Goal: Task Accomplishment & Management: Use online tool/utility

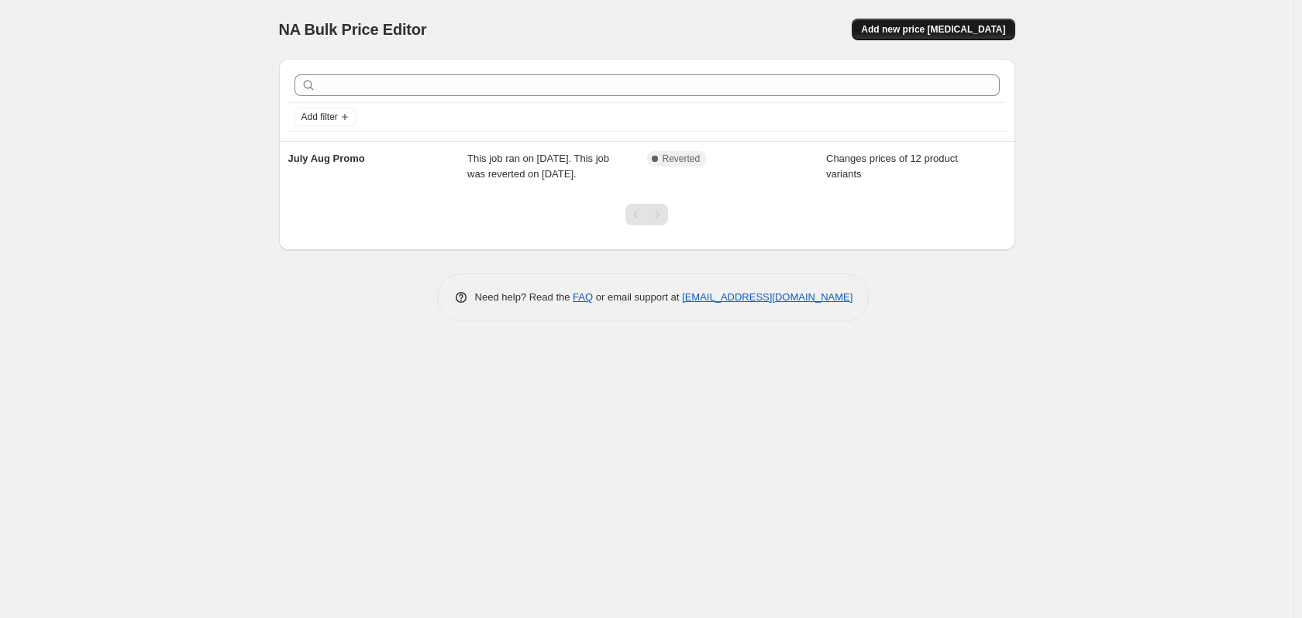
click at [966, 29] on span "Add new price [MEDICAL_DATA]" at bounding box center [933, 29] width 144 height 12
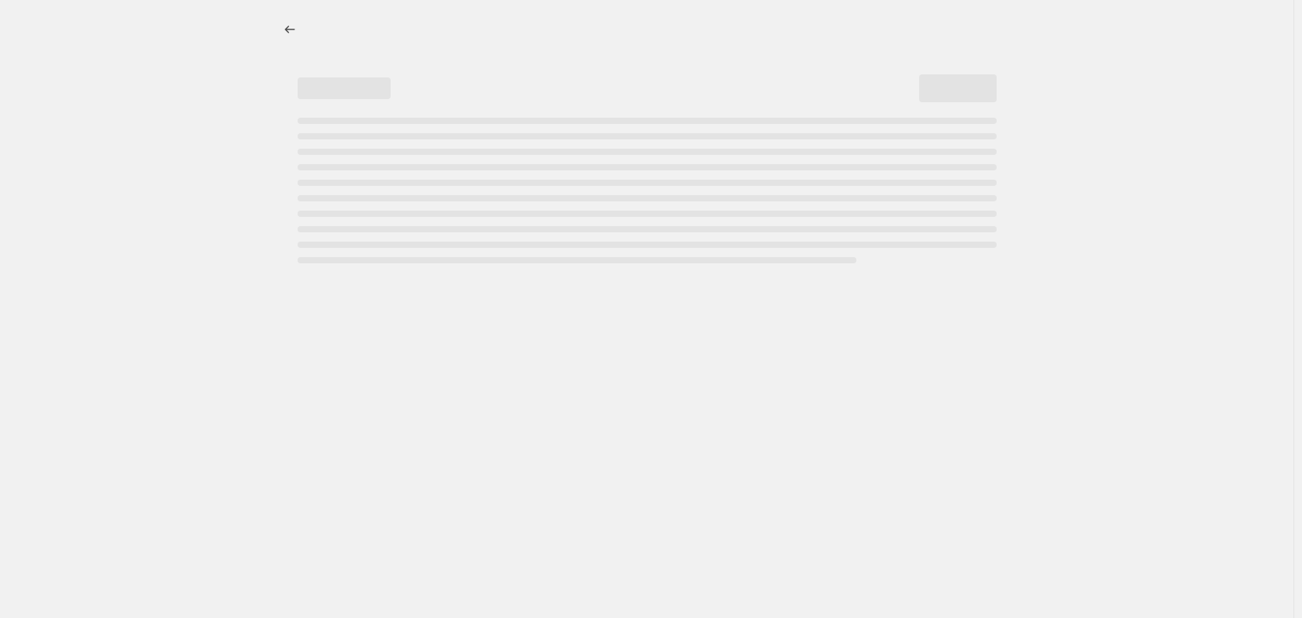
select select "percentage"
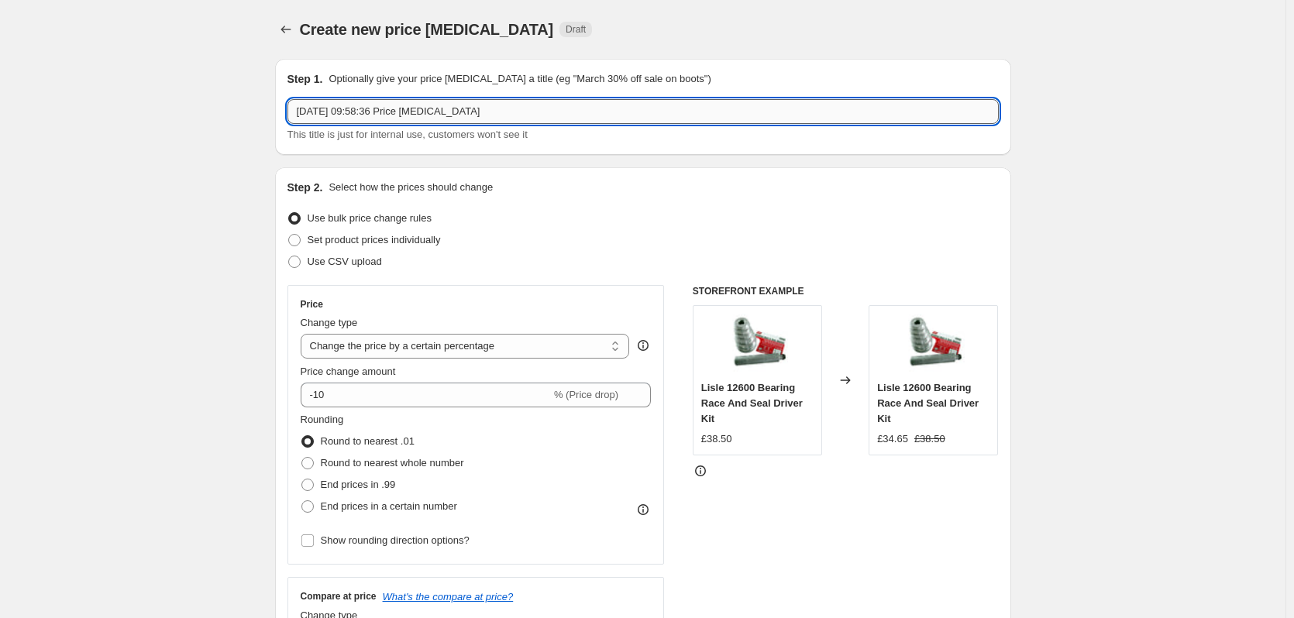
click at [484, 112] on input "2 Sept 2025, 09:58:36 Price change job" at bounding box center [643, 111] width 711 height 25
type input "2"
click at [429, 109] on input "Sept Oct" at bounding box center [643, 111] width 711 height 25
click at [418, 105] on input "Sept Oct" at bounding box center [643, 111] width 711 height 25
type input "Sept Oct 25 Promo"
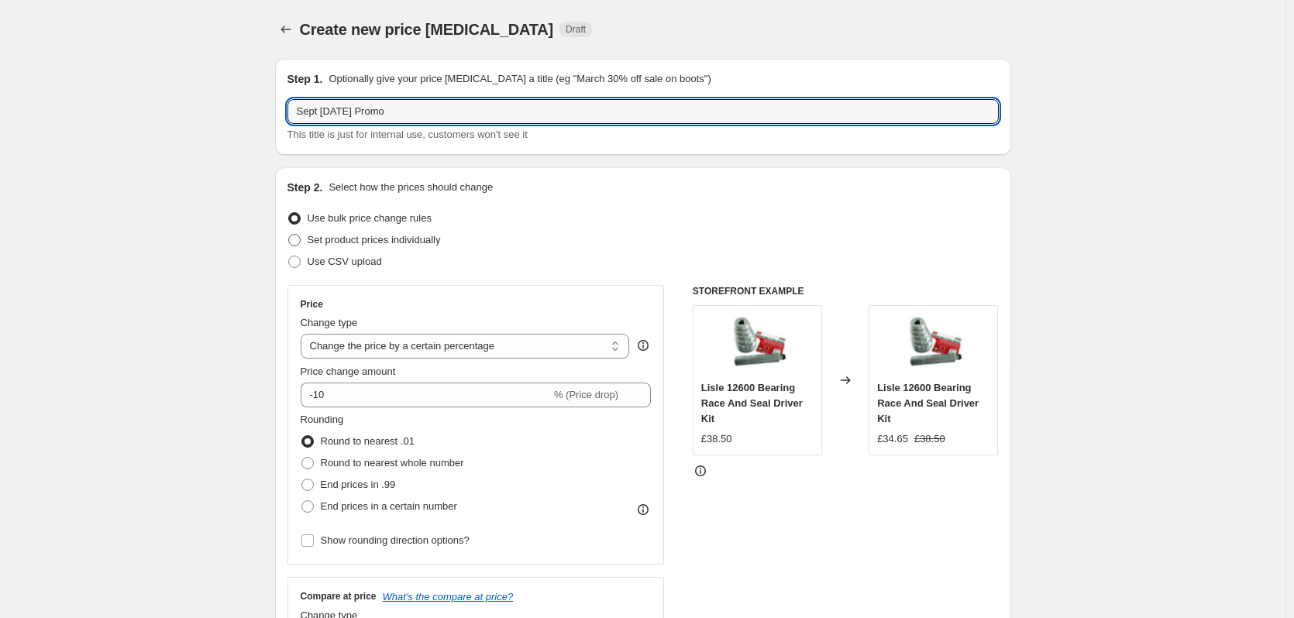
click at [342, 243] on span "Set product prices individually" at bounding box center [374, 240] width 133 height 12
click at [289, 235] on input "Set product prices individually" at bounding box center [288, 234] width 1 height 1
radio input "true"
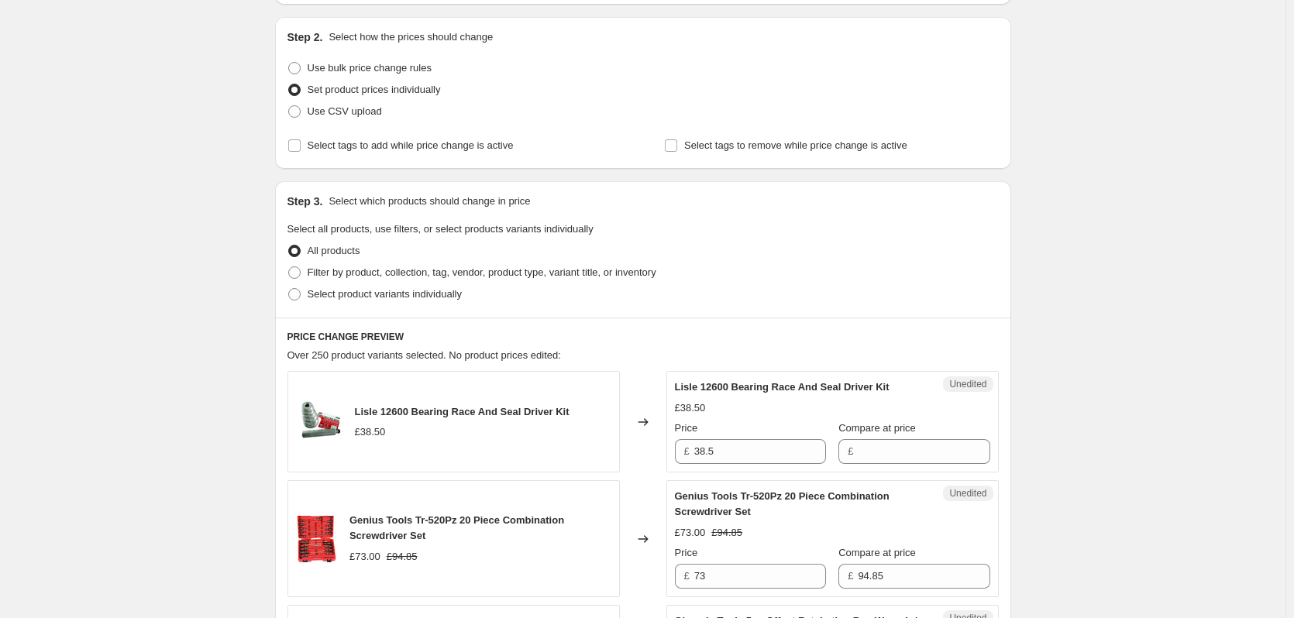
scroll to position [155, 0]
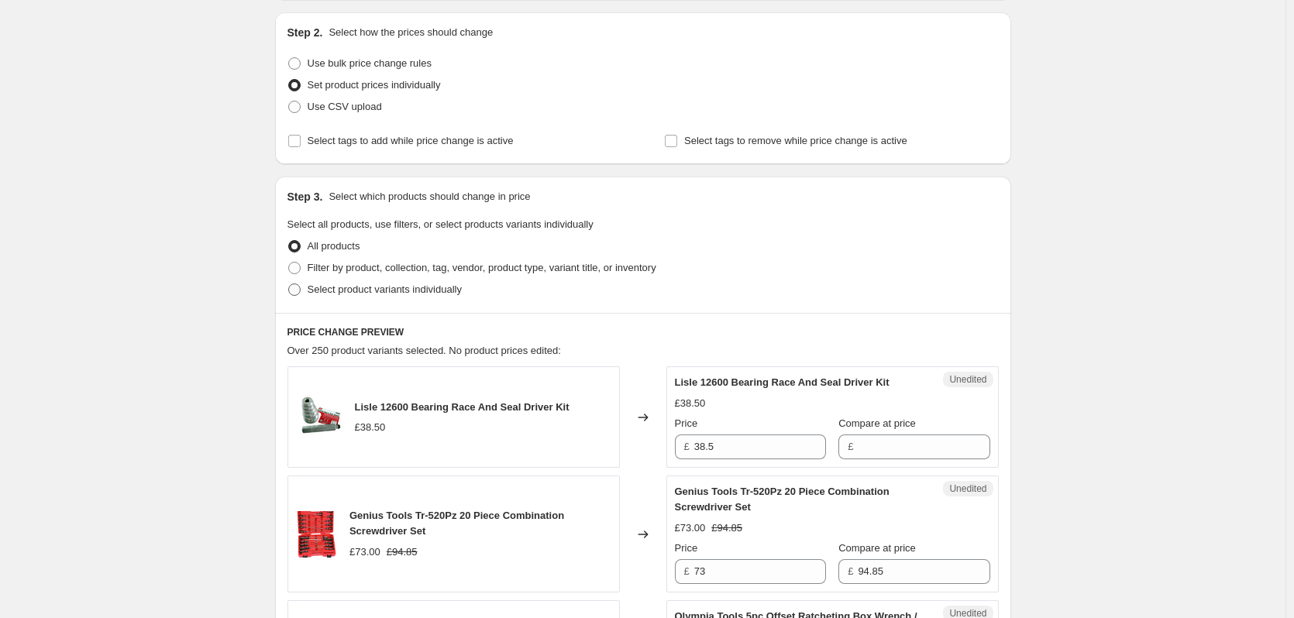
click at [291, 291] on span at bounding box center [295, 290] width 14 height 14
click at [289, 284] on input "Select product variants individually" at bounding box center [288, 284] width 1 height 1
radio input "true"
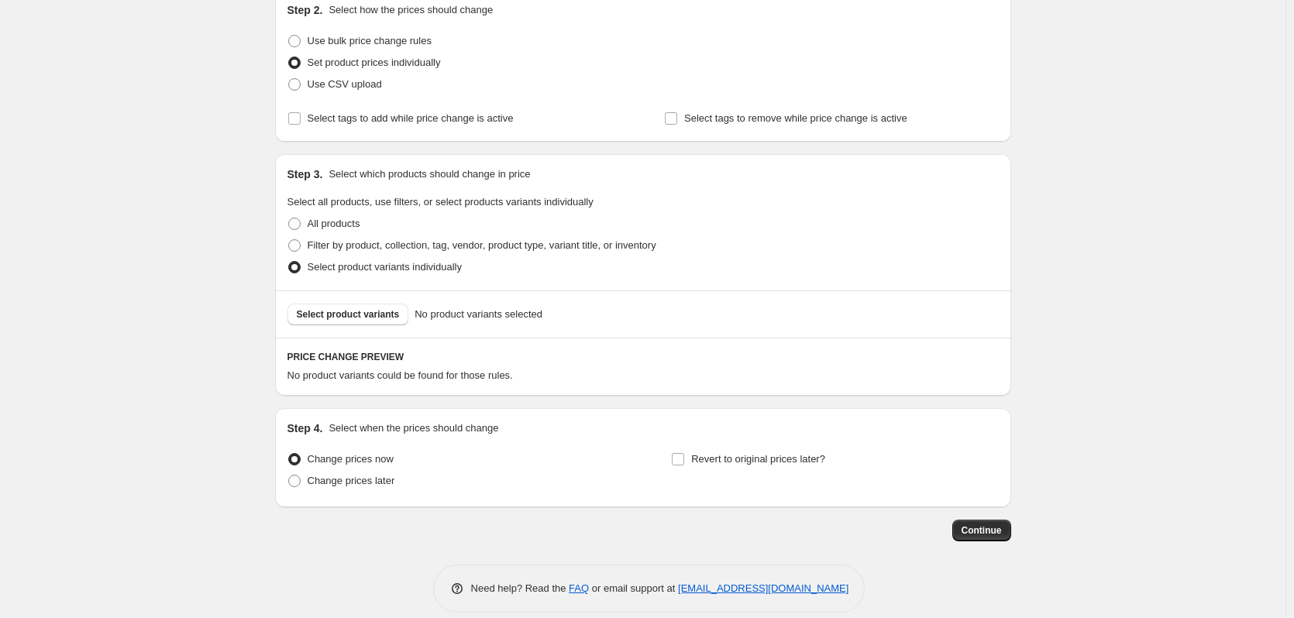
scroll to position [195, 0]
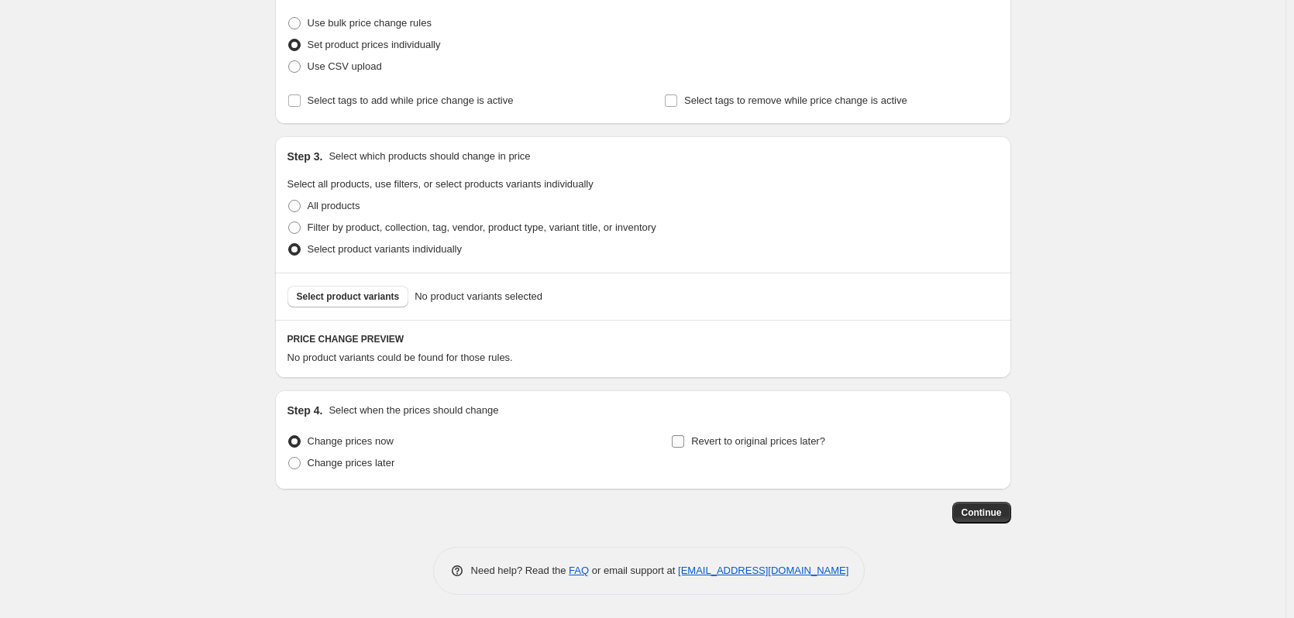
click at [682, 445] on input "Revert to original prices later?" at bounding box center [678, 442] width 12 height 12
checkbox input "true"
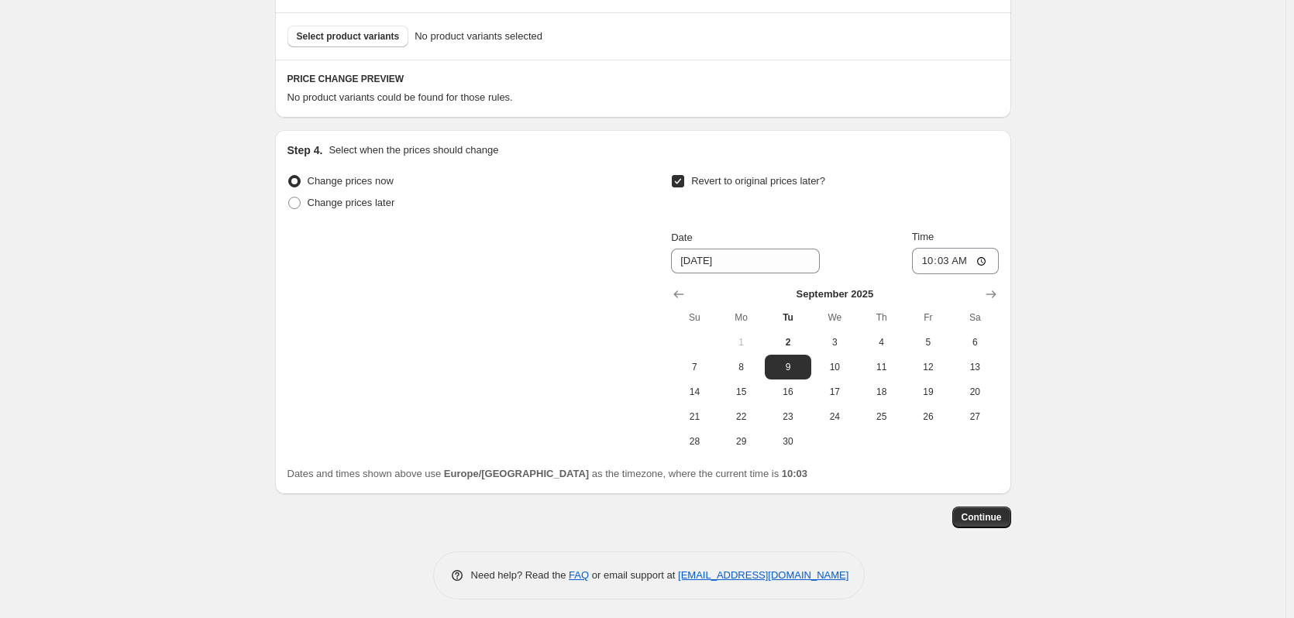
scroll to position [460, 0]
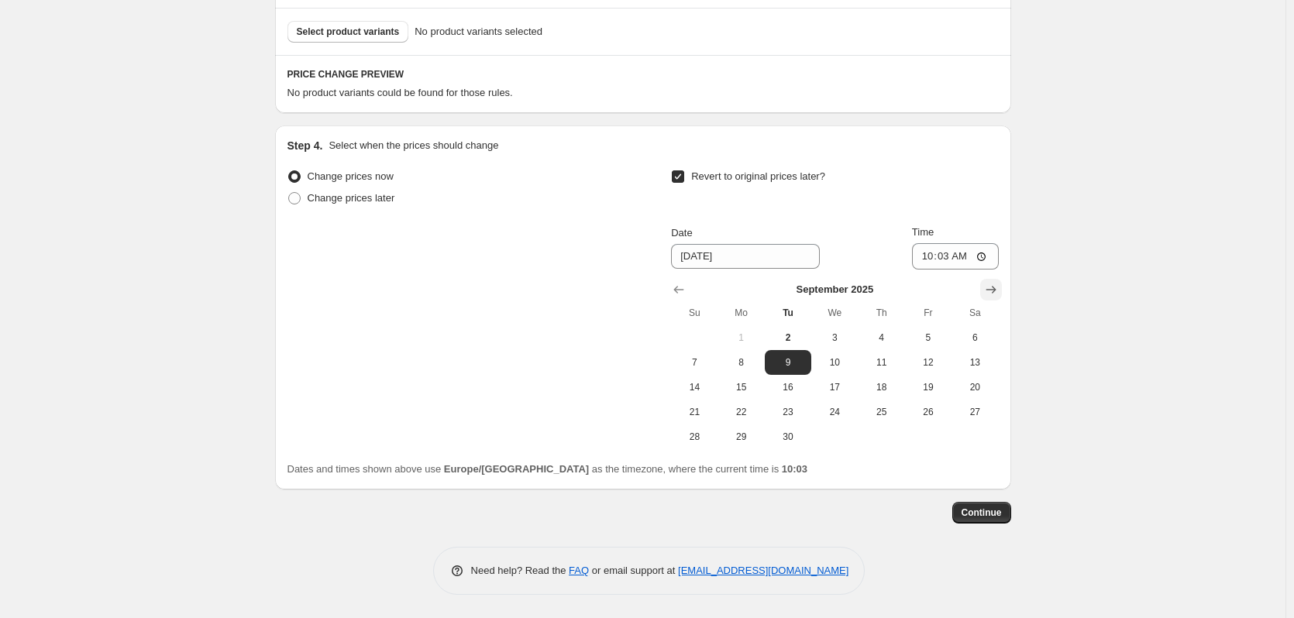
click at [998, 288] on icon "Show next month, October 2025" at bounding box center [992, 290] width 16 height 16
click at [932, 436] on span "31" at bounding box center [928, 437] width 34 height 12
type input "10/31/2025"
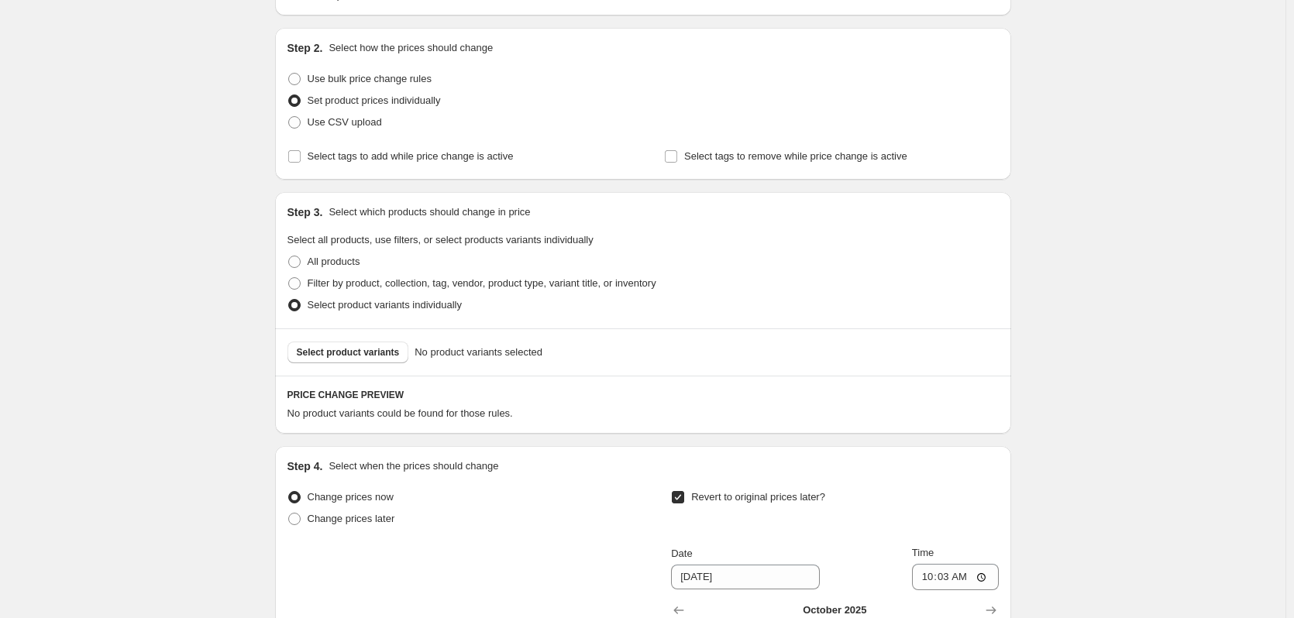
scroll to position [155, 0]
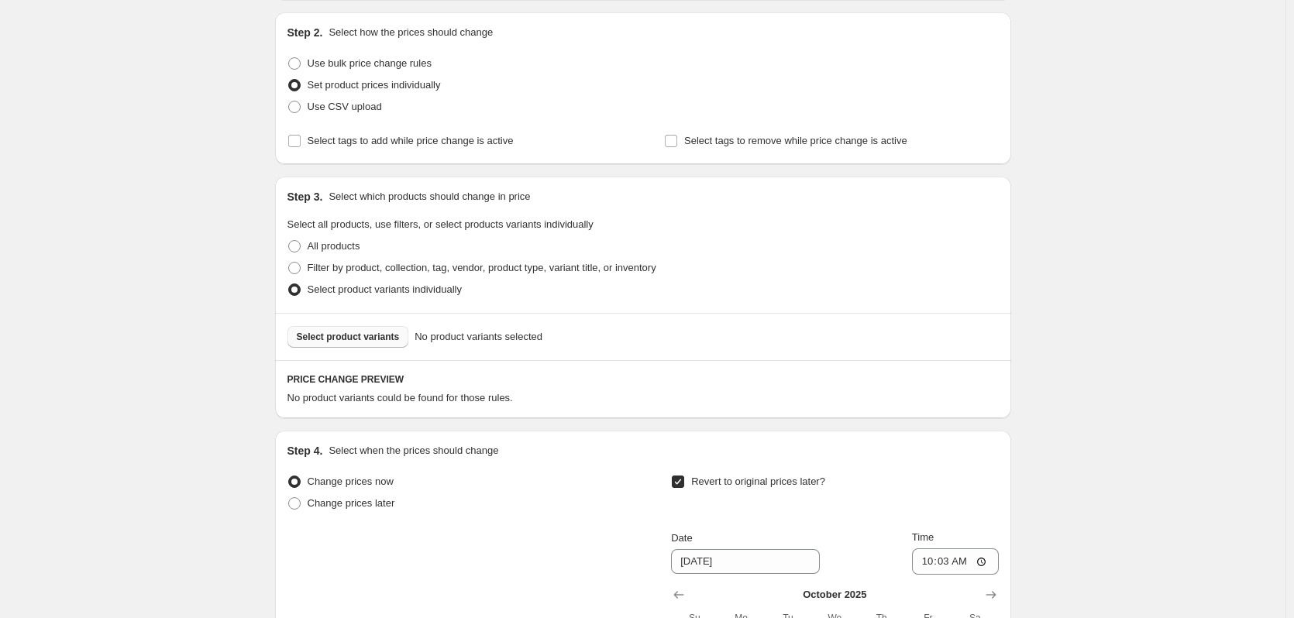
click at [329, 339] on span "Select product variants" at bounding box center [348, 337] width 103 height 12
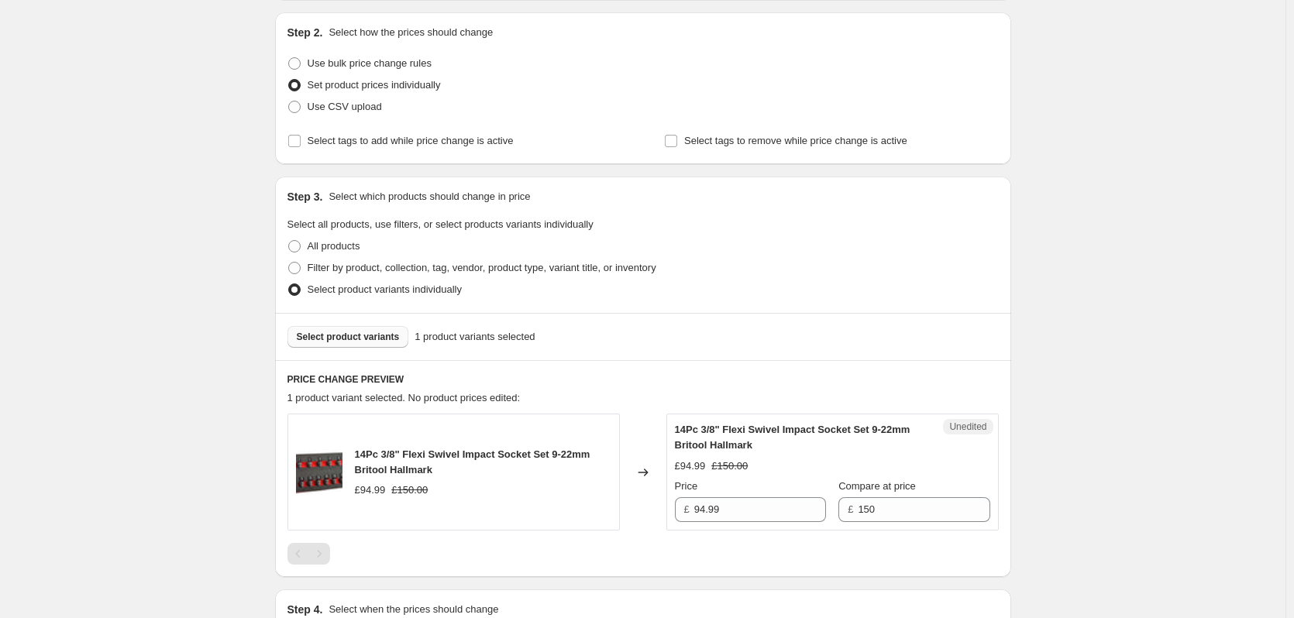
scroll to position [388, 0]
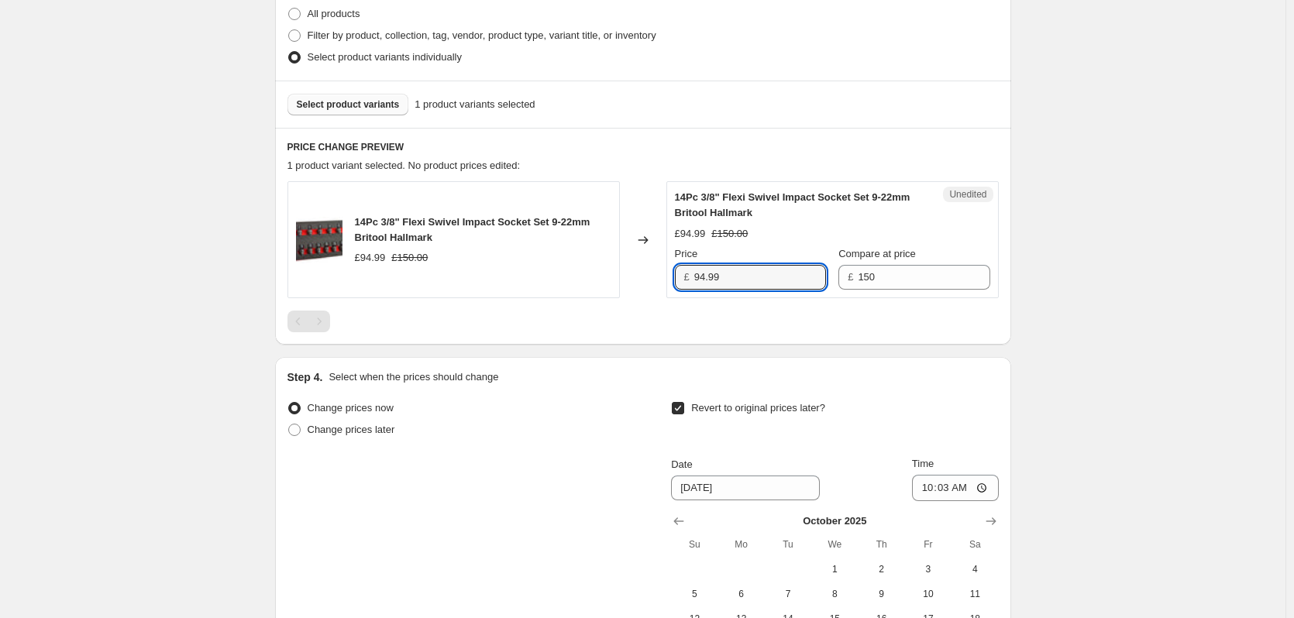
drag, startPoint x: 741, startPoint y: 274, endPoint x: 674, endPoint y: 271, distance: 66.7
click at [674, 271] on div "Unedited 14Pc 3/8" Flexi Swivel Impact Socket Set 9-22mm Britool Hallmark £94.9…" at bounding box center [833, 239] width 332 height 117
type input "87.00"
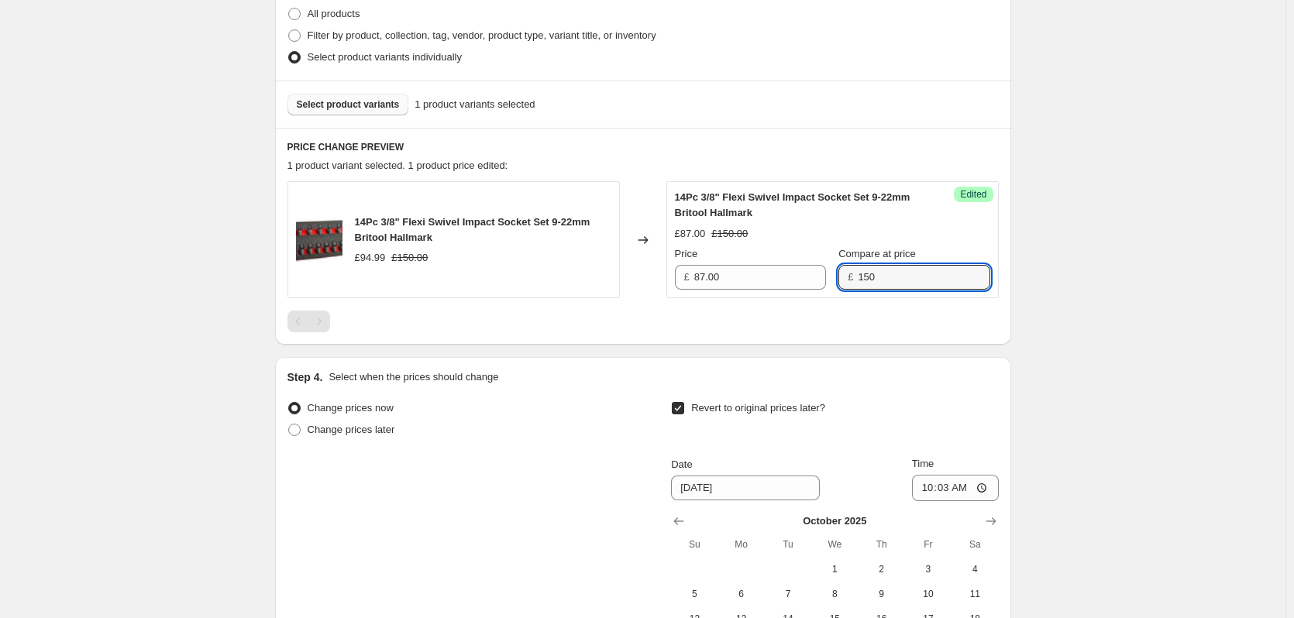
click at [372, 101] on span "Select product variants" at bounding box center [348, 104] width 103 height 12
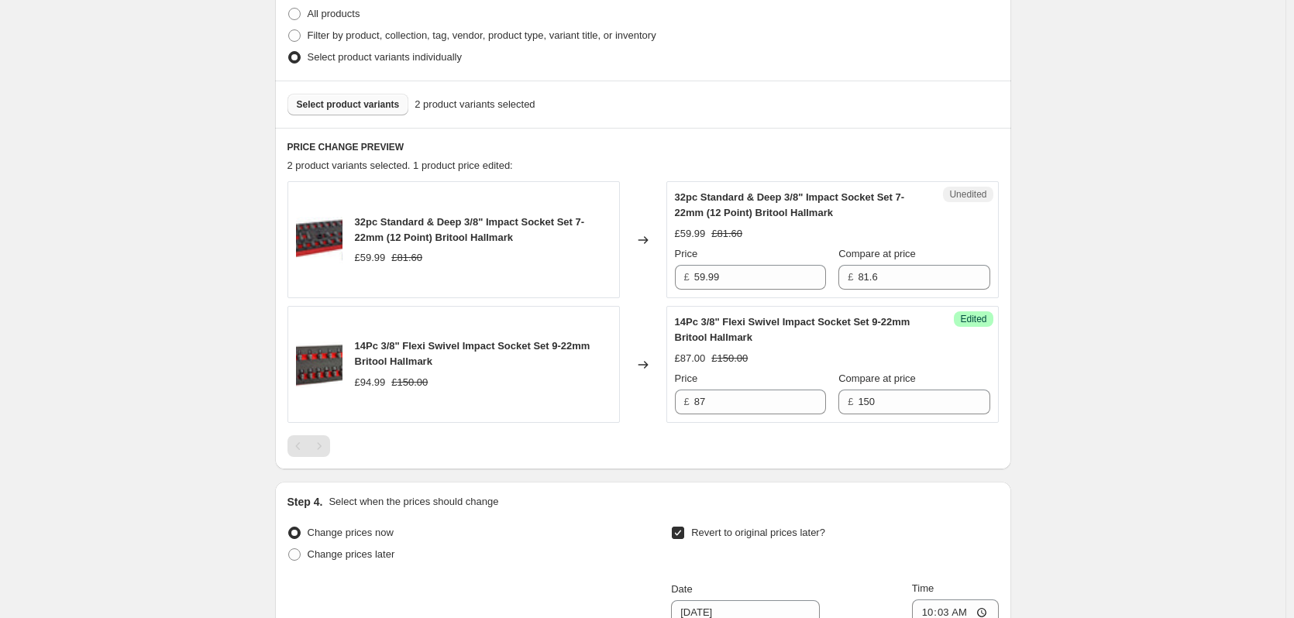
scroll to position [465, 0]
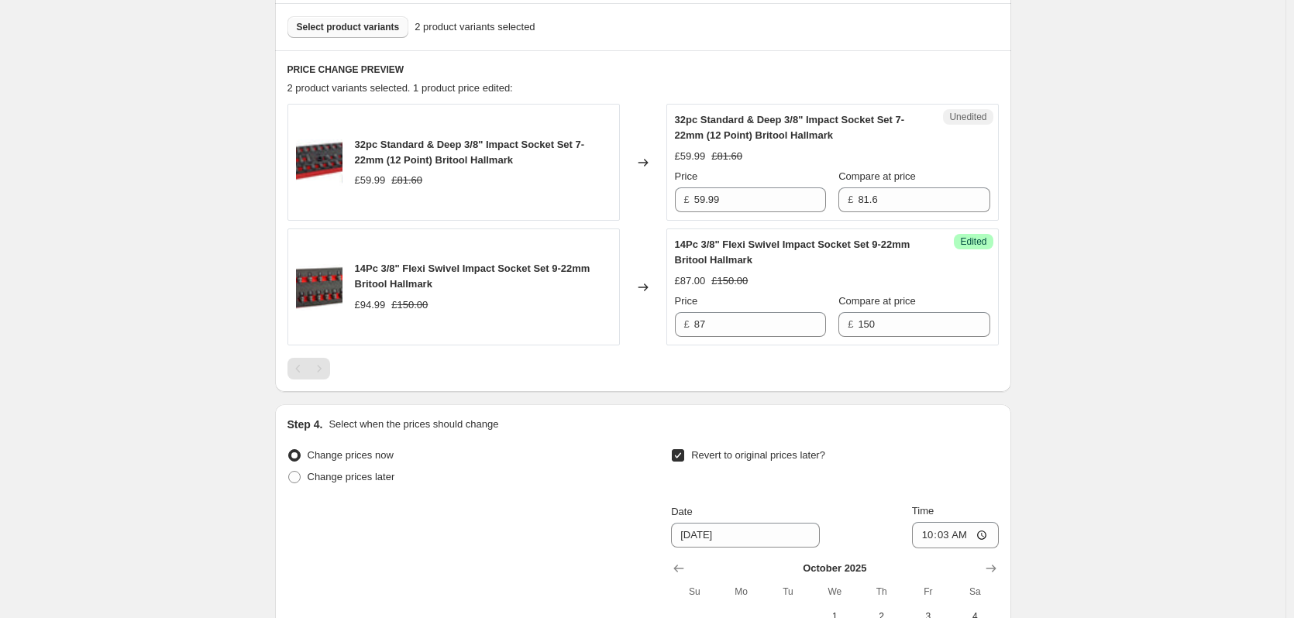
click at [357, 26] on span "Select product variants" at bounding box center [348, 27] width 103 height 12
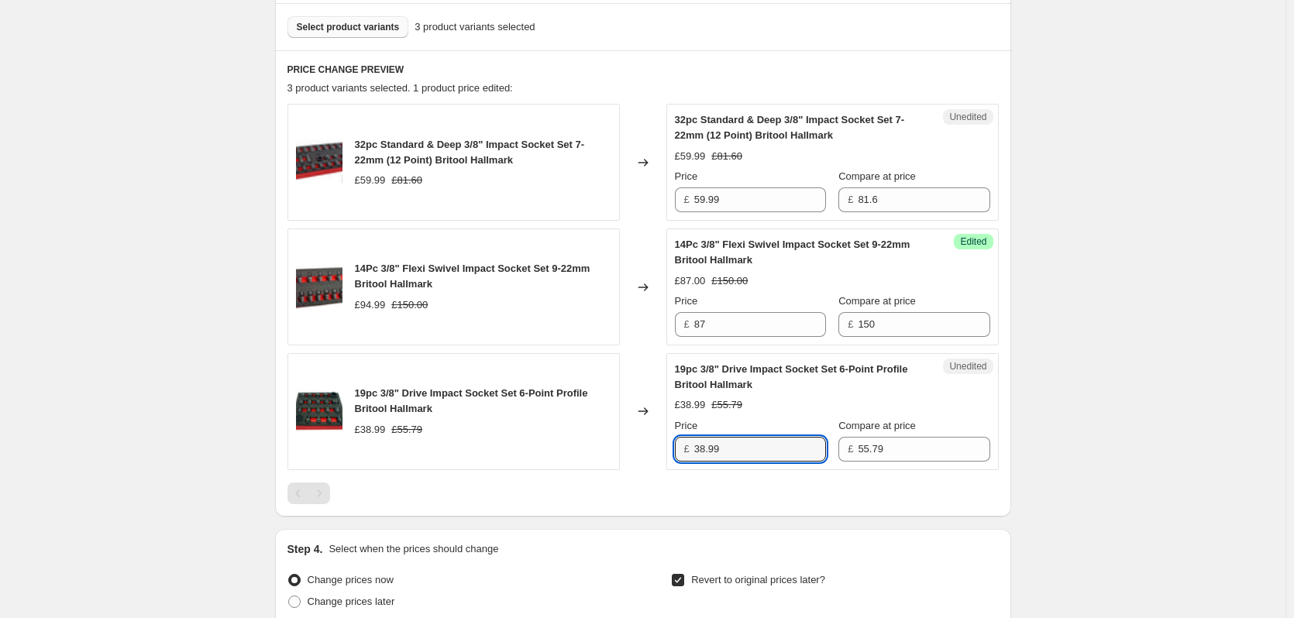
drag, startPoint x: 763, startPoint y: 445, endPoint x: 626, endPoint y: 443, distance: 136.4
click at [626, 443] on div "19pc 3/8" Drive Impact Socket Set 6-Point Profile Britool Hallmark £38.99 £55.7…" at bounding box center [643, 411] width 711 height 117
type input "37.00"
click at [345, 26] on span "Select product variants" at bounding box center [348, 27] width 103 height 12
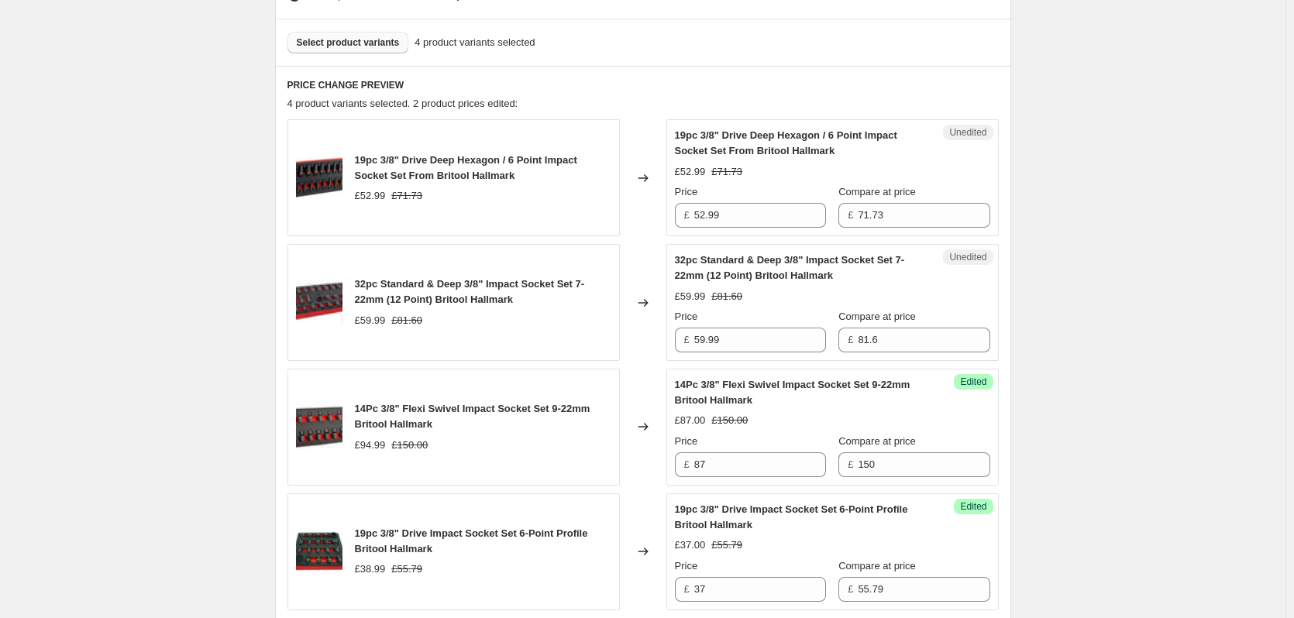
scroll to position [310, 0]
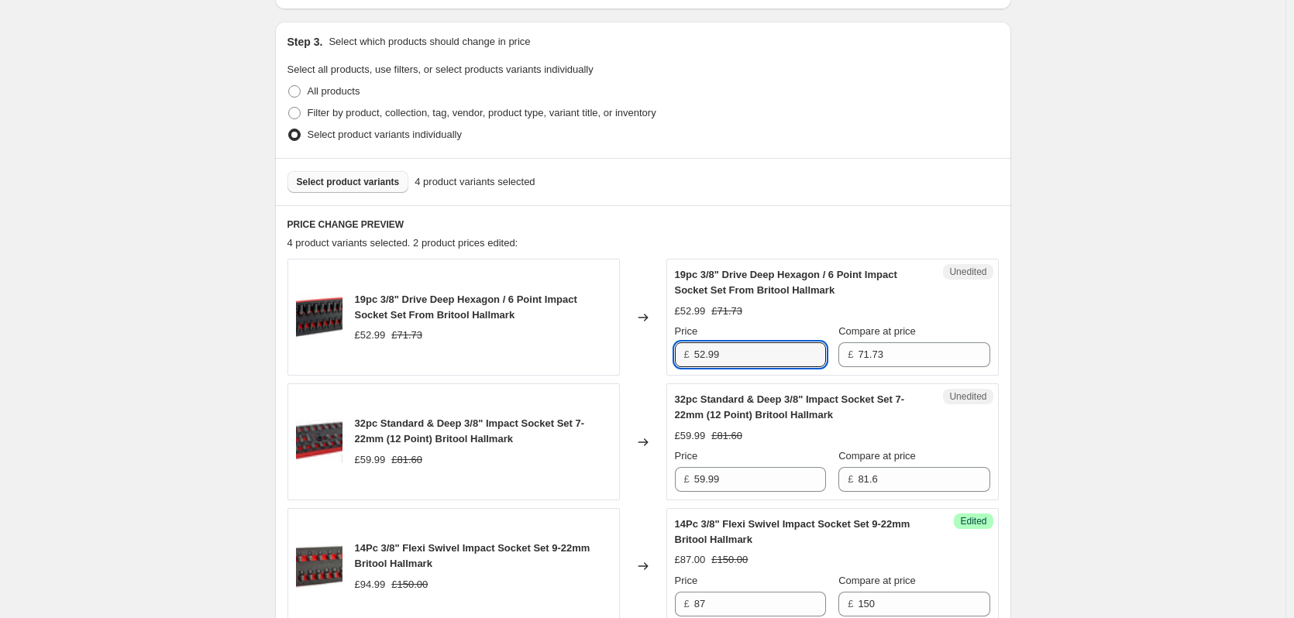
drag, startPoint x: 745, startPoint y: 354, endPoint x: 667, endPoint y: 354, distance: 78.3
click at [667, 354] on div "19pc 3/8" Drive Deep Hexagon / 6 Point Impact Socket Set From Britool Hallmark …" at bounding box center [643, 317] width 711 height 117
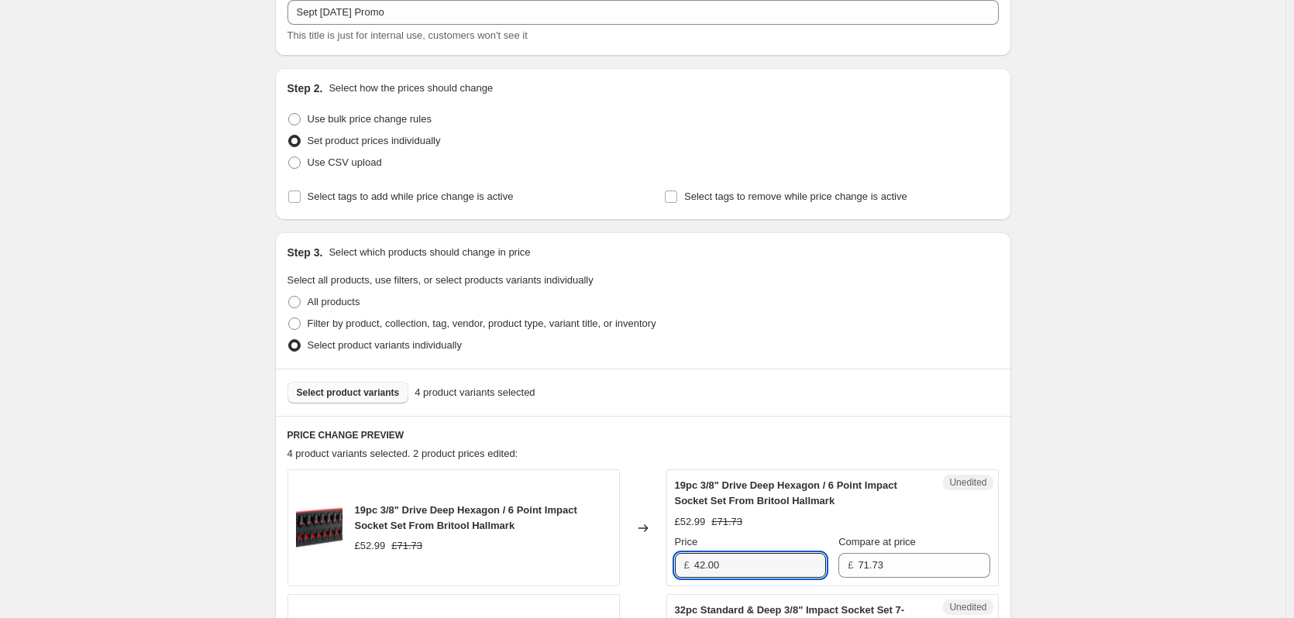
scroll to position [233, 0]
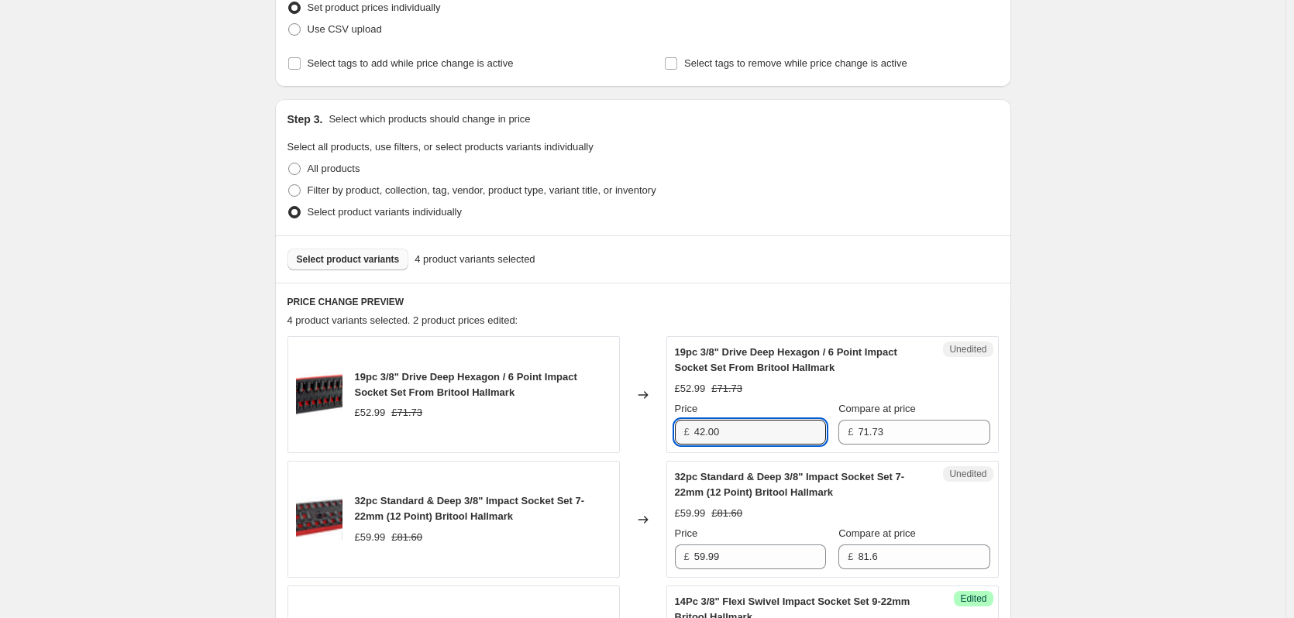
type input "42.00"
click at [333, 258] on span "Select product variants" at bounding box center [348, 259] width 103 height 12
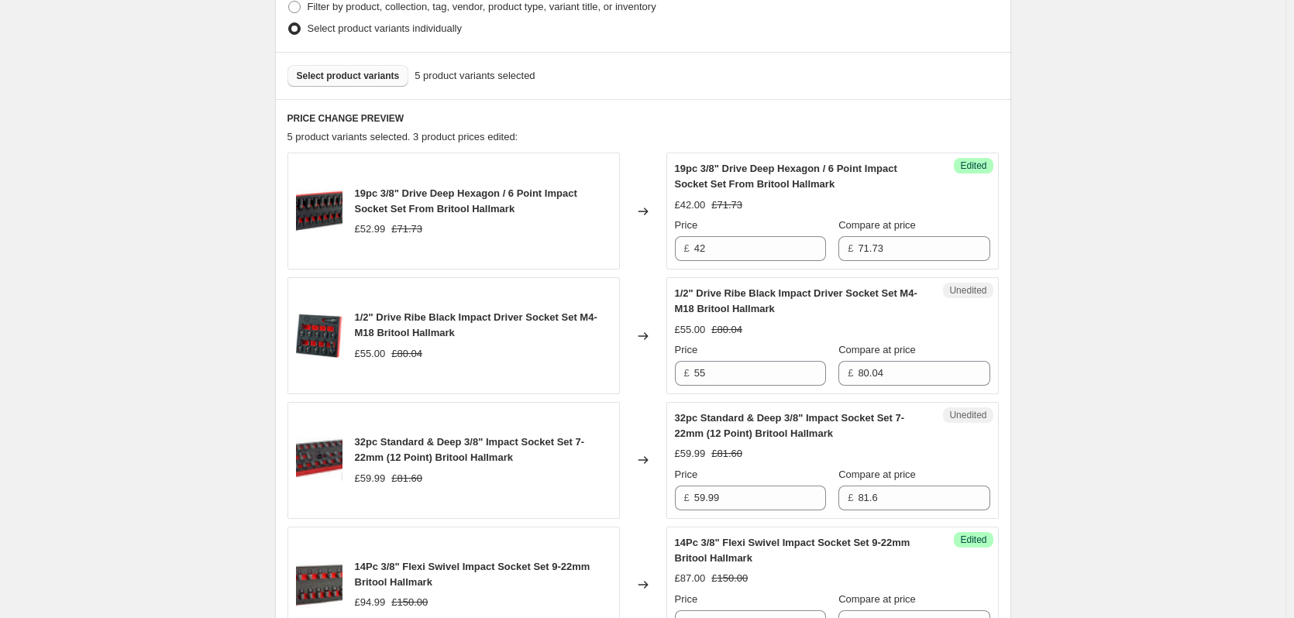
scroll to position [465, 0]
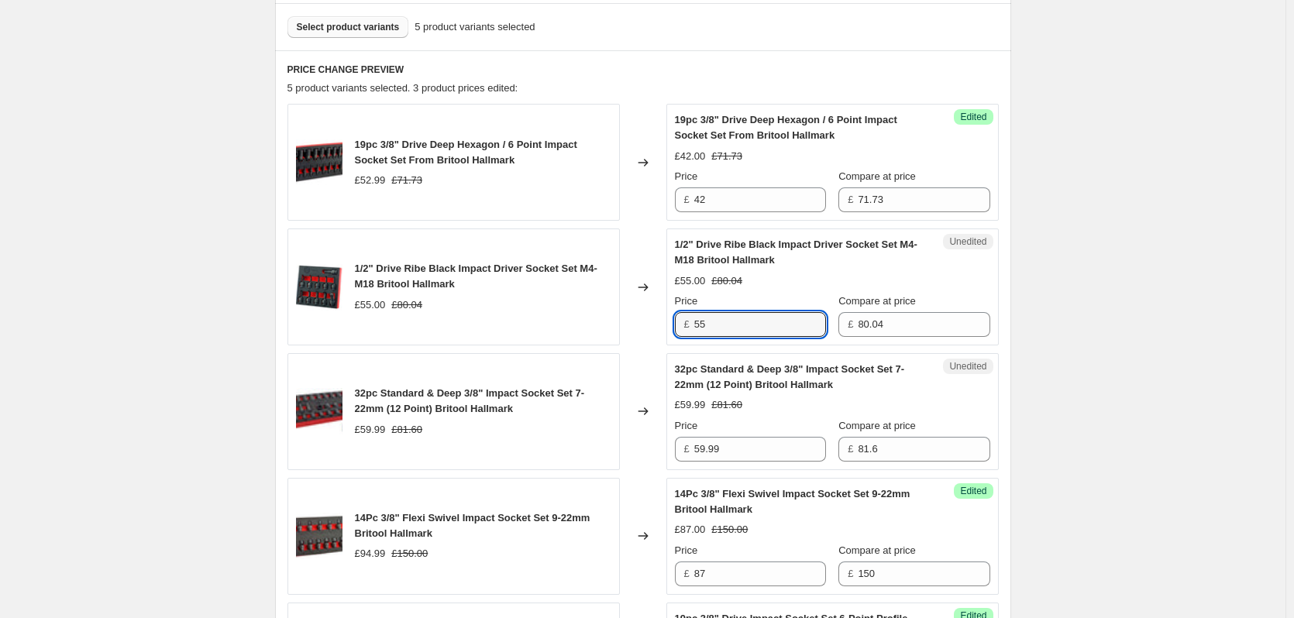
drag, startPoint x: 760, startPoint y: 319, endPoint x: 669, endPoint y: 316, distance: 90.7
click at [669, 316] on div "1/2" Drive Ribe Black Impact Driver Socket Set M4-M18 Britool Hallmark £55.00 £…" at bounding box center [643, 287] width 711 height 117
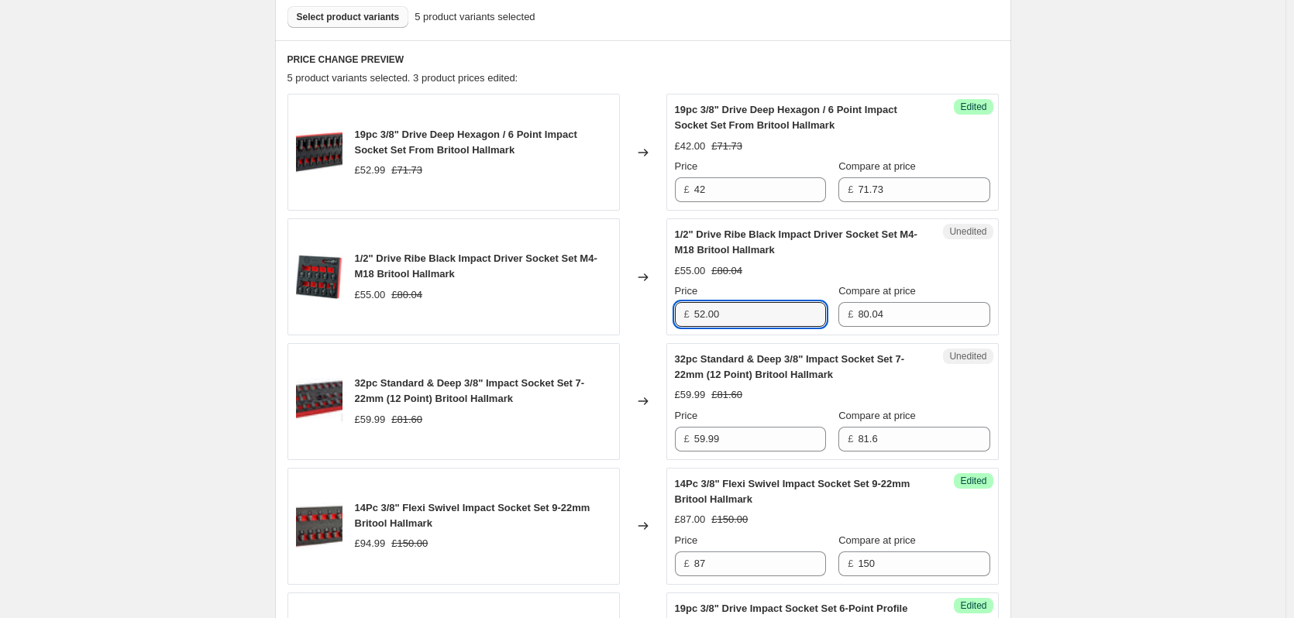
scroll to position [310, 0]
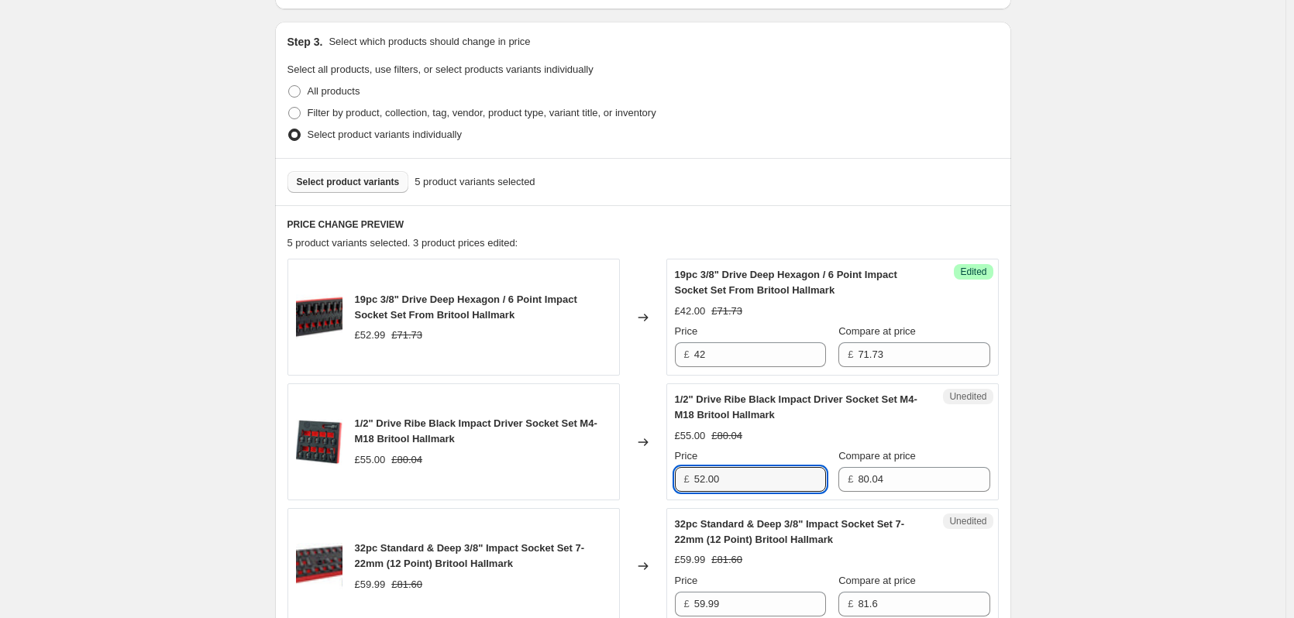
type input "52.00"
click at [346, 184] on span "Select product variants" at bounding box center [348, 182] width 103 height 12
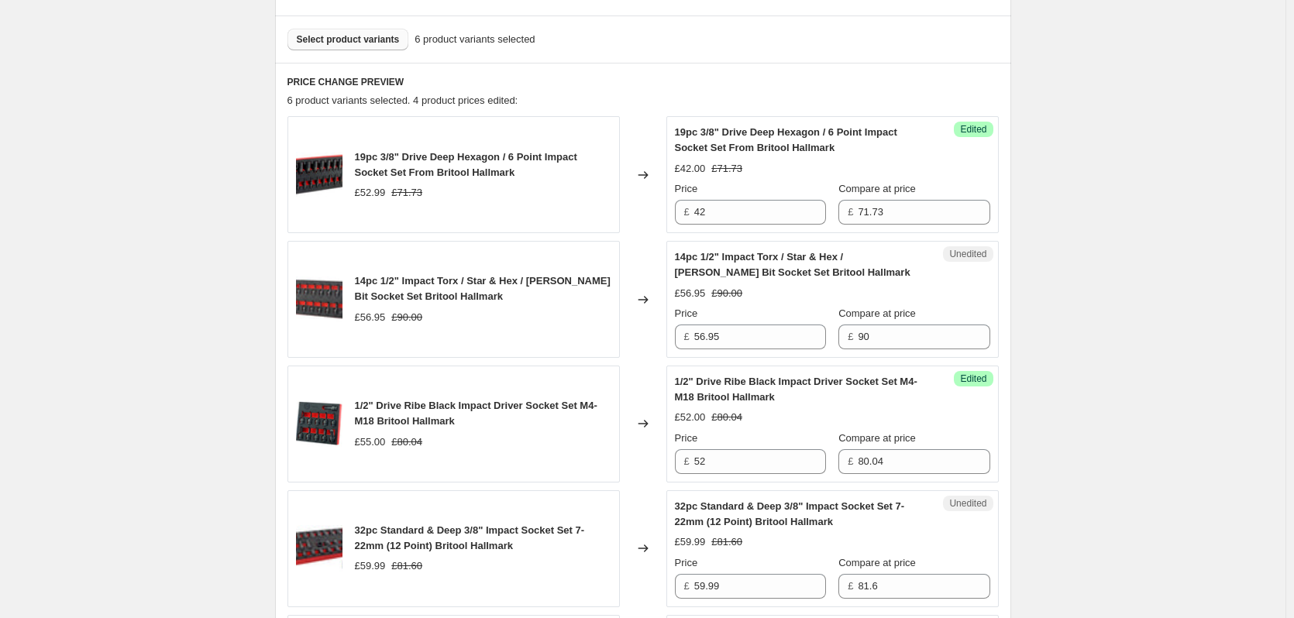
scroll to position [465, 0]
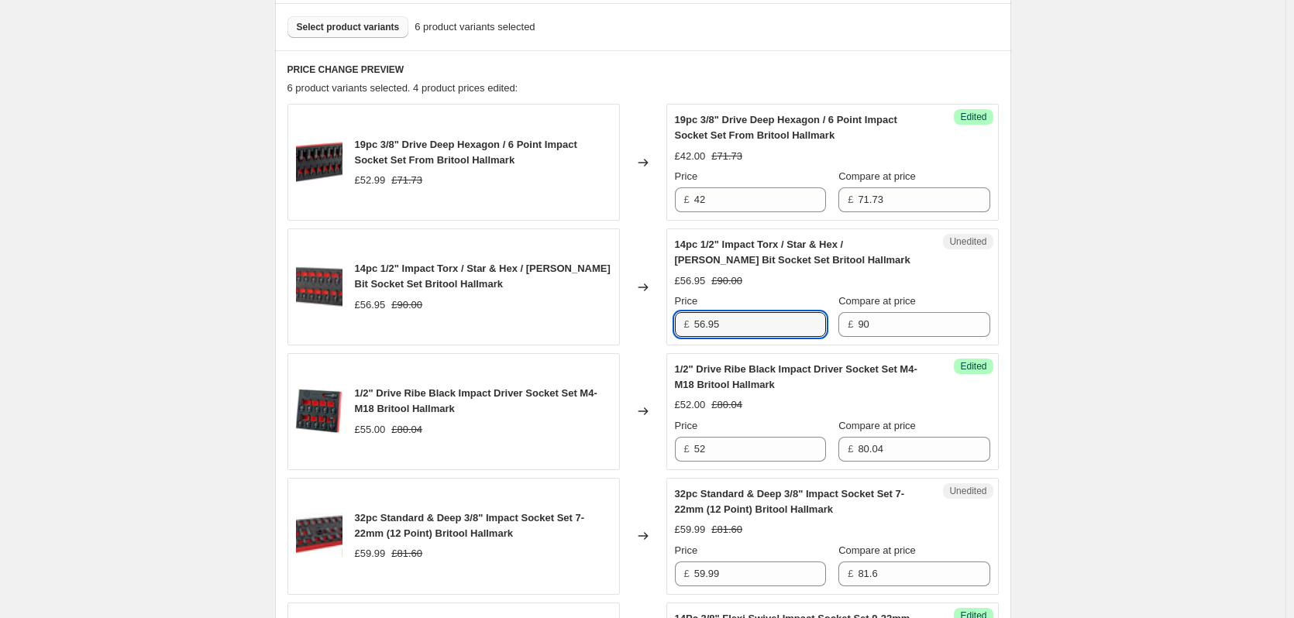
drag, startPoint x: 735, startPoint y: 327, endPoint x: 552, endPoint y: 338, distance: 183.2
click at [552, 338] on div "14pc 1/2" Impact Torx / Star & Hex / Allen Bit Socket Set Britool Hallmark £56.…" at bounding box center [643, 287] width 711 height 117
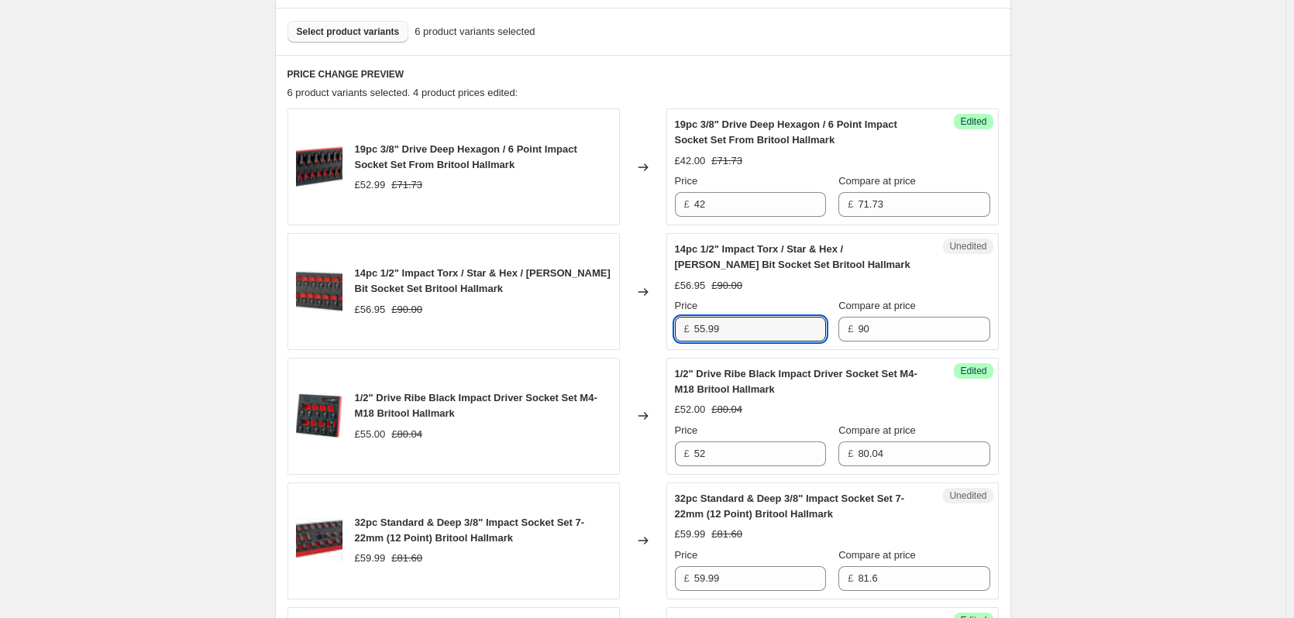
scroll to position [233, 0]
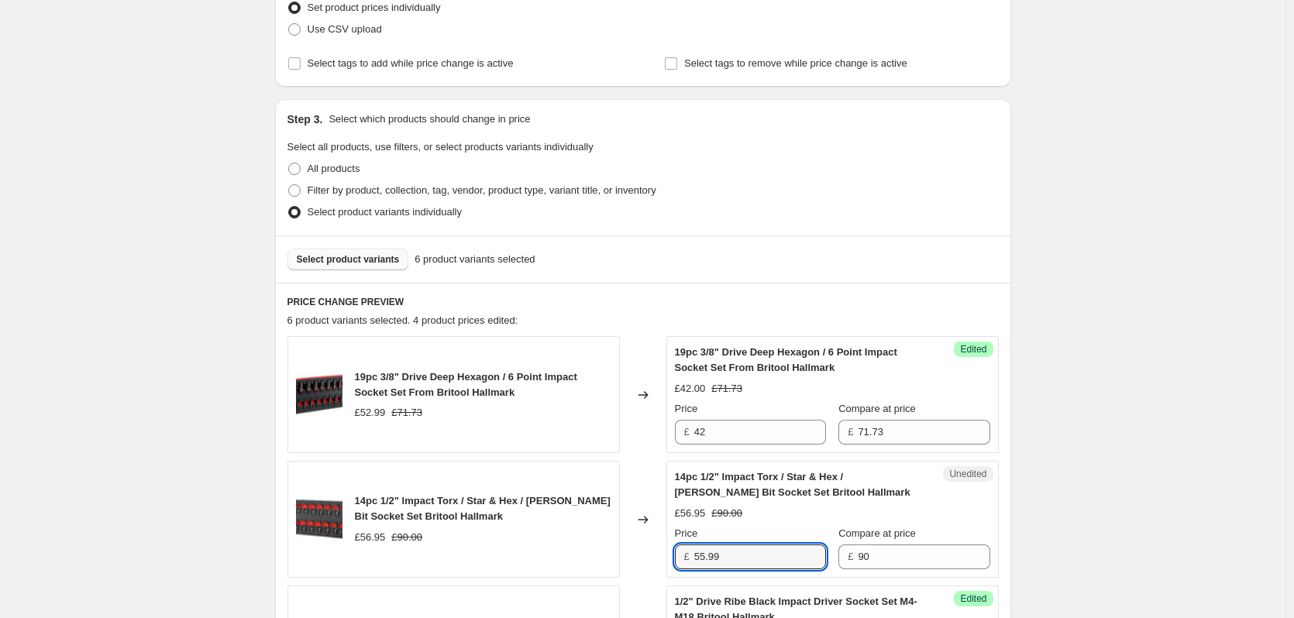
type input "55.99"
click at [350, 257] on span "Select product variants" at bounding box center [348, 259] width 103 height 12
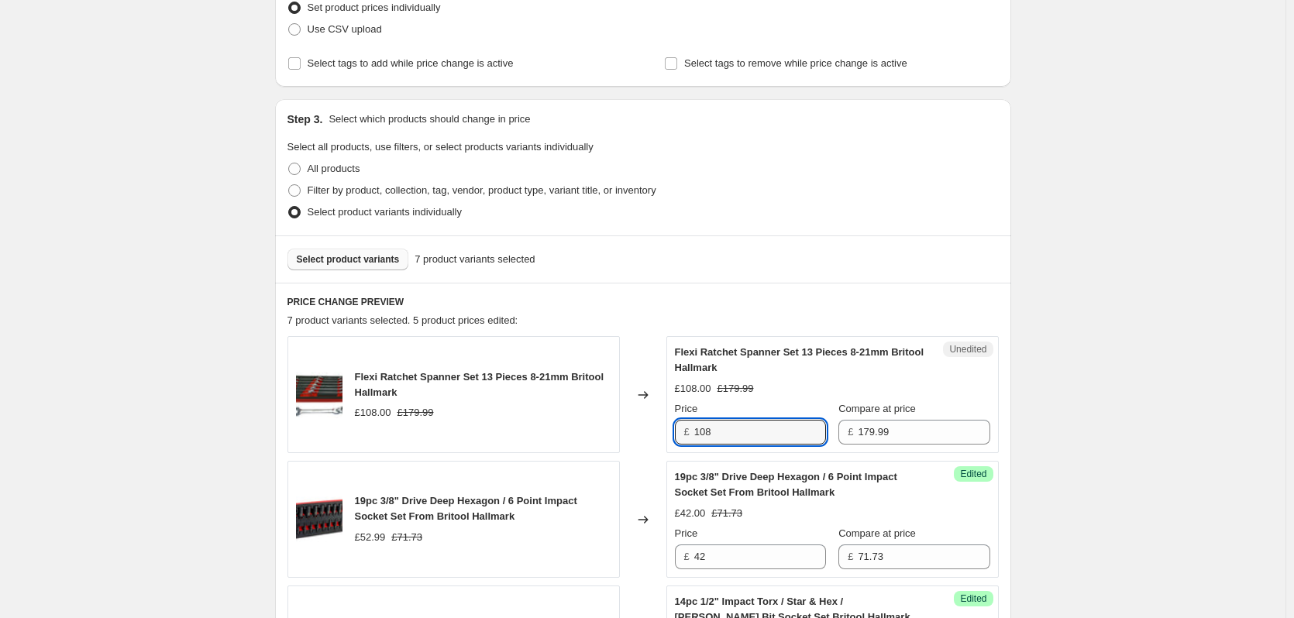
drag, startPoint x: 751, startPoint y: 436, endPoint x: 576, endPoint y: 458, distance: 176.6
type input "97.99"
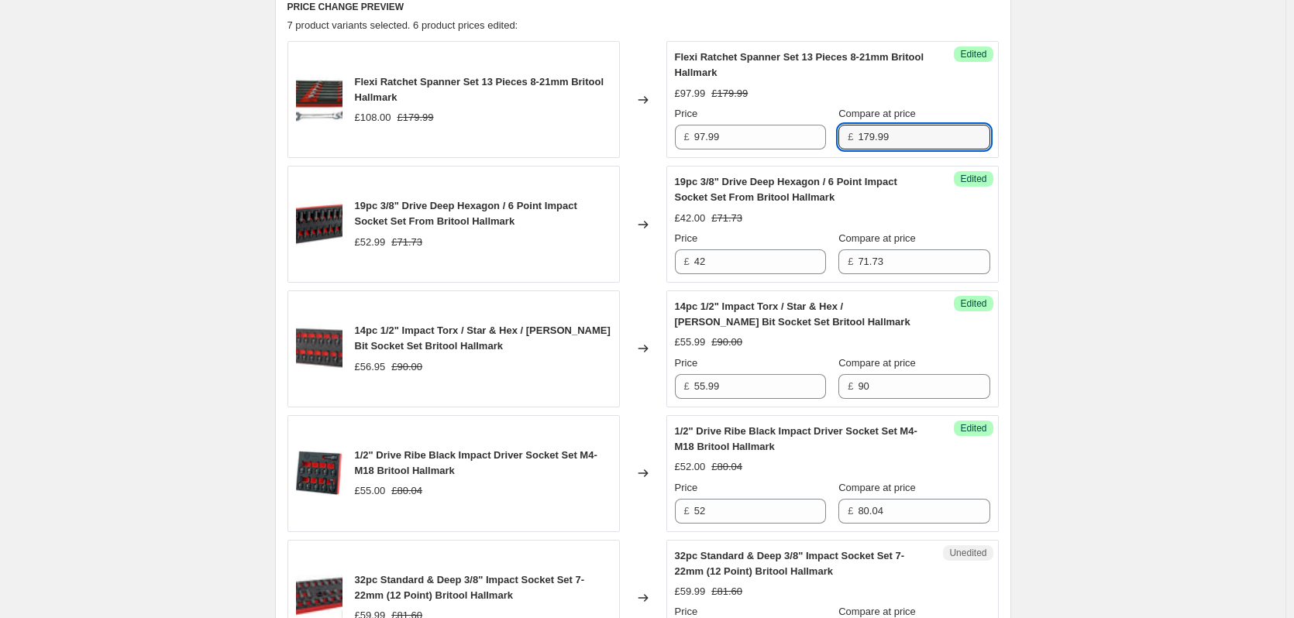
scroll to position [310, 0]
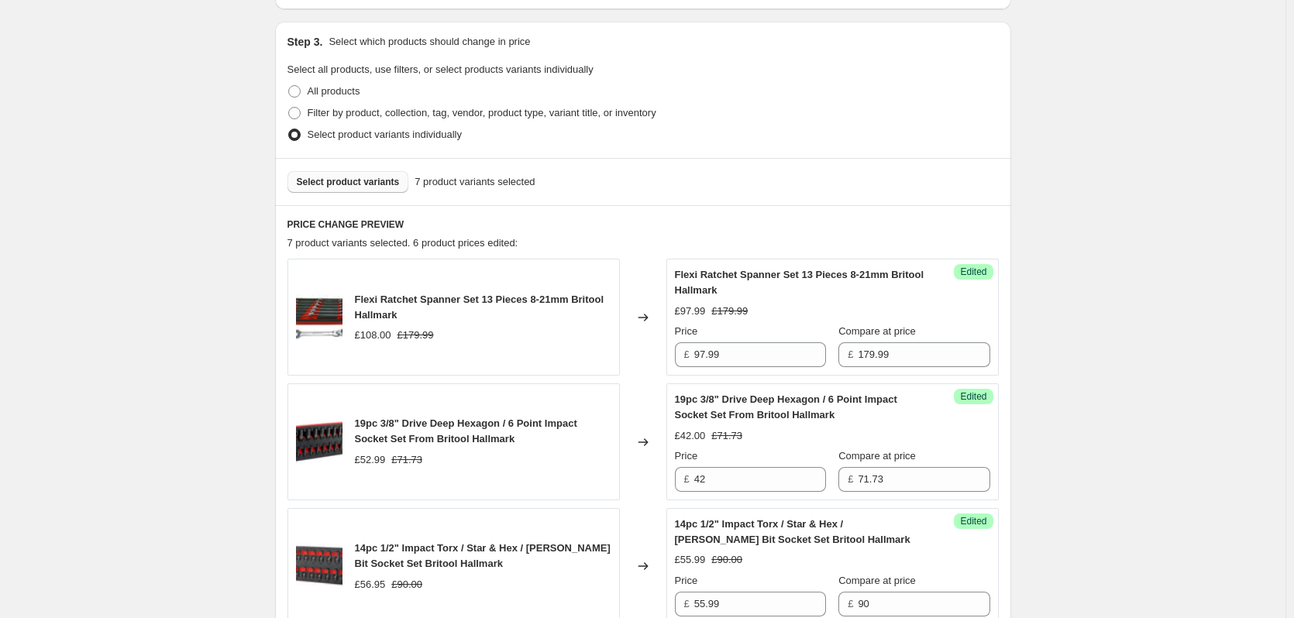
click at [340, 188] on span "Select product variants" at bounding box center [348, 182] width 103 height 12
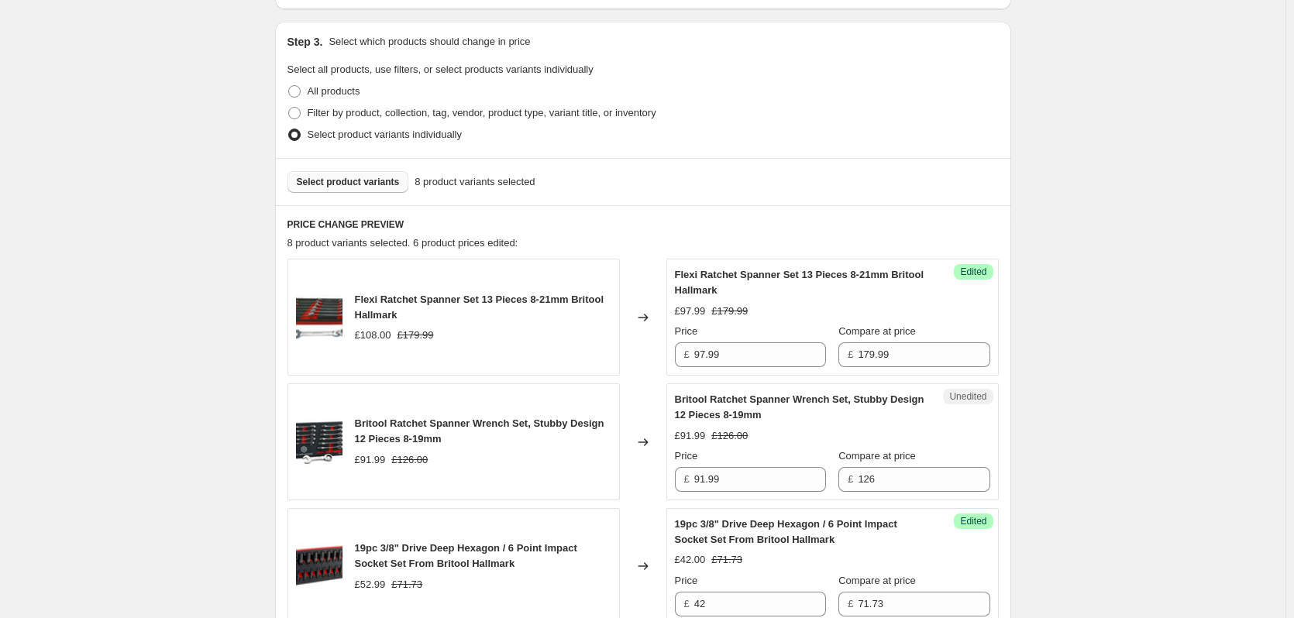
click at [366, 187] on span "Select product variants" at bounding box center [348, 182] width 103 height 12
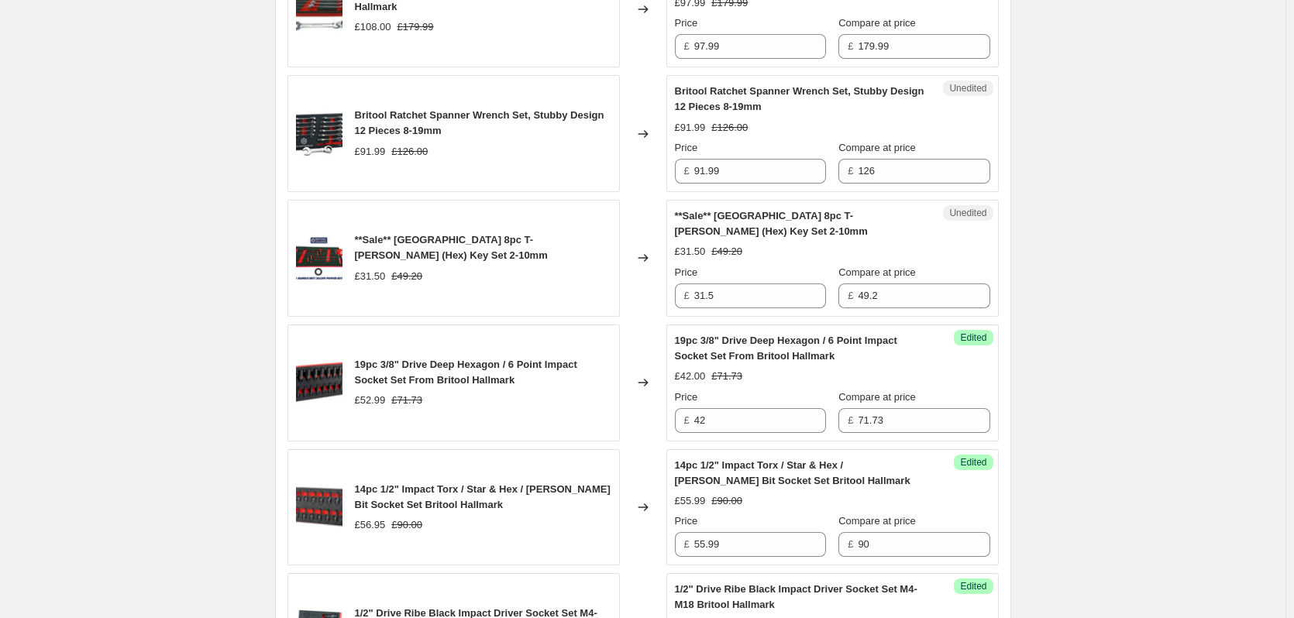
scroll to position [620, 0]
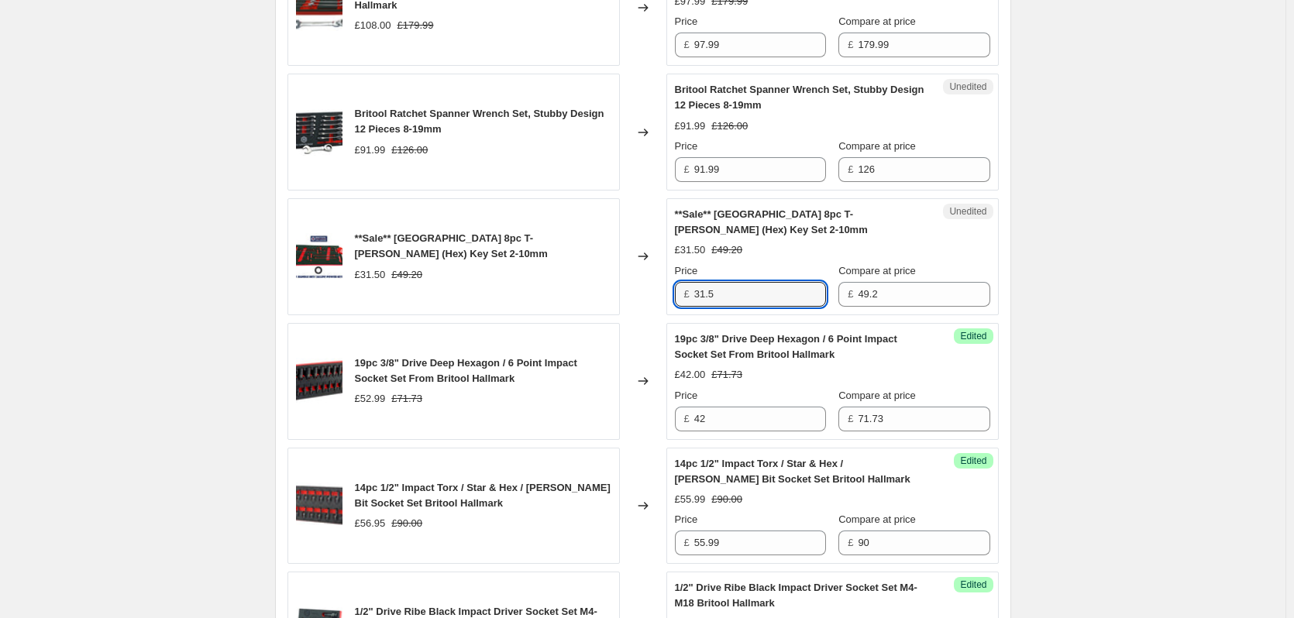
drag, startPoint x: 721, startPoint y: 290, endPoint x: 660, endPoint y: 296, distance: 60.8
click at [662, 296] on div "**Sale** Britool Hallmark 8pc T-Bar Allen (Hex) Key Set 2-10mm £31.50 £49.20 Ch…" at bounding box center [643, 256] width 711 height 117
type input "28.00"
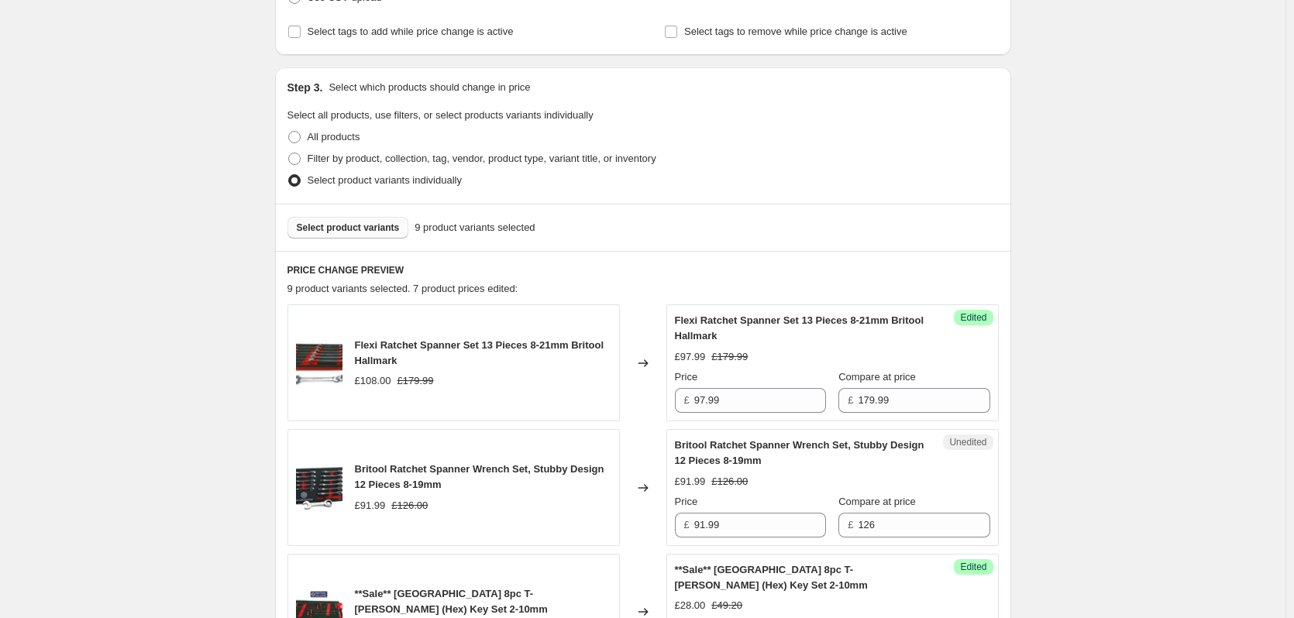
scroll to position [155, 0]
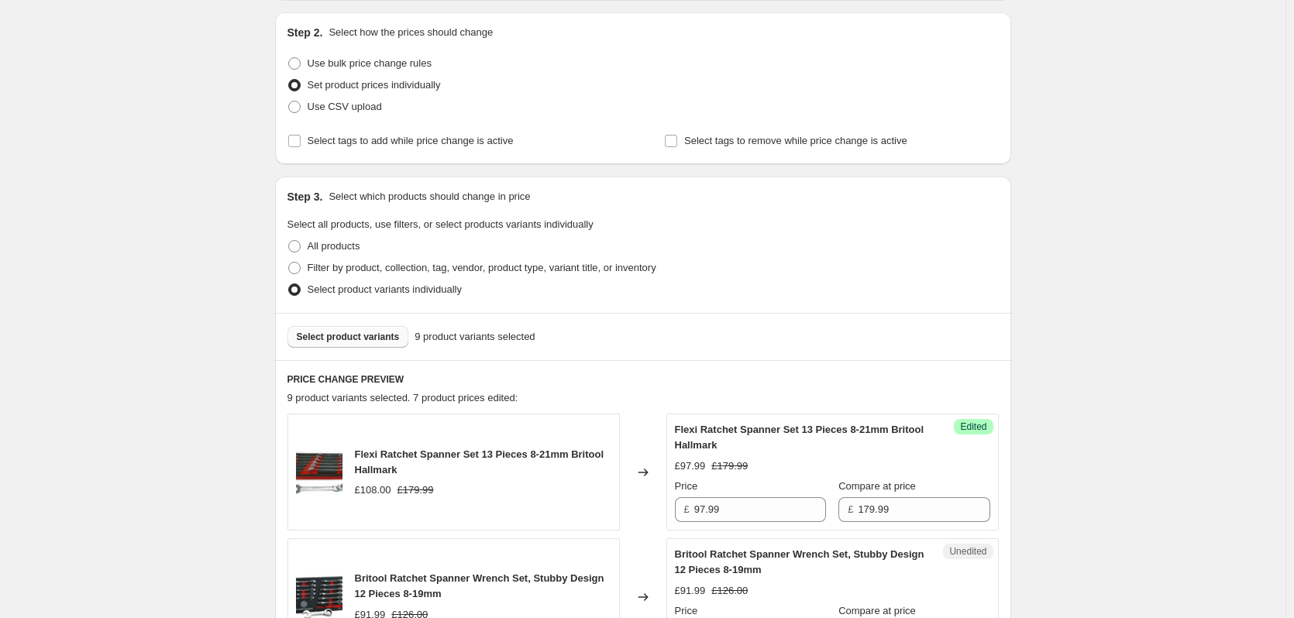
click at [351, 337] on span "Select product variants" at bounding box center [348, 337] width 103 height 12
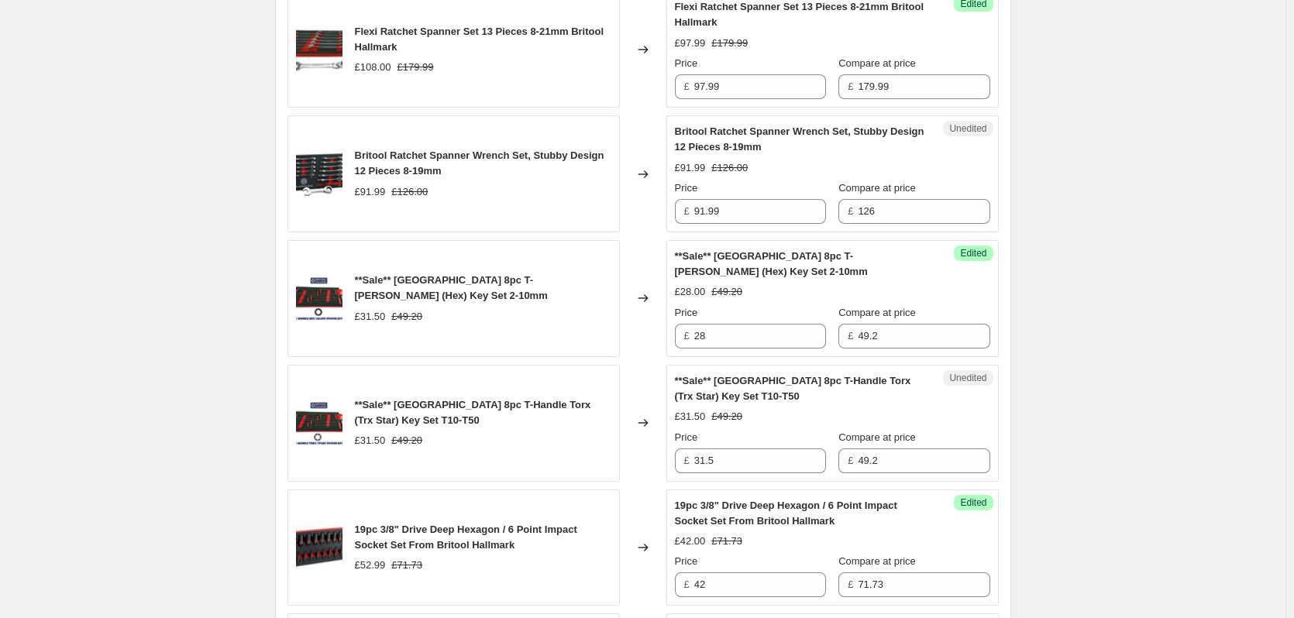
scroll to position [775, 0]
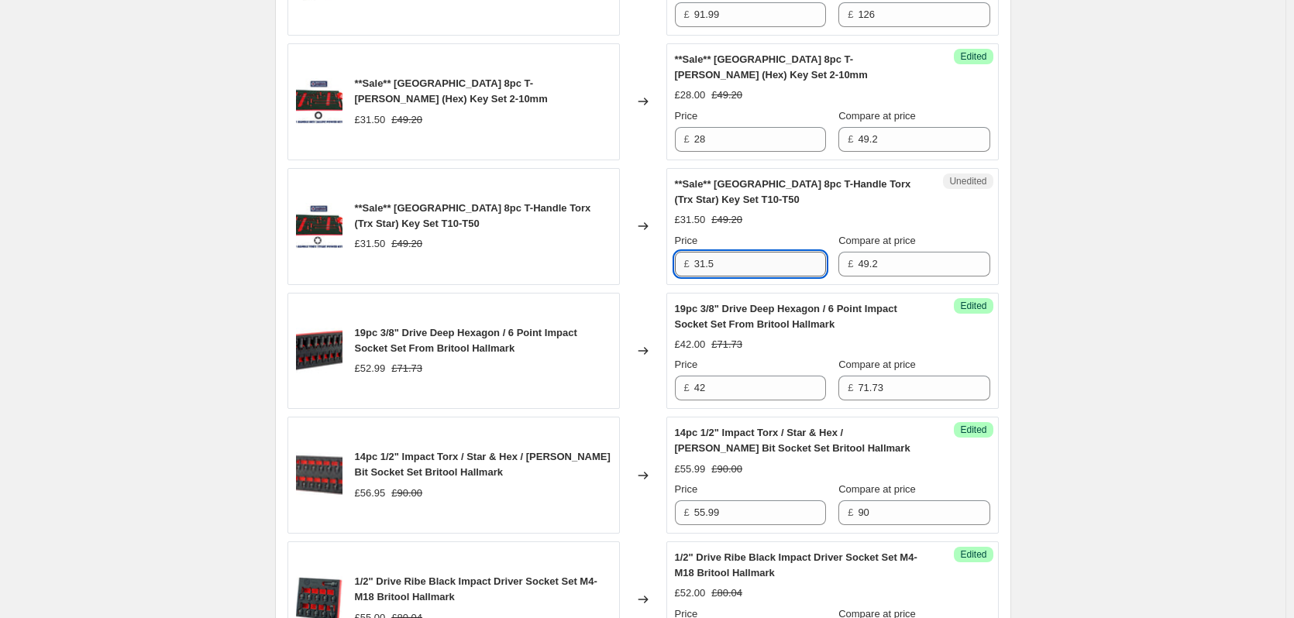
click at [738, 273] on input "31.5" at bounding box center [760, 264] width 132 height 25
drag, startPoint x: 750, startPoint y: 260, endPoint x: 542, endPoint y: 303, distance: 212.8
click at [542, 303] on div "Flexi Ratchet Spanner Set 13 Pieces 8-21mm Britool Hallmark £108.00 £179.99 Cha…" at bounding box center [643, 413] width 711 height 1239
type input "28"
click at [1218, 250] on div "Create new price change job. This page is ready Create new price change job Dra…" at bounding box center [643, 404] width 1286 height 2359
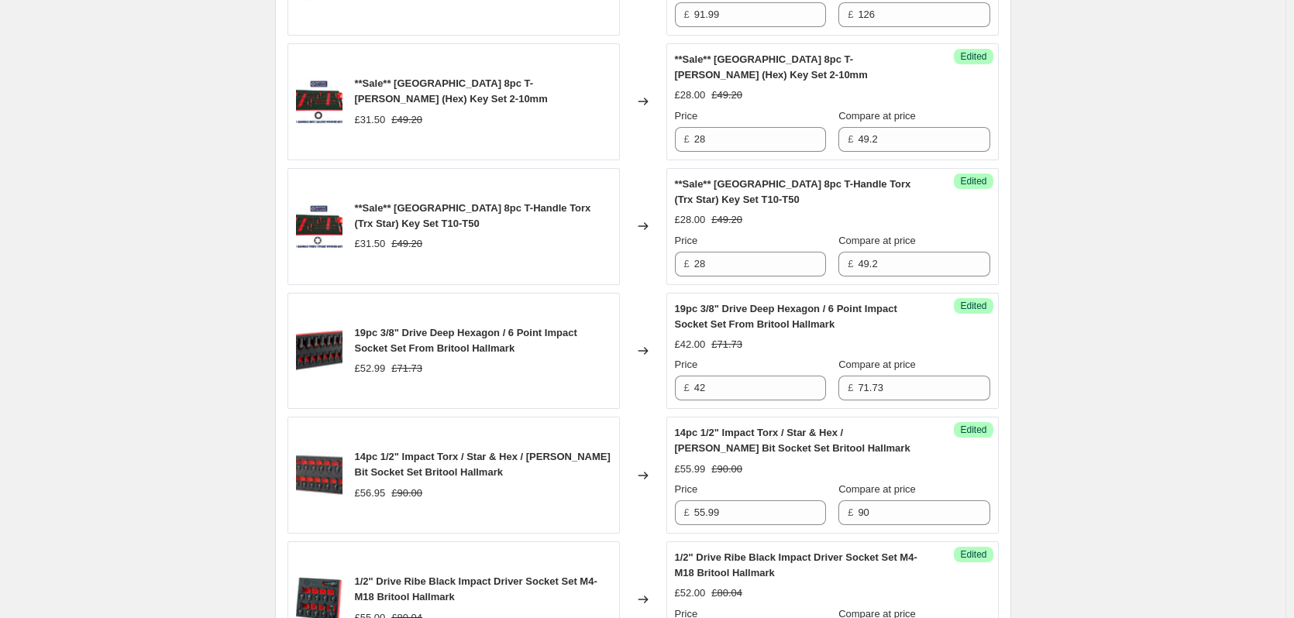
scroll to position [310, 0]
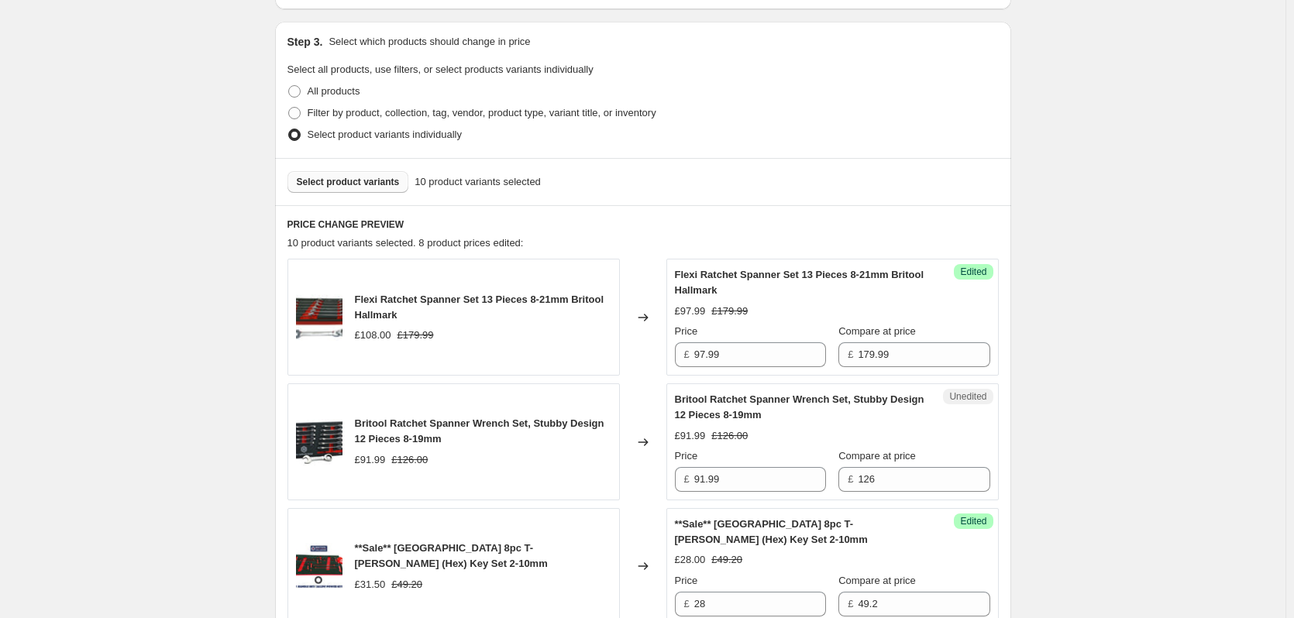
click at [322, 189] on button "Select product variants" at bounding box center [349, 182] width 122 height 22
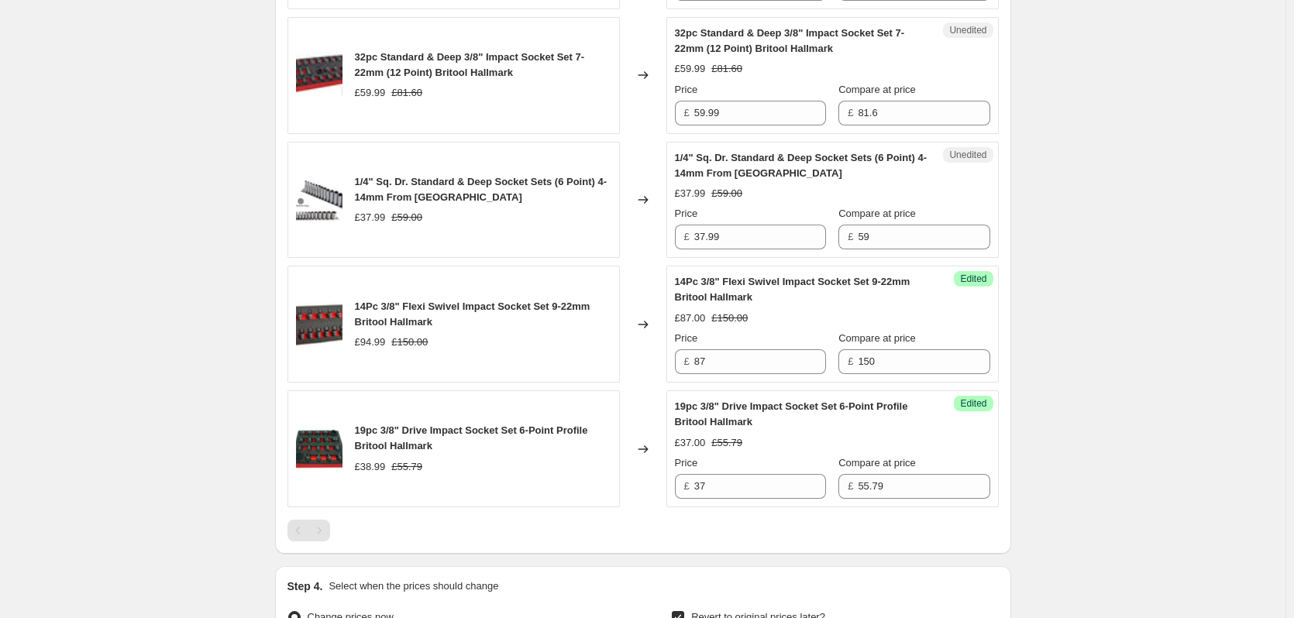
scroll to position [1550, 0]
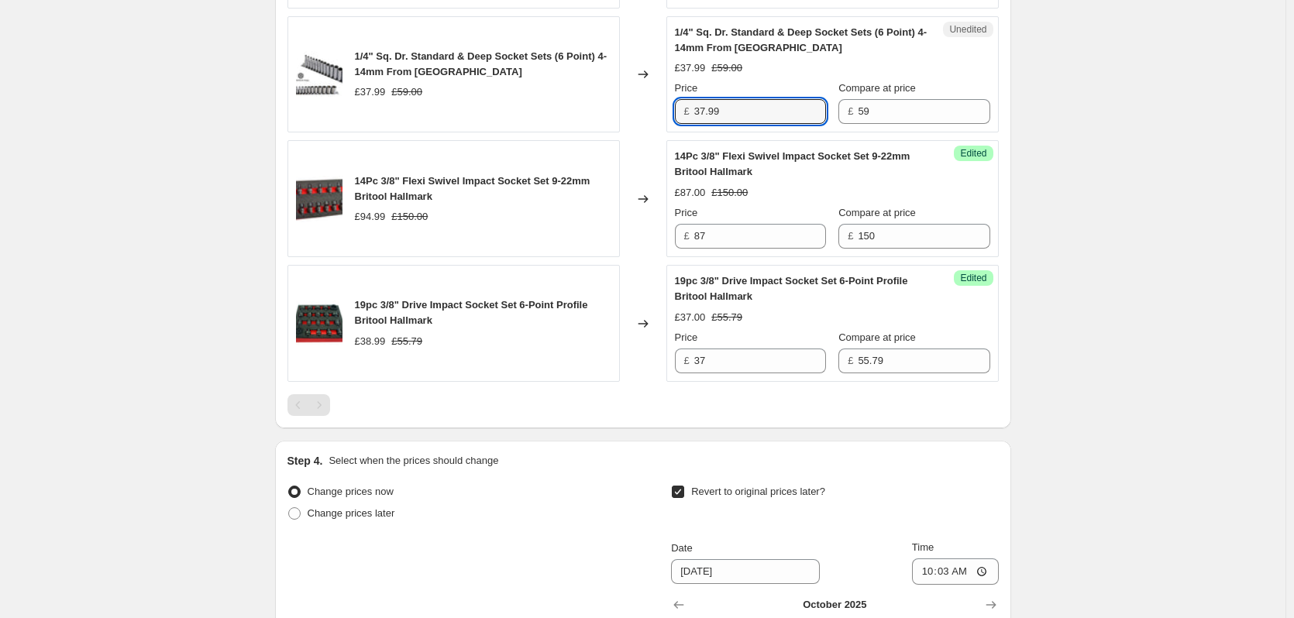
drag, startPoint x: 739, startPoint y: 115, endPoint x: 631, endPoint y: 132, distance: 109.7
click at [631, 132] on div "1/4" Sq. Dr. Standard & Deep Socket Sets (6 Point) 4-14mm From Britool Hallmark…" at bounding box center [643, 74] width 711 height 117
type input "34.99"
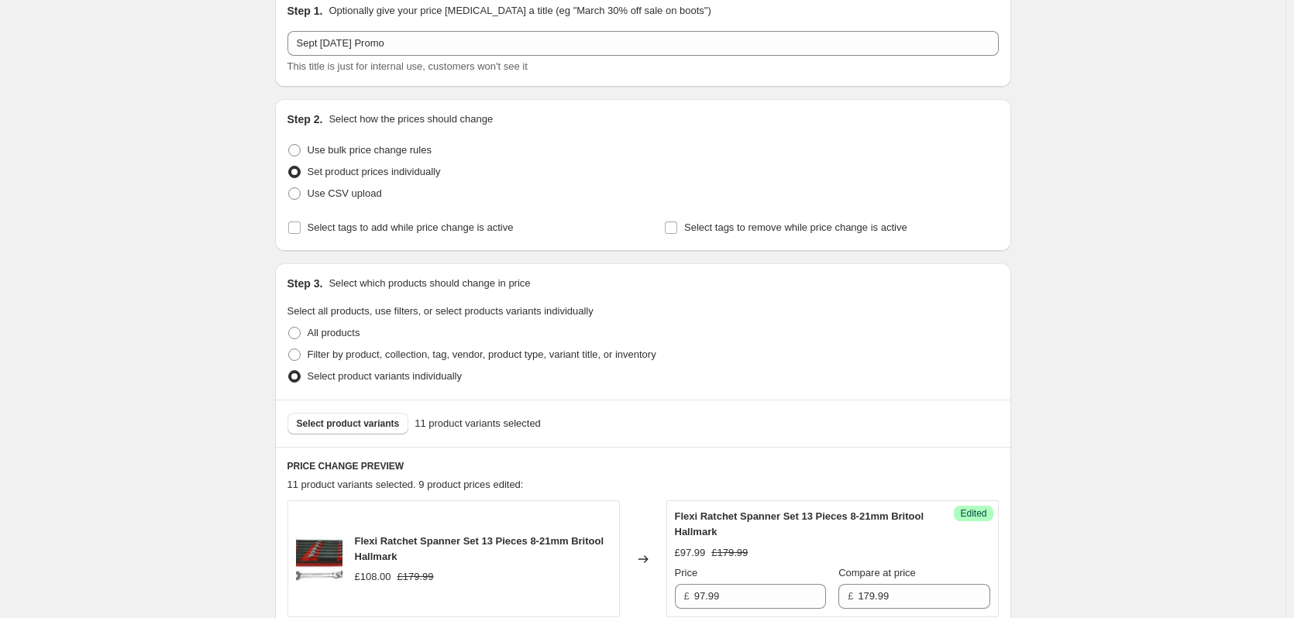
scroll to position [310, 0]
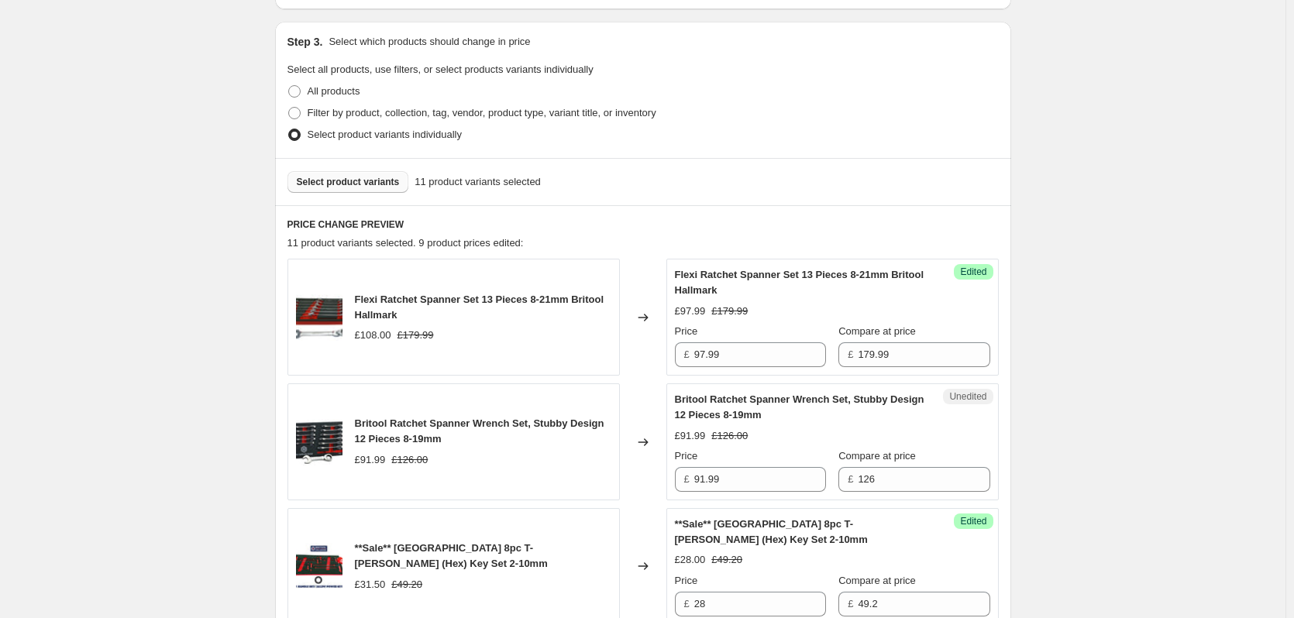
click at [339, 181] on span "Select product variants" at bounding box center [348, 182] width 103 height 12
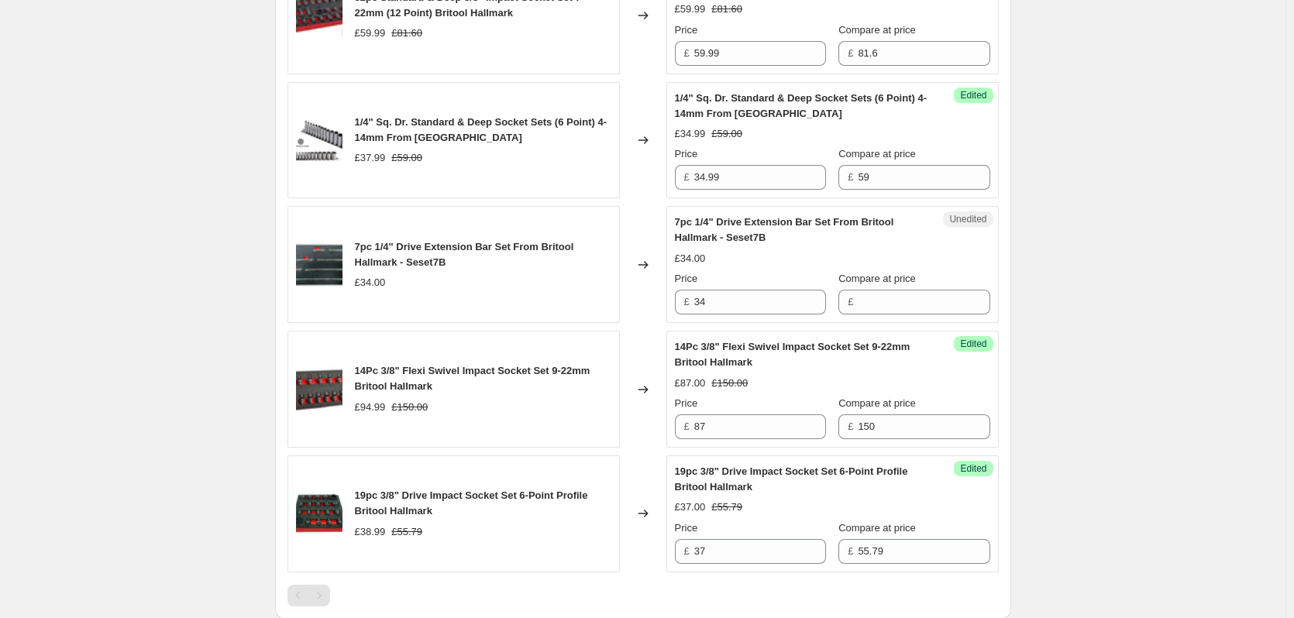
scroll to position [1628, 0]
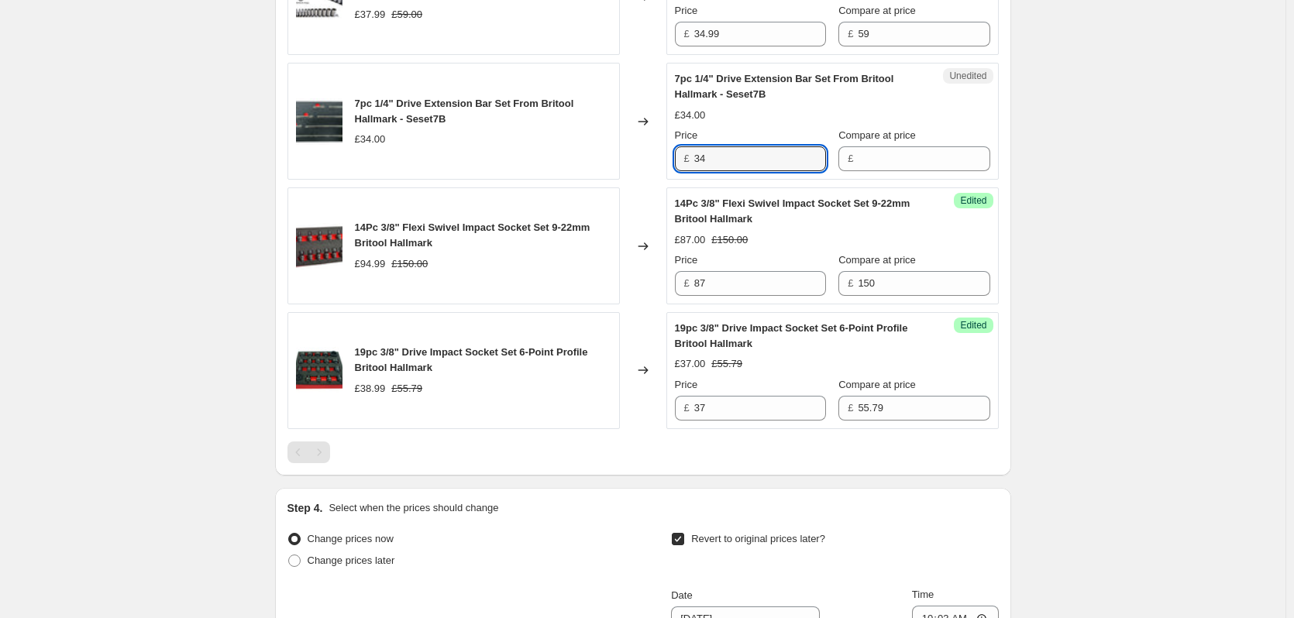
drag, startPoint x: 739, startPoint y: 164, endPoint x: 493, endPoint y: 230, distance: 255.3
type input "25.99"
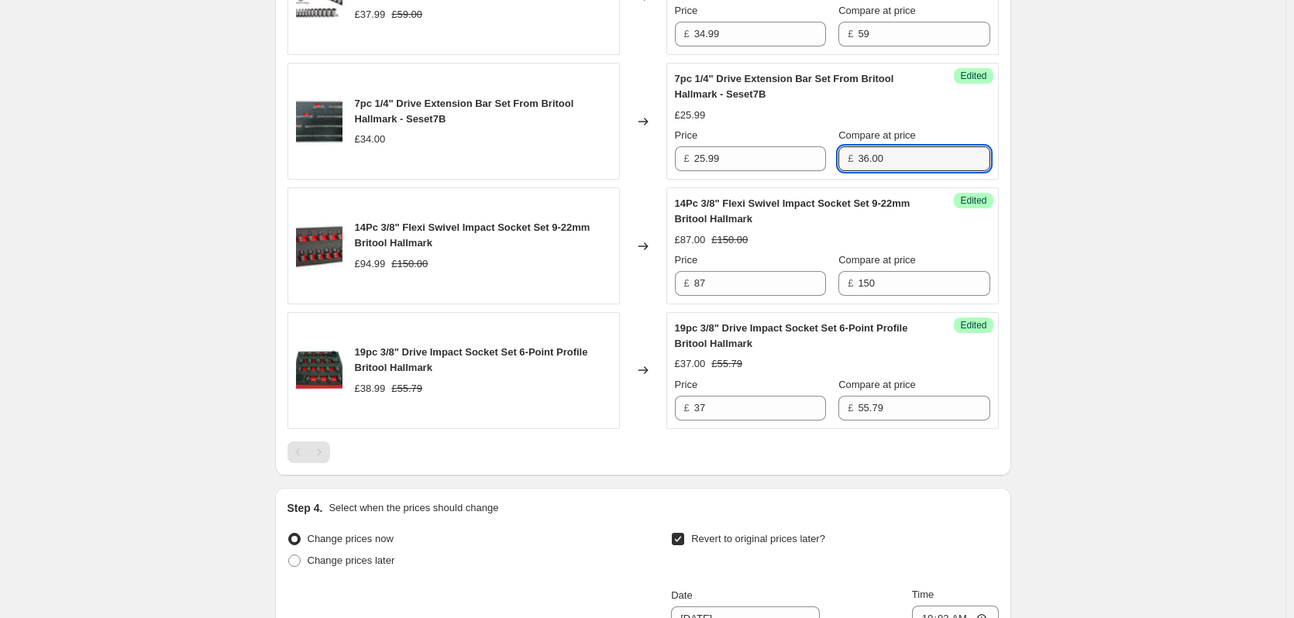
type input "36.00"
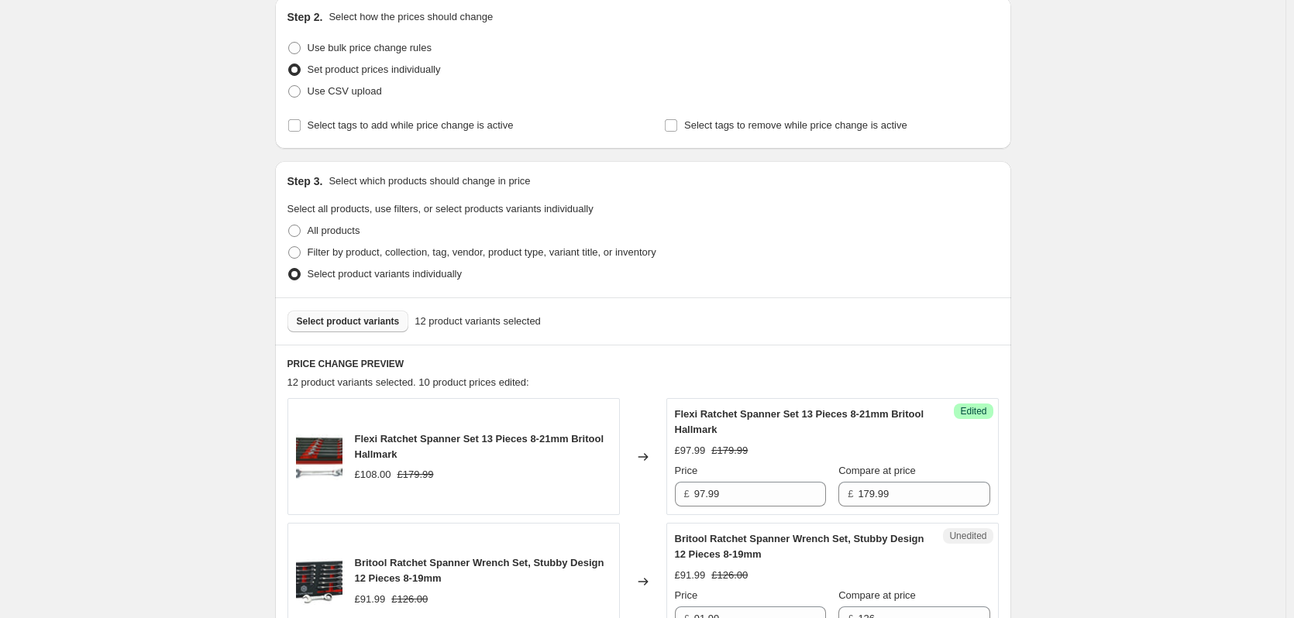
scroll to position [233, 0]
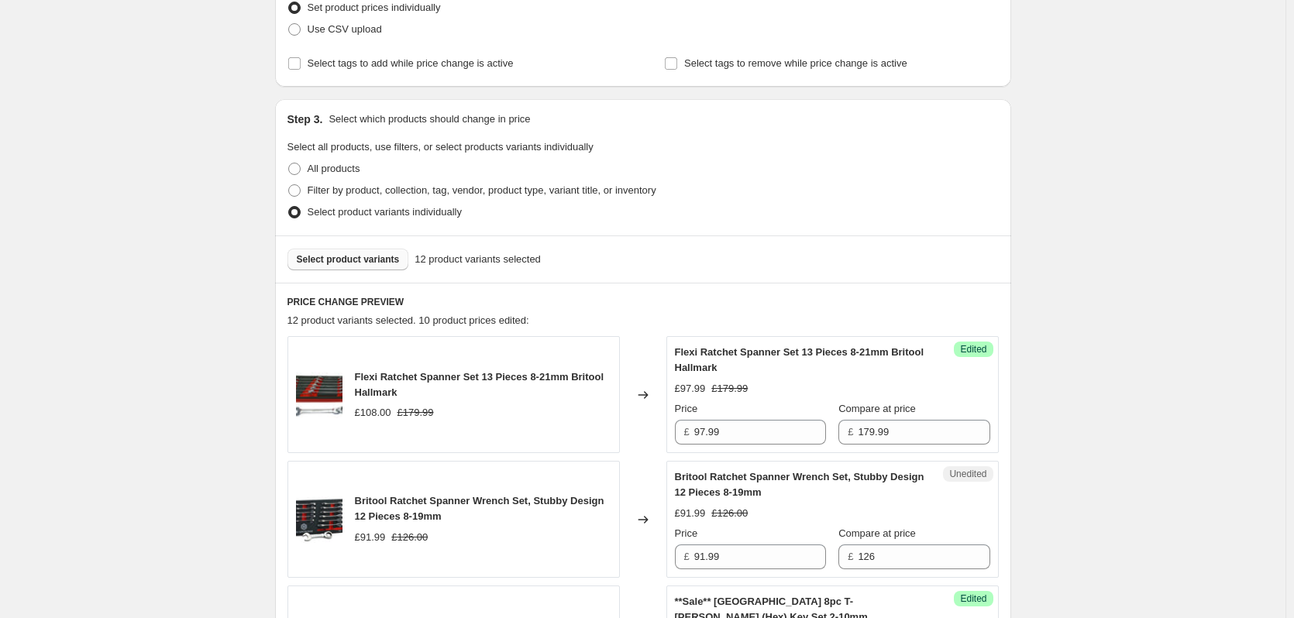
click at [354, 257] on span "Select product variants" at bounding box center [348, 259] width 103 height 12
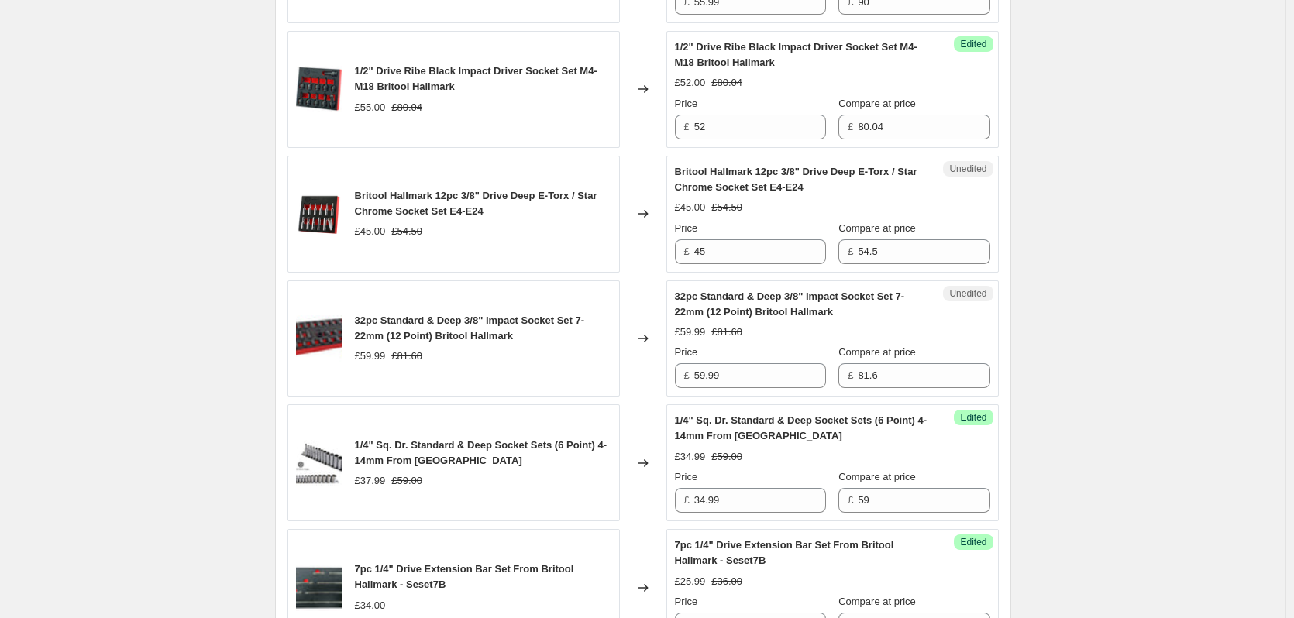
scroll to position [1318, 0]
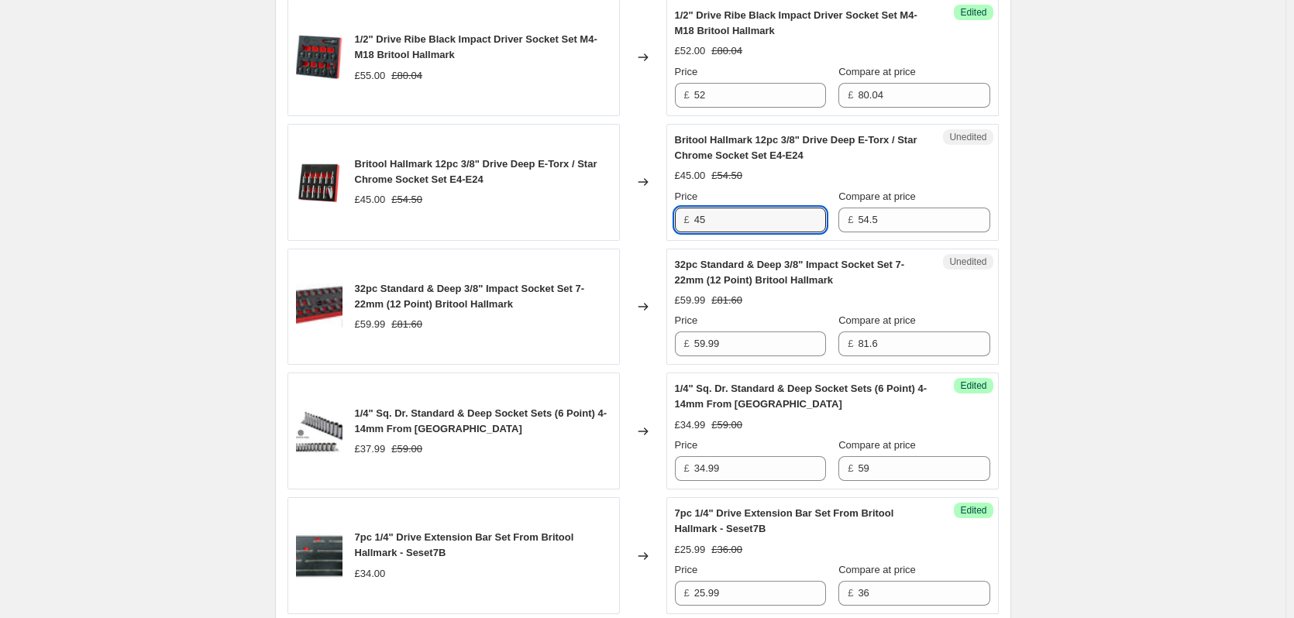
drag, startPoint x: 732, startPoint y: 213, endPoint x: 625, endPoint y: 212, distance: 107.0
click at [625, 212] on div "Britool Hallmark 12pc 3/8" Drive Deep E-Torx / Star Chrome Socket Set E4-E24 £4…" at bounding box center [643, 182] width 711 height 117
type input "38.00"
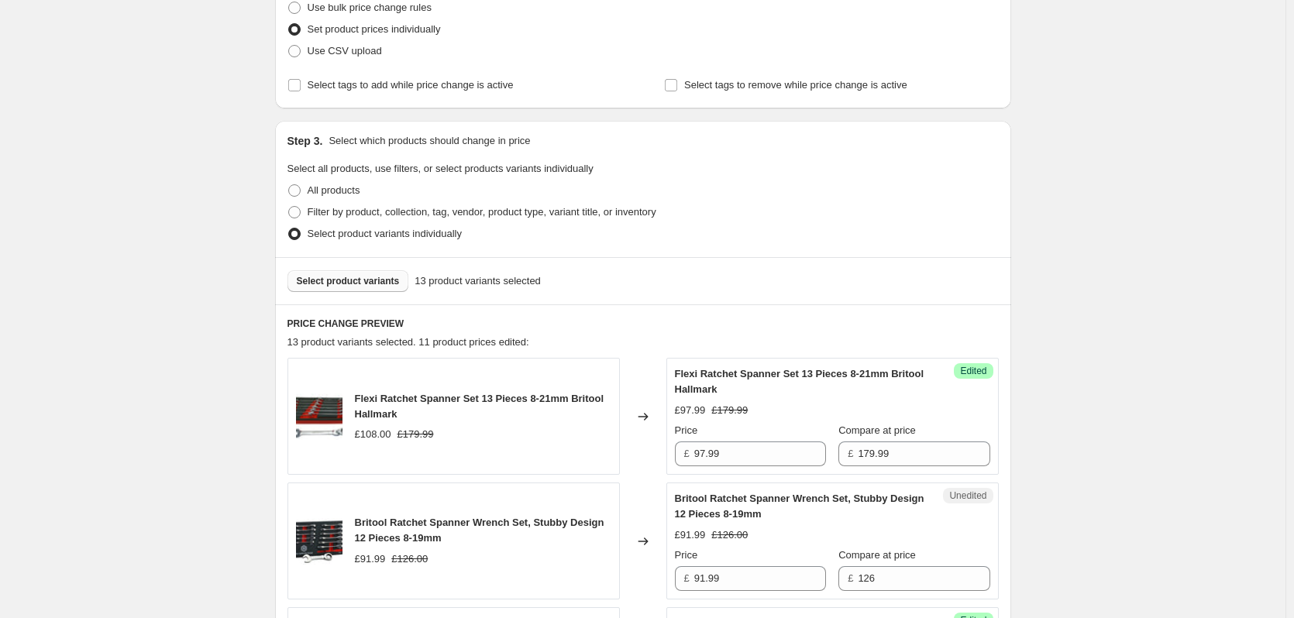
scroll to position [78, 0]
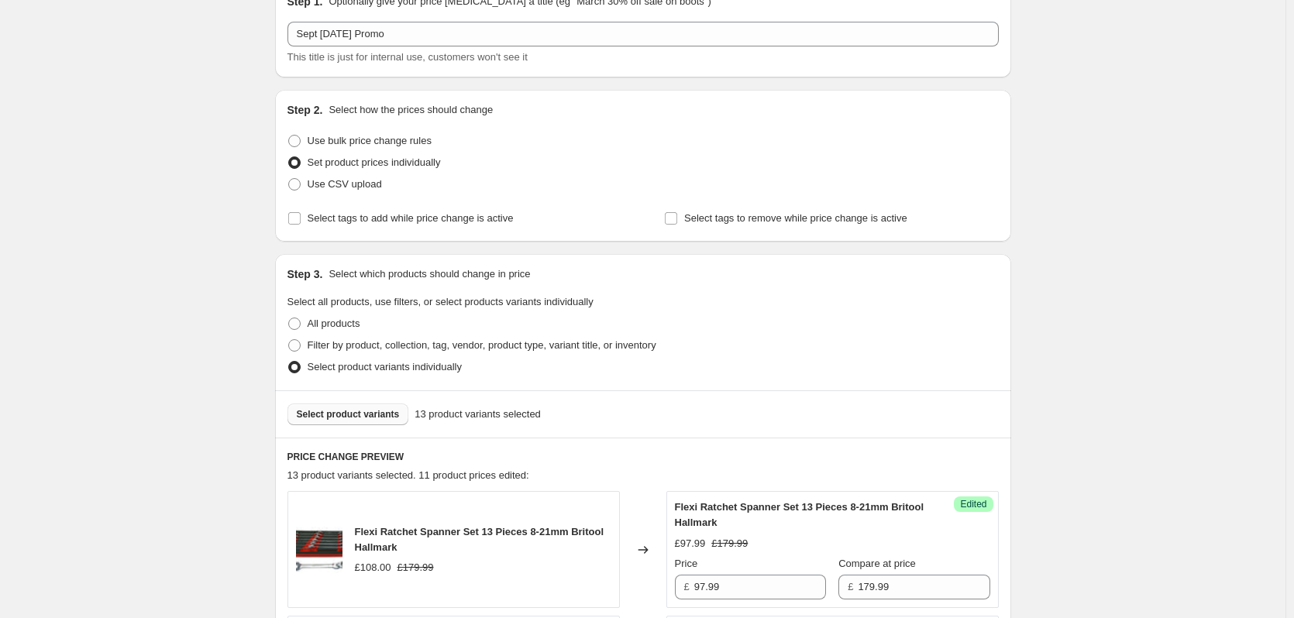
click at [331, 413] on span "Select product variants" at bounding box center [348, 414] width 103 height 12
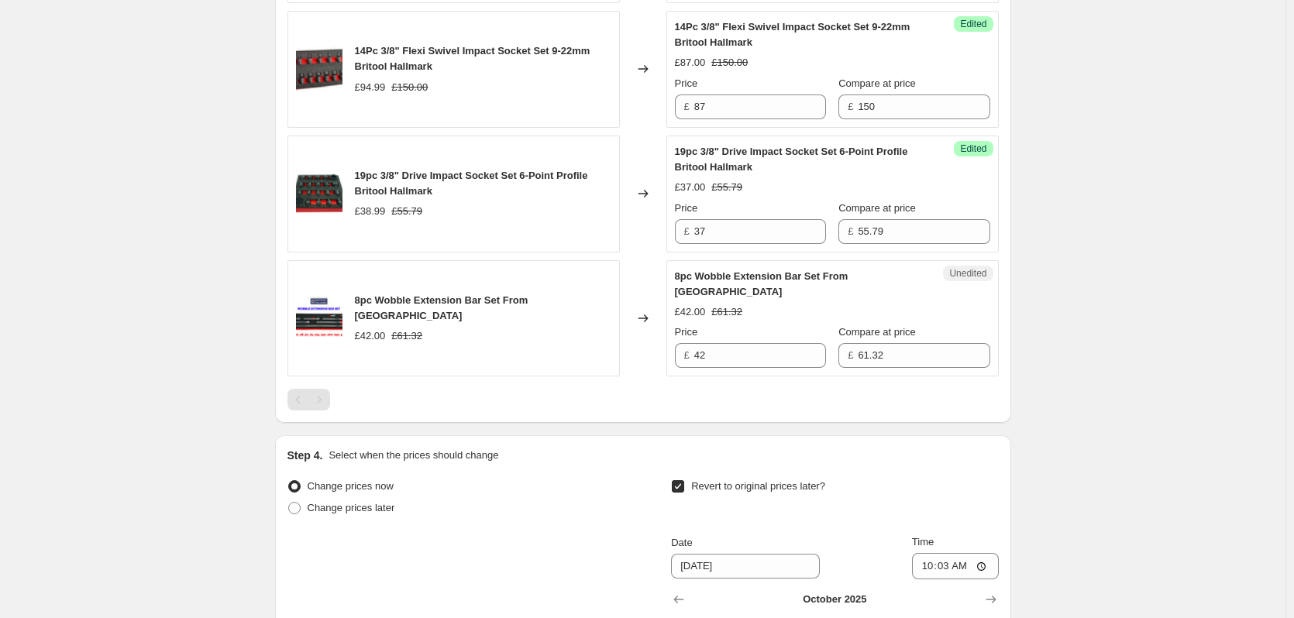
scroll to position [1938, 0]
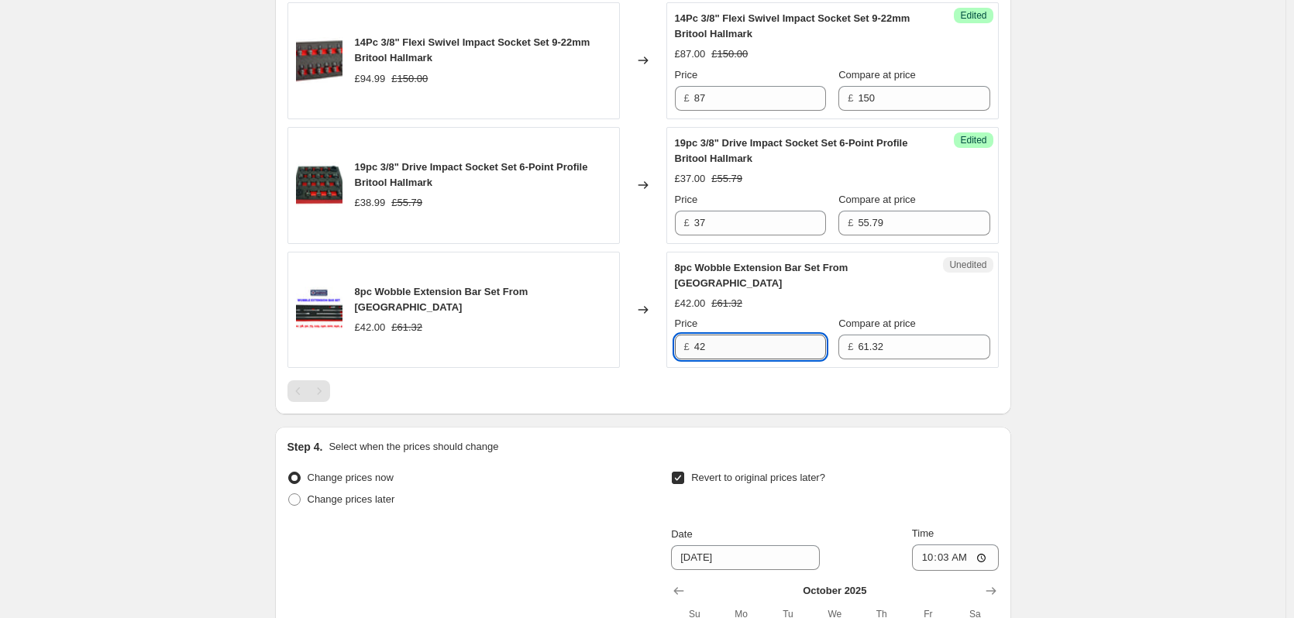
click at [736, 347] on input "42" at bounding box center [760, 347] width 132 height 25
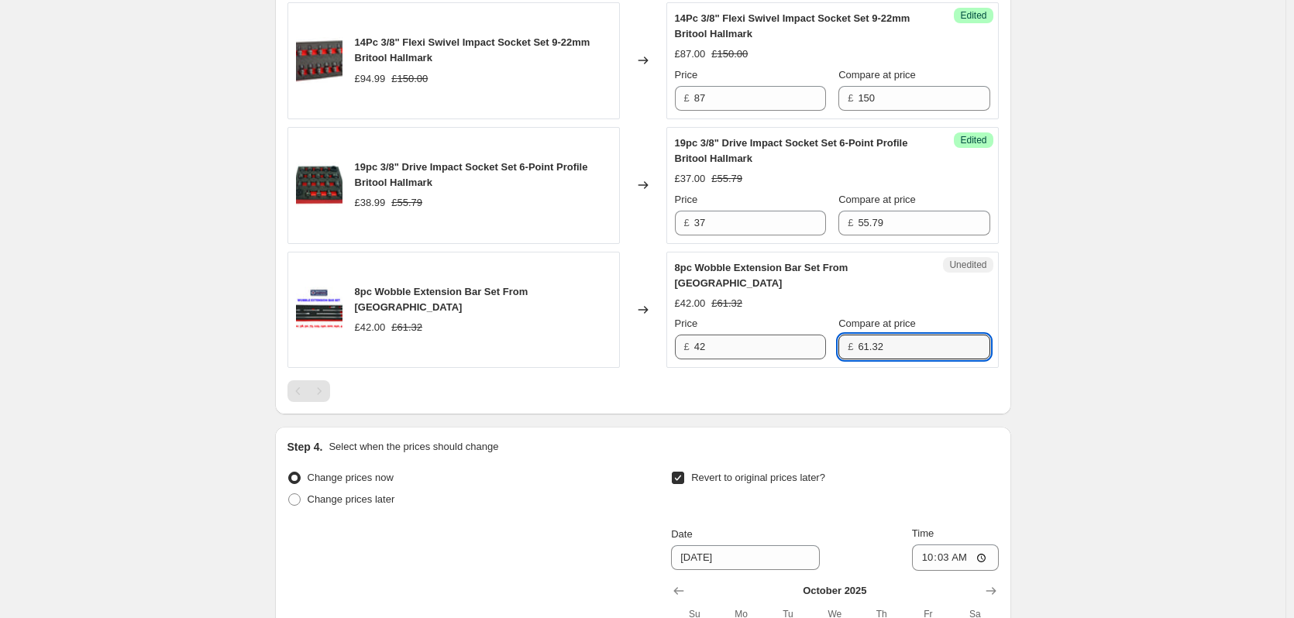
drag, startPoint x: 894, startPoint y: 339, endPoint x: 781, endPoint y: 358, distance: 113.9
click at [781, 358] on div "Price £ 42 Compare at price £ 61.32" at bounding box center [832, 337] width 315 height 43
type input "69.00"
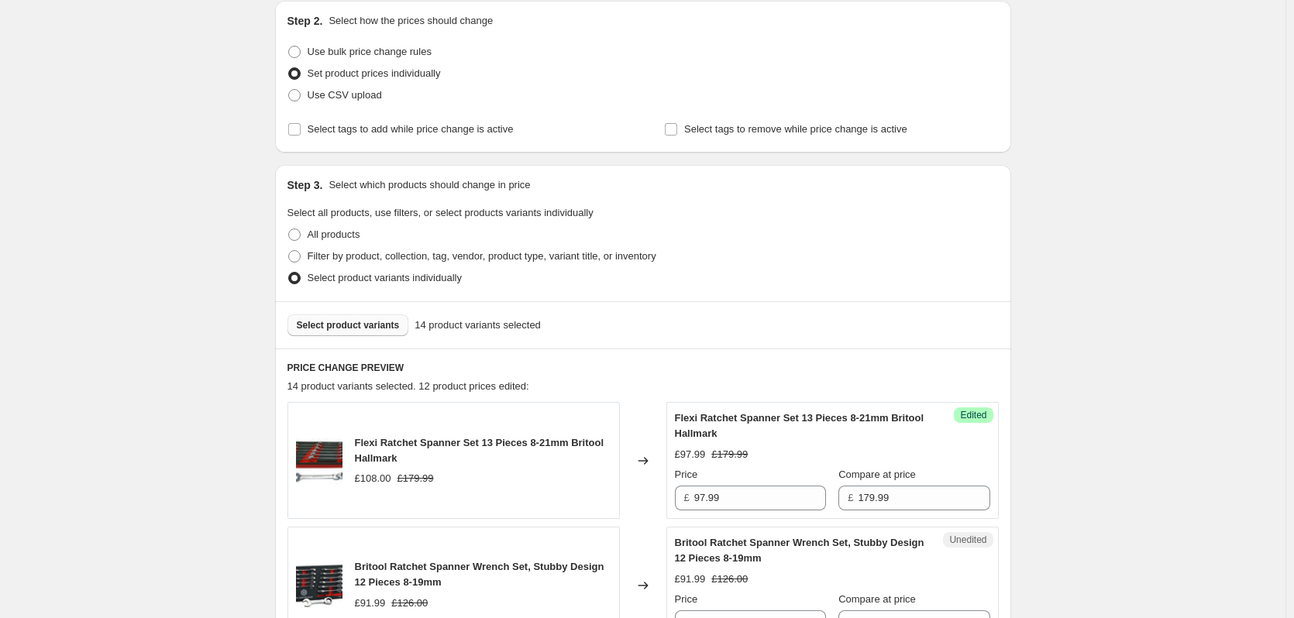
scroll to position [310, 0]
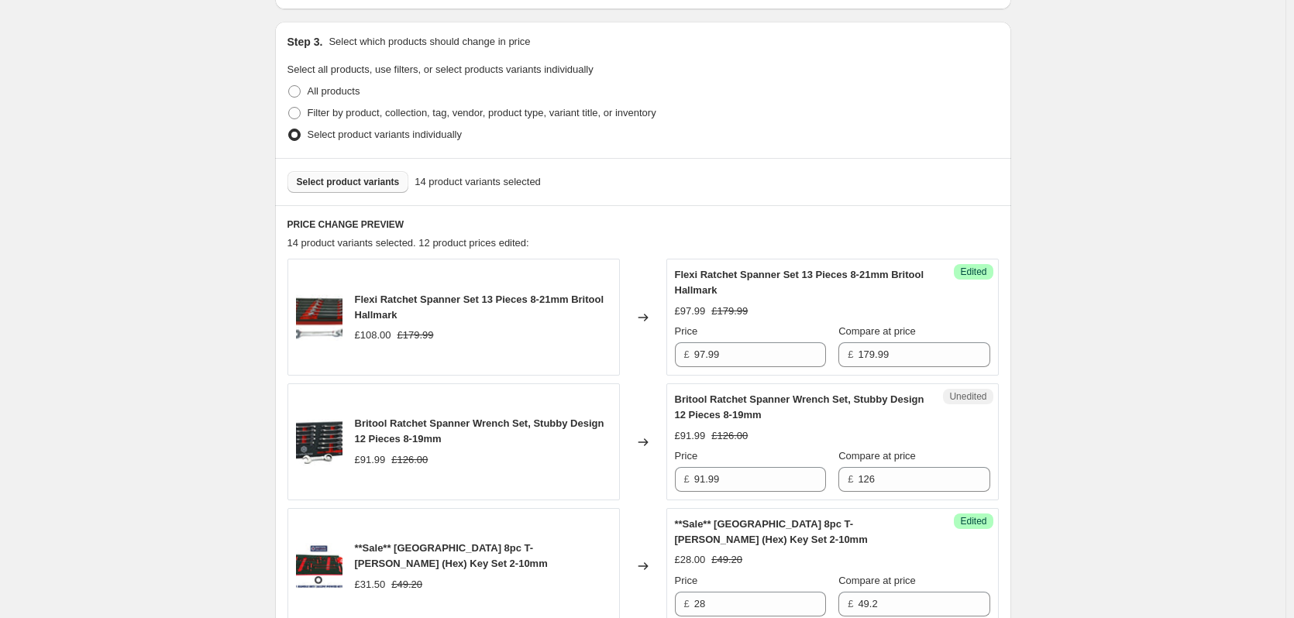
click at [348, 181] on span "Select product variants" at bounding box center [348, 182] width 103 height 12
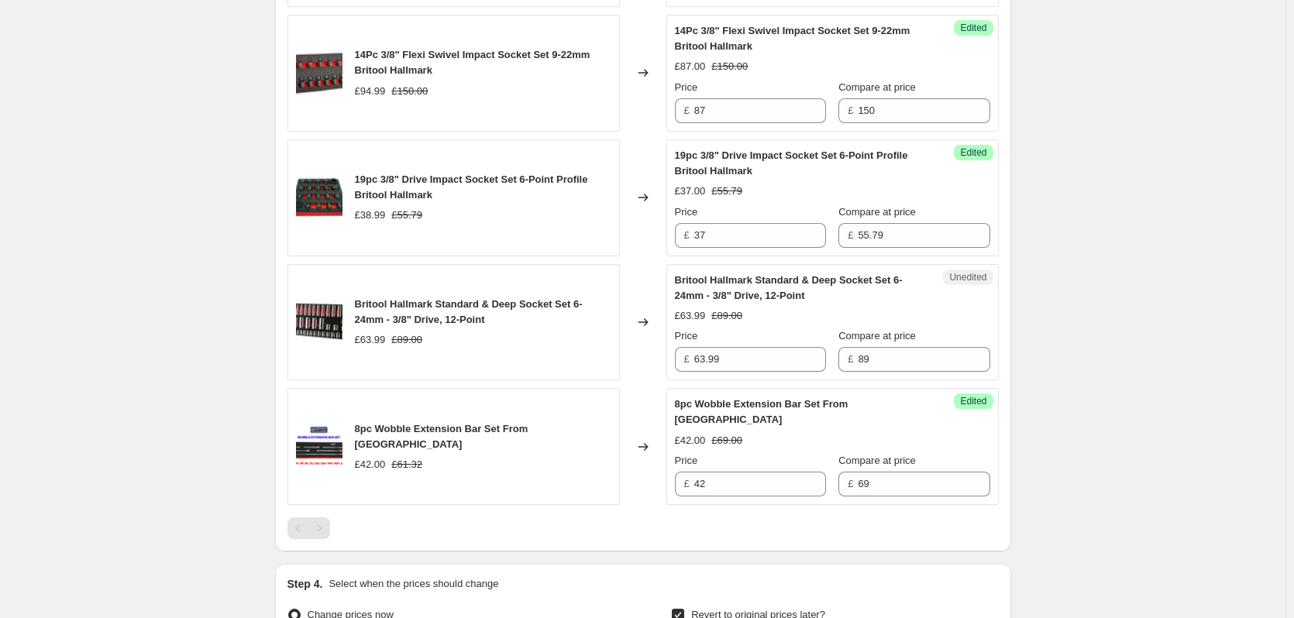
scroll to position [1938, 0]
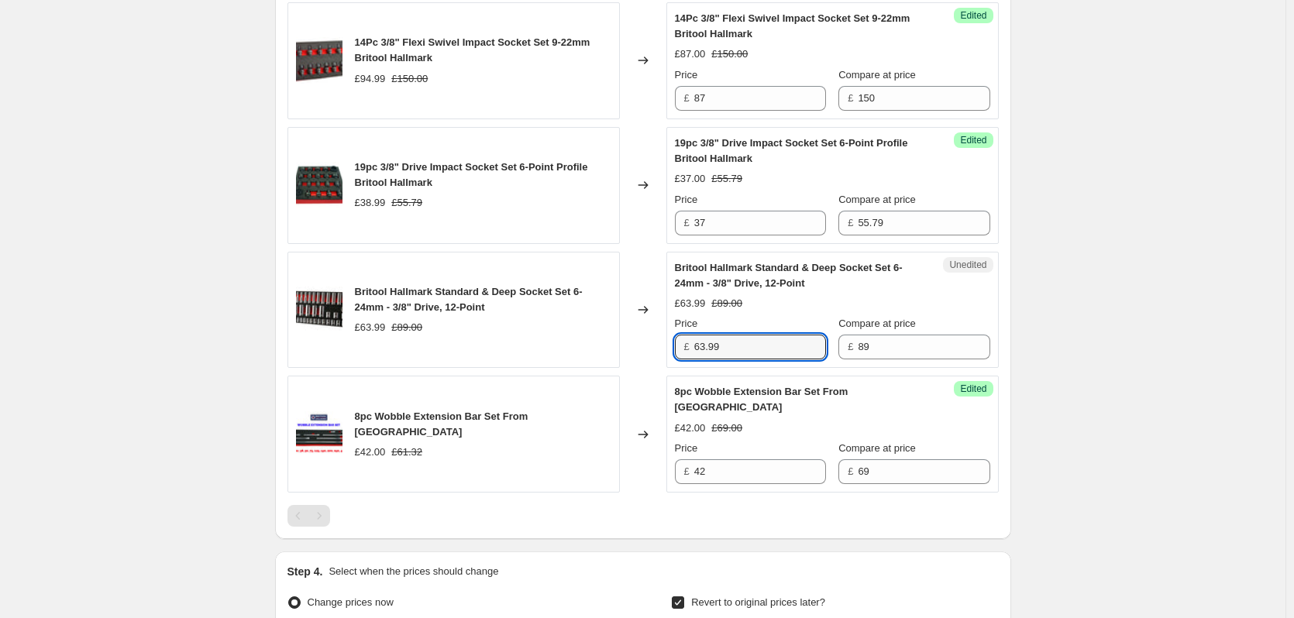
drag, startPoint x: 729, startPoint y: 350, endPoint x: 598, endPoint y: 350, distance: 131.0
click at [598, 350] on div "Britool Hallmark Standard & Deep Socket Set 6-24mm - 3/8" Drive, 12-Point £63.9…" at bounding box center [643, 310] width 711 height 117
type input "58.00"
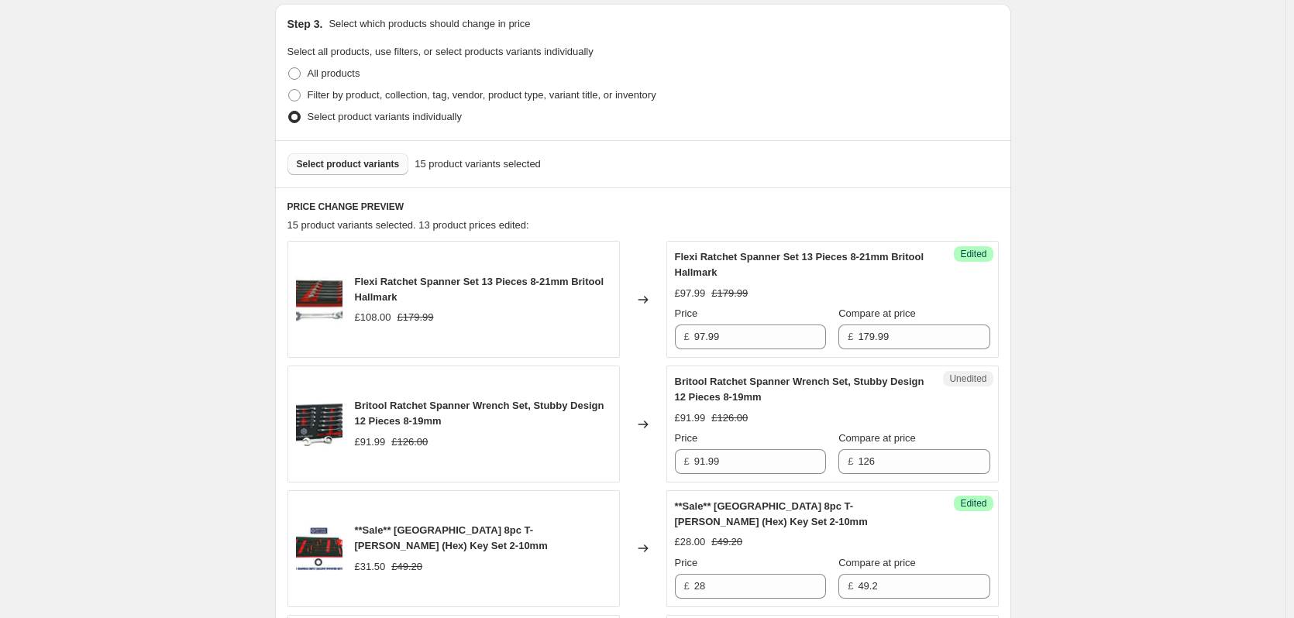
scroll to position [155, 0]
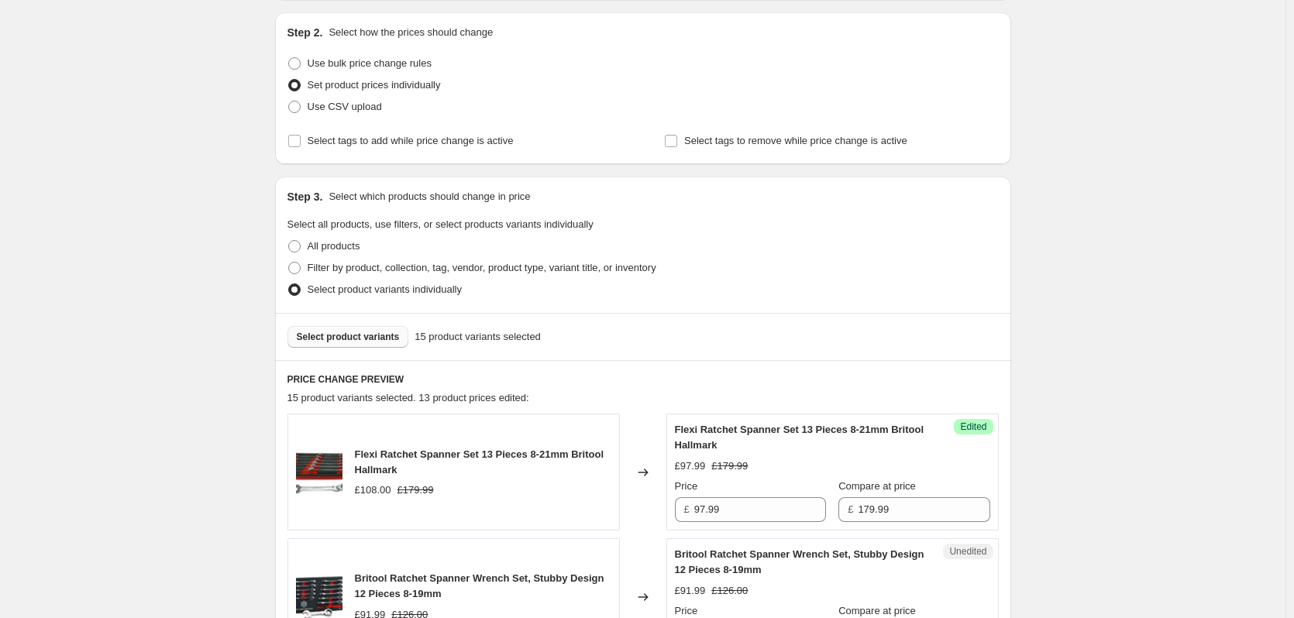
click at [342, 332] on span "Select product variants" at bounding box center [348, 337] width 103 height 12
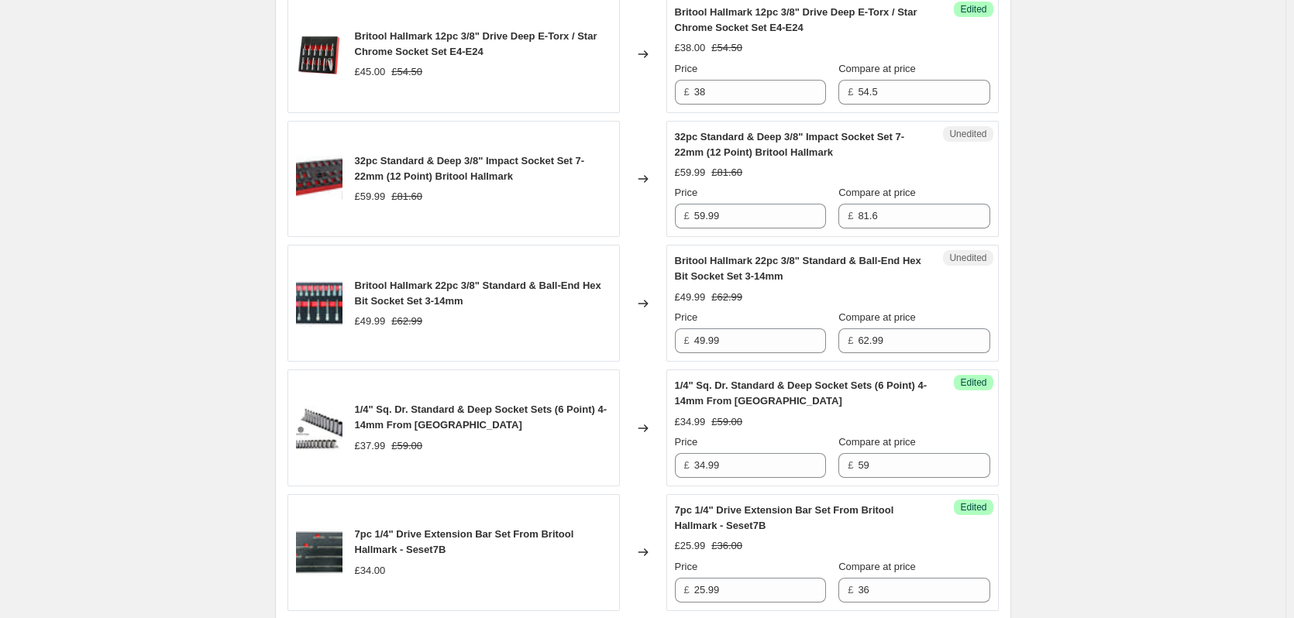
scroll to position [1473, 0]
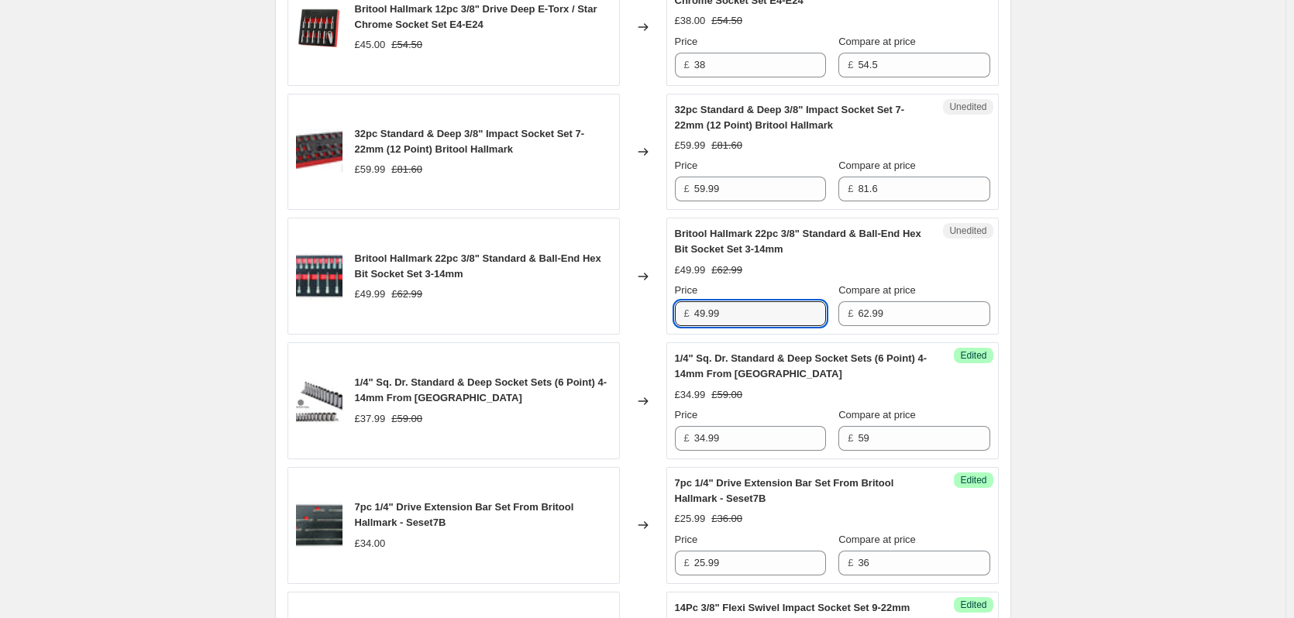
drag, startPoint x: 774, startPoint y: 302, endPoint x: 580, endPoint y: 329, distance: 195.5
click at [580, 329] on div "Britool Hallmark 22pc 3/8" Standard & Ball-End Hex Bit Socket Set 3-14mm £49.99…" at bounding box center [643, 276] width 711 height 117
type input "45.00"
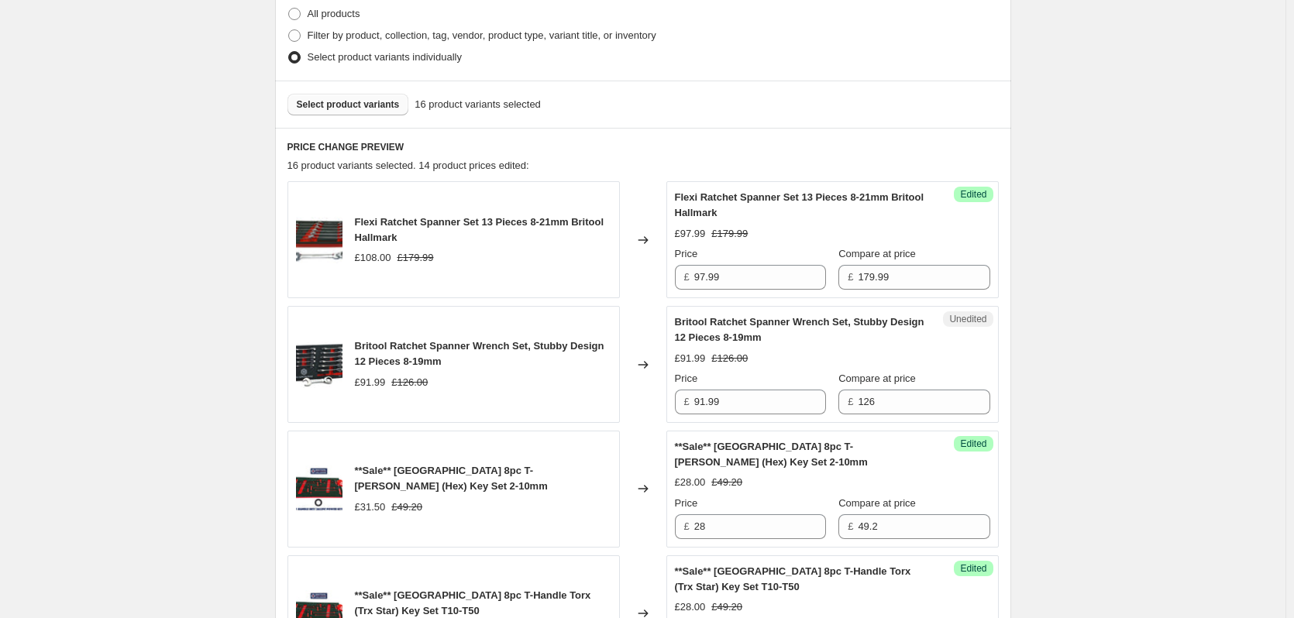
scroll to position [78, 0]
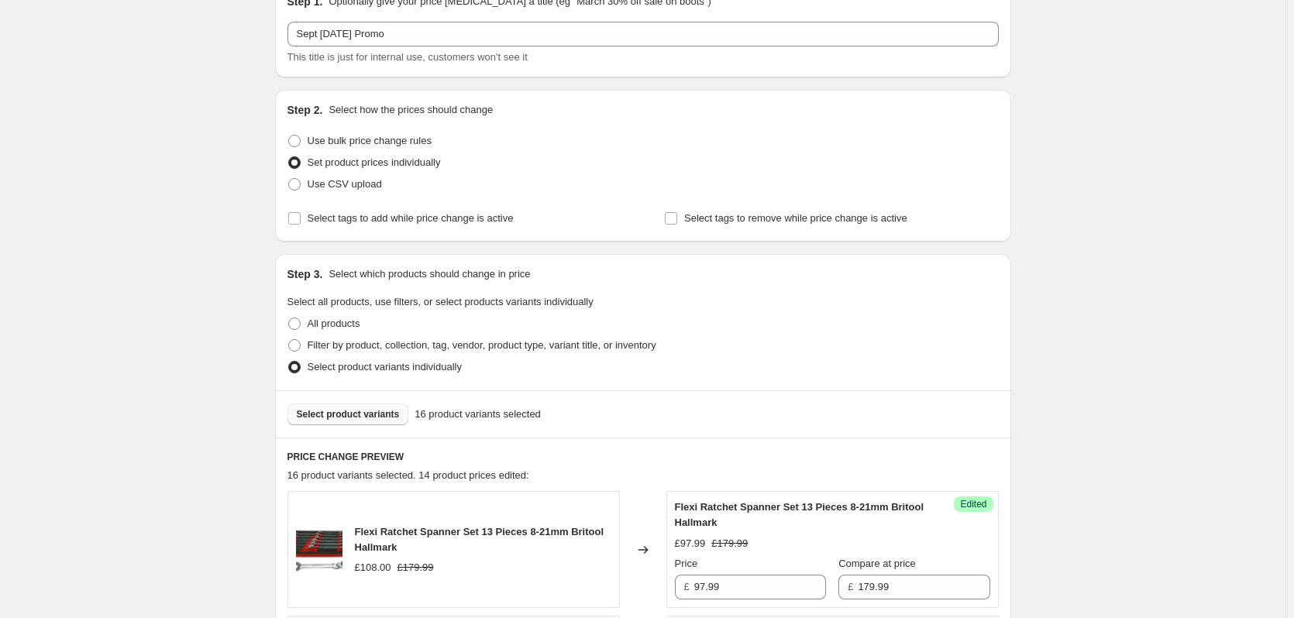
click at [356, 416] on span "Select product variants" at bounding box center [348, 414] width 103 height 12
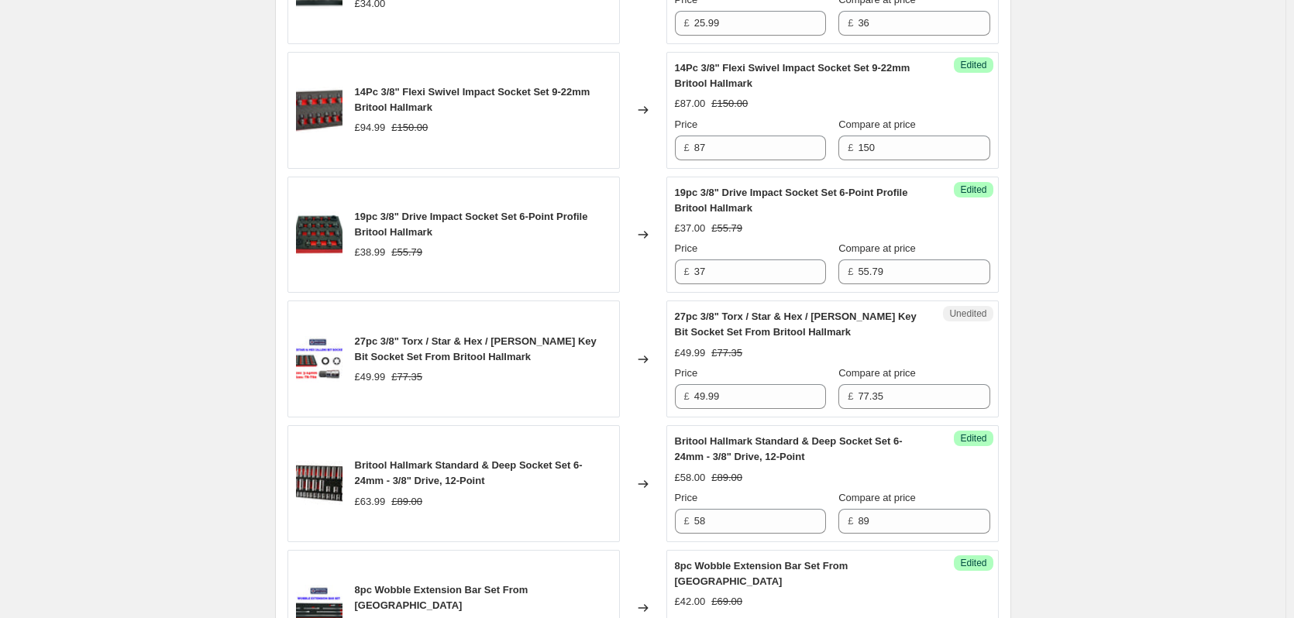
scroll to position [2015, 0]
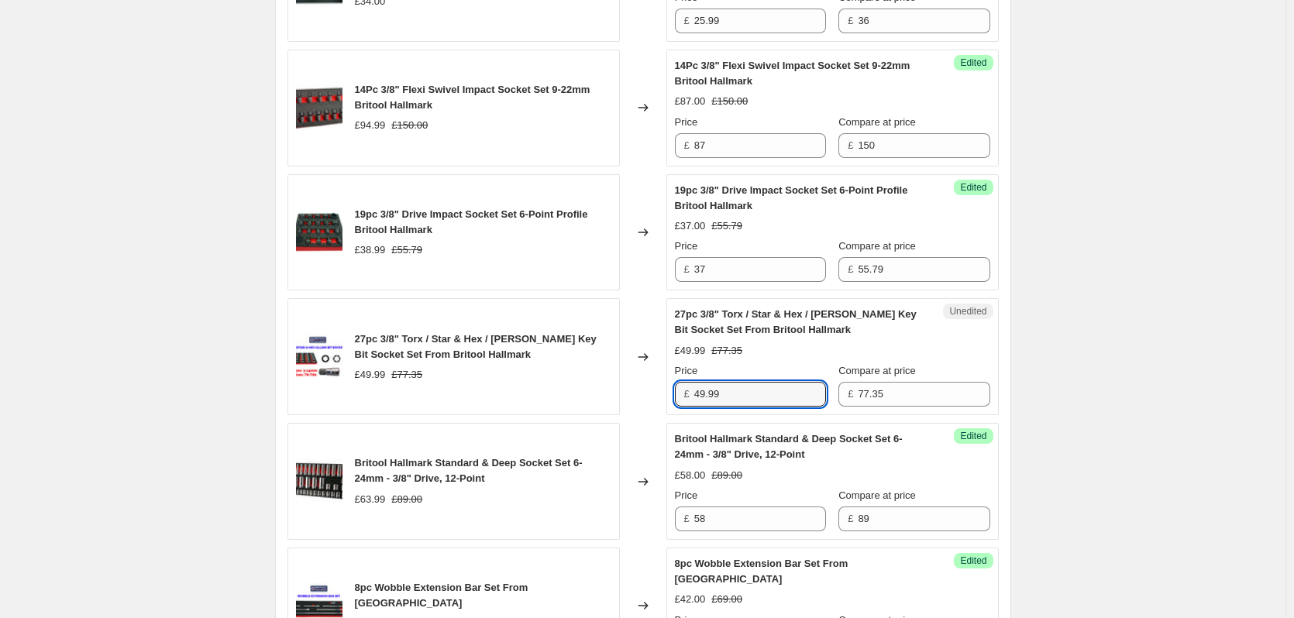
drag, startPoint x: 735, startPoint y: 392, endPoint x: 625, endPoint y: 393, distance: 109.3
click at [625, 393] on div "27pc 3/8" Torx / Star & Hex / Allen Key Bit Socket Set From Britool Hallmark £4…" at bounding box center [643, 356] width 711 height 117
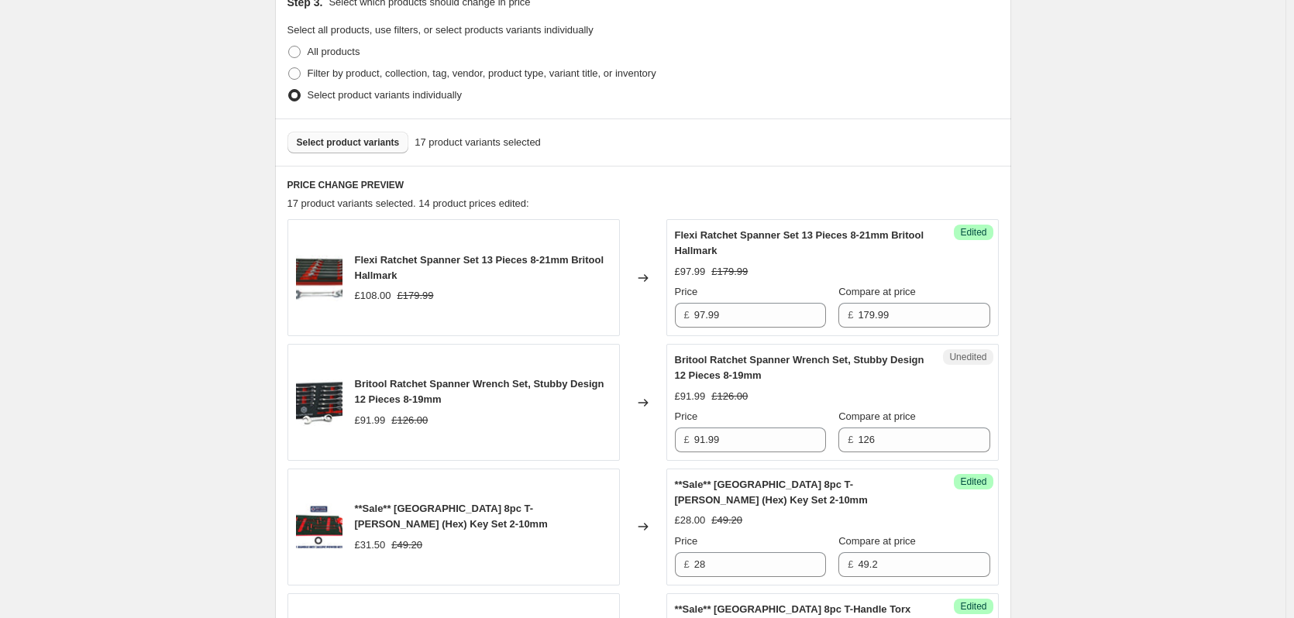
scroll to position [233, 0]
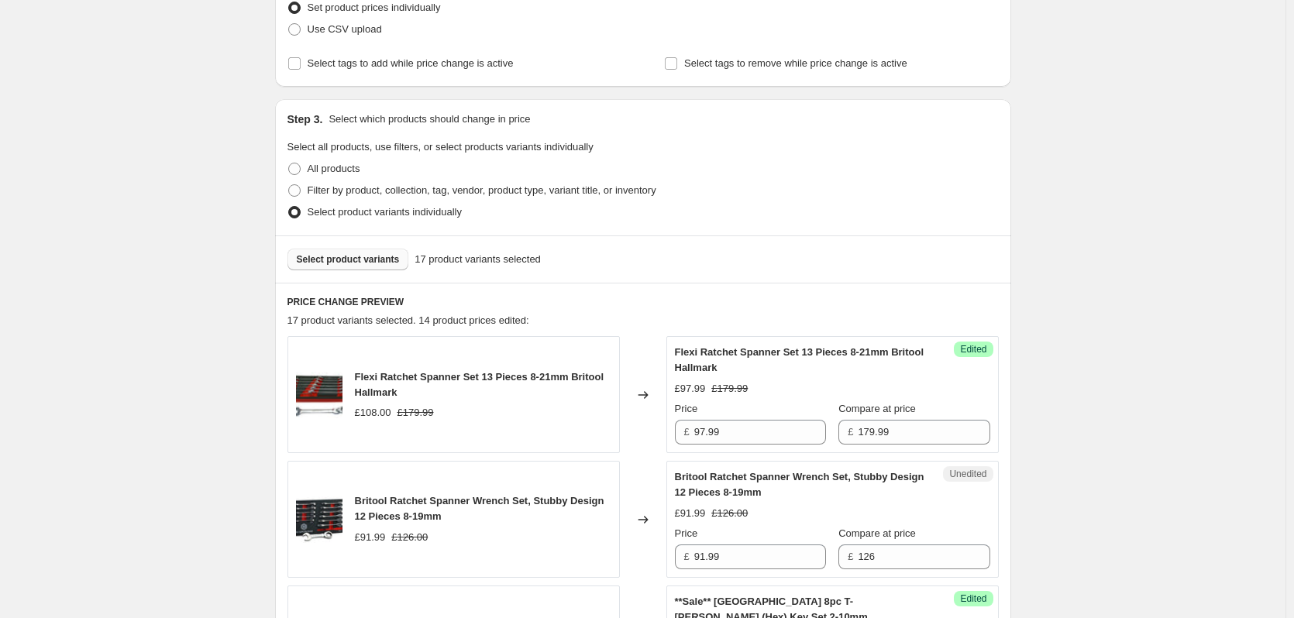
click at [337, 255] on span "Select product variants" at bounding box center [348, 259] width 103 height 12
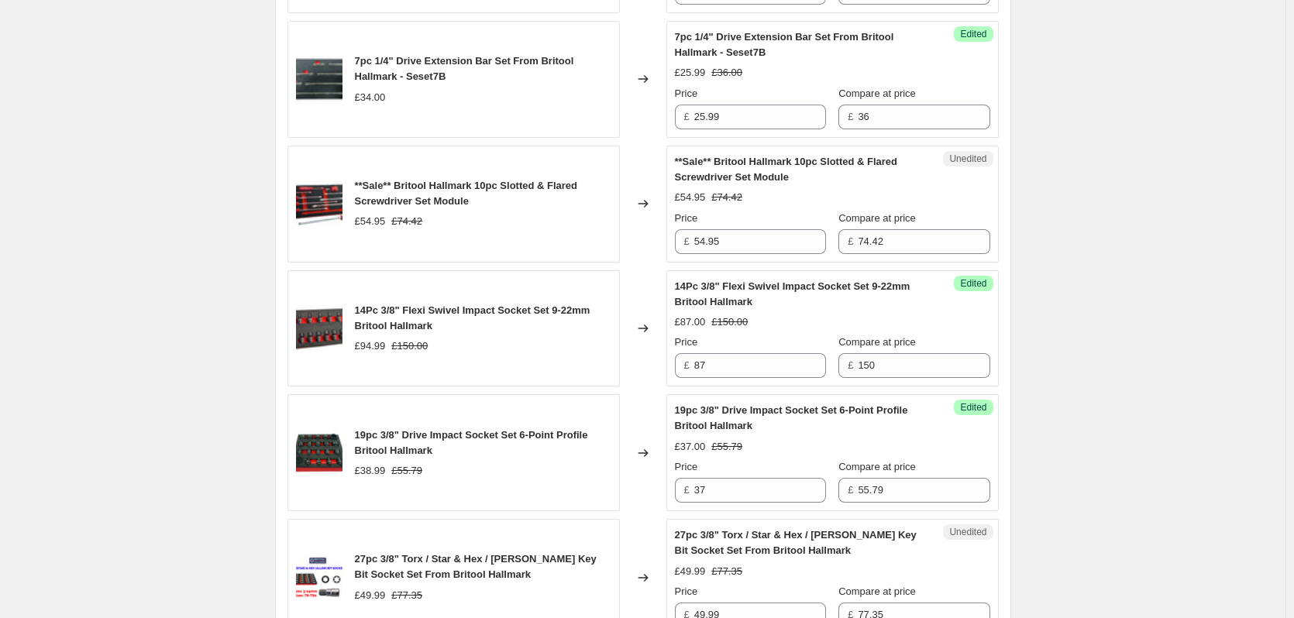
scroll to position [1938, 0]
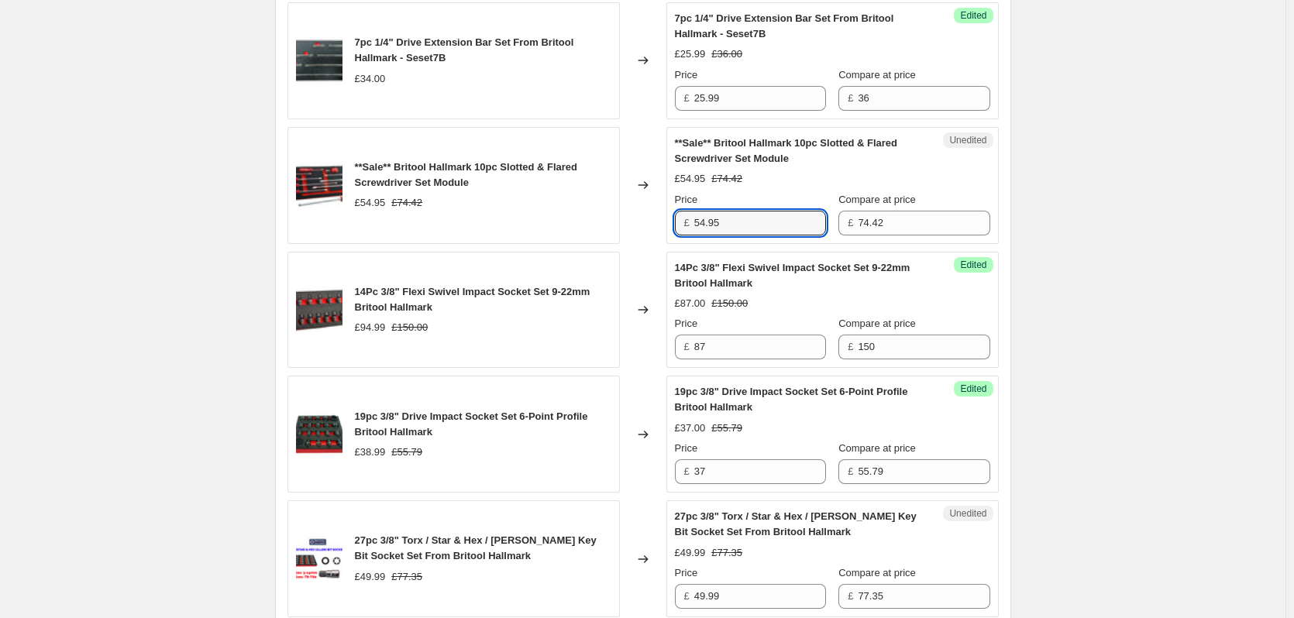
drag, startPoint x: 742, startPoint y: 212, endPoint x: 508, endPoint y: 236, distance: 235.2
click at [508, 236] on div "**Sale** Britool Hallmark 10pc Slotted & Flared Screwdriver Set Module £54.95 £…" at bounding box center [643, 185] width 711 height 117
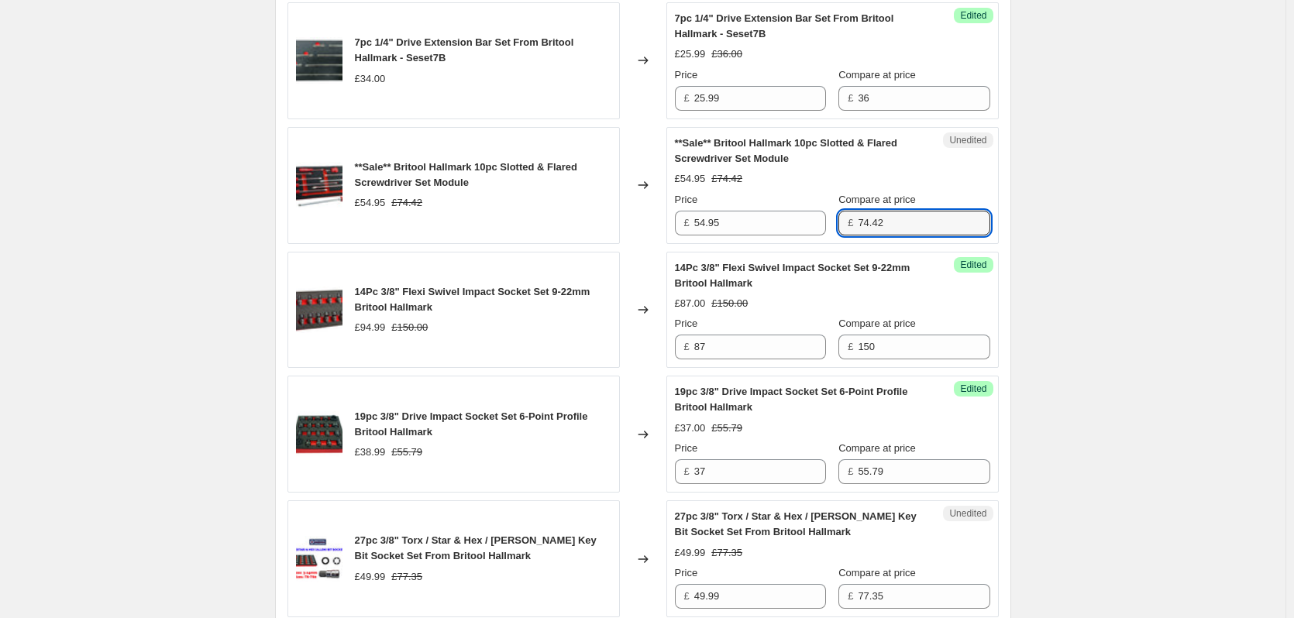
drag, startPoint x: 907, startPoint y: 222, endPoint x: 753, endPoint y: 255, distance: 157.6
type input "82.00"
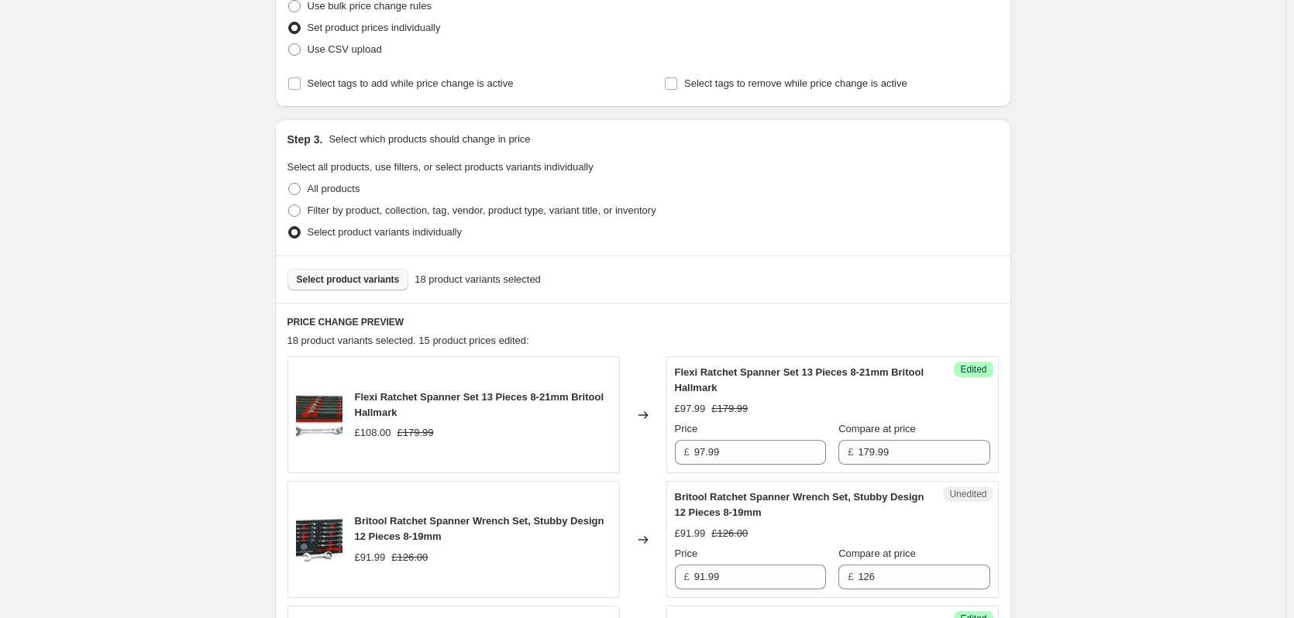
scroll to position [388, 0]
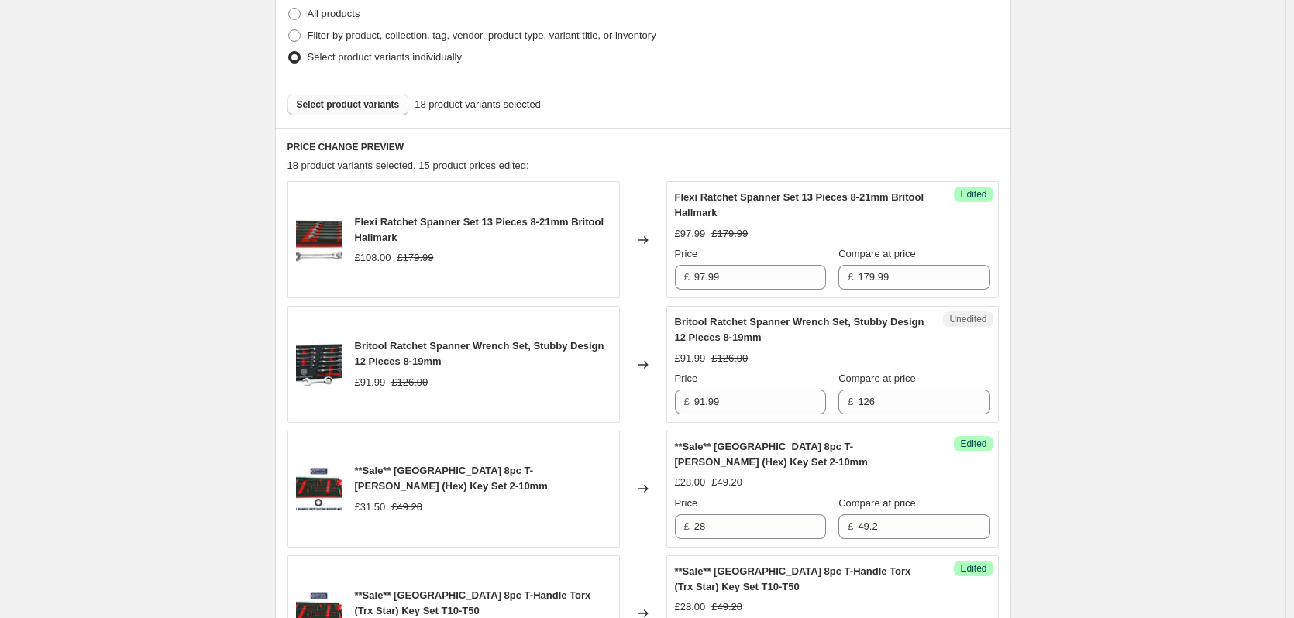
click at [350, 102] on span "Select product variants" at bounding box center [348, 104] width 103 height 12
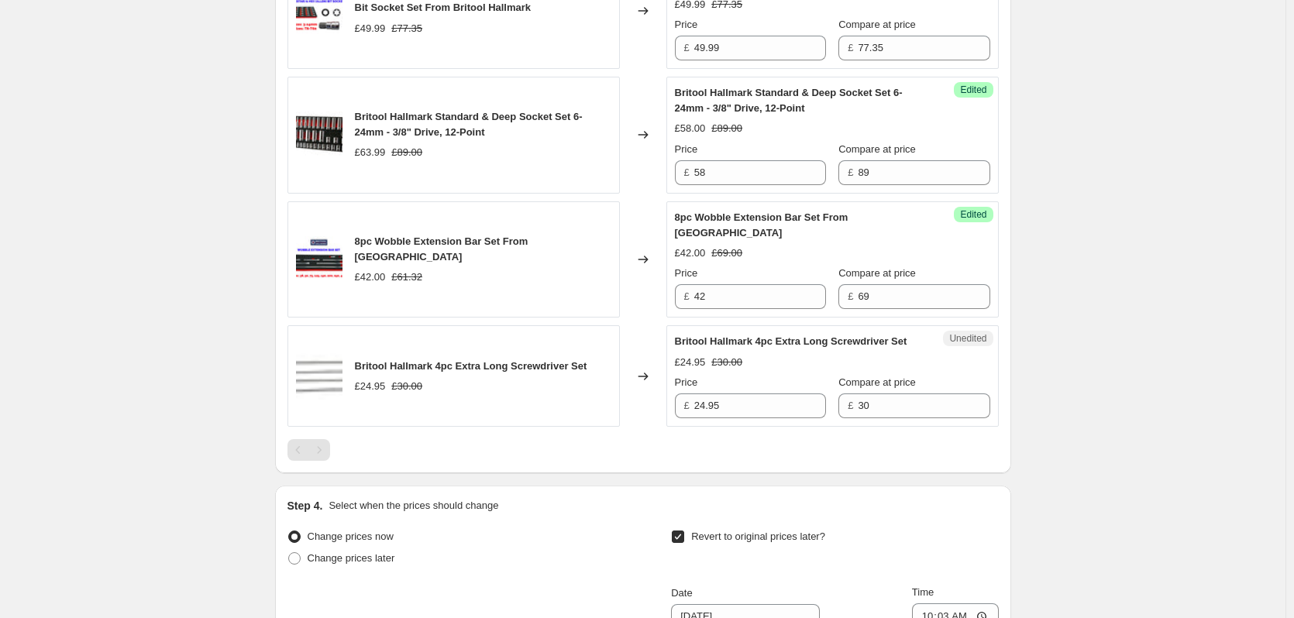
scroll to position [2635, 0]
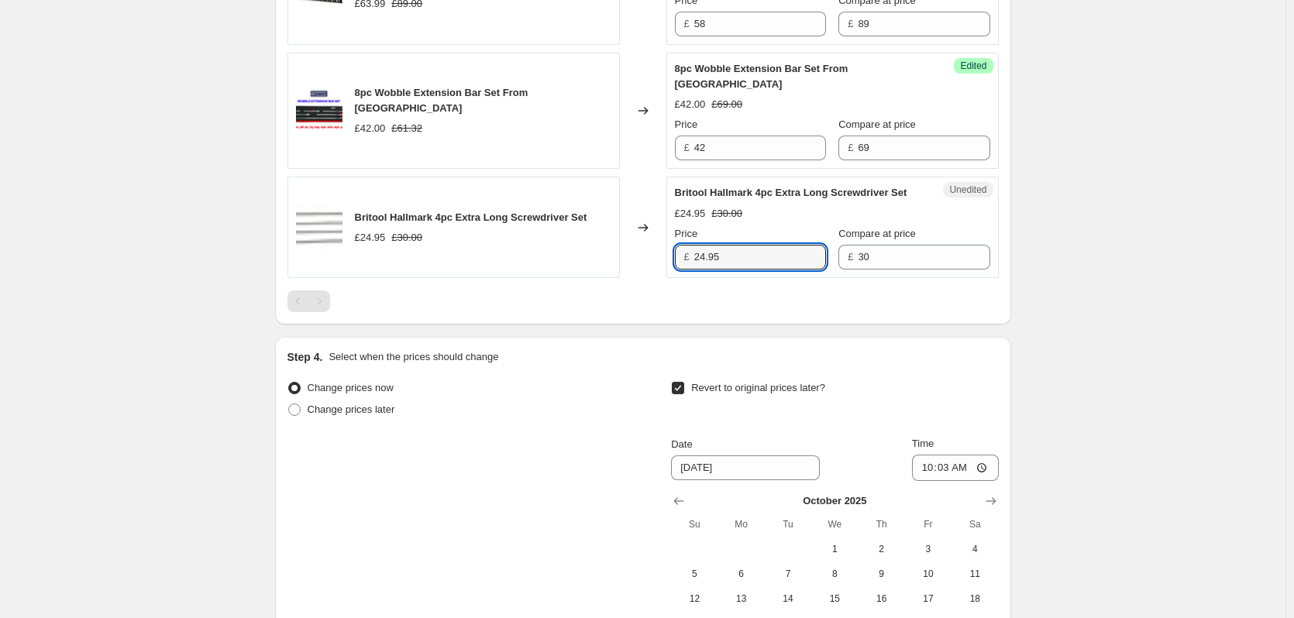
drag, startPoint x: 665, startPoint y: 274, endPoint x: 567, endPoint y: 280, distance: 98.6
click at [570, 278] on div "Britool Hallmark 4pc Extra Long Screwdriver Set £24.95 £30.00 Changed to Unedit…" at bounding box center [643, 228] width 711 height 102
type input "19.99"
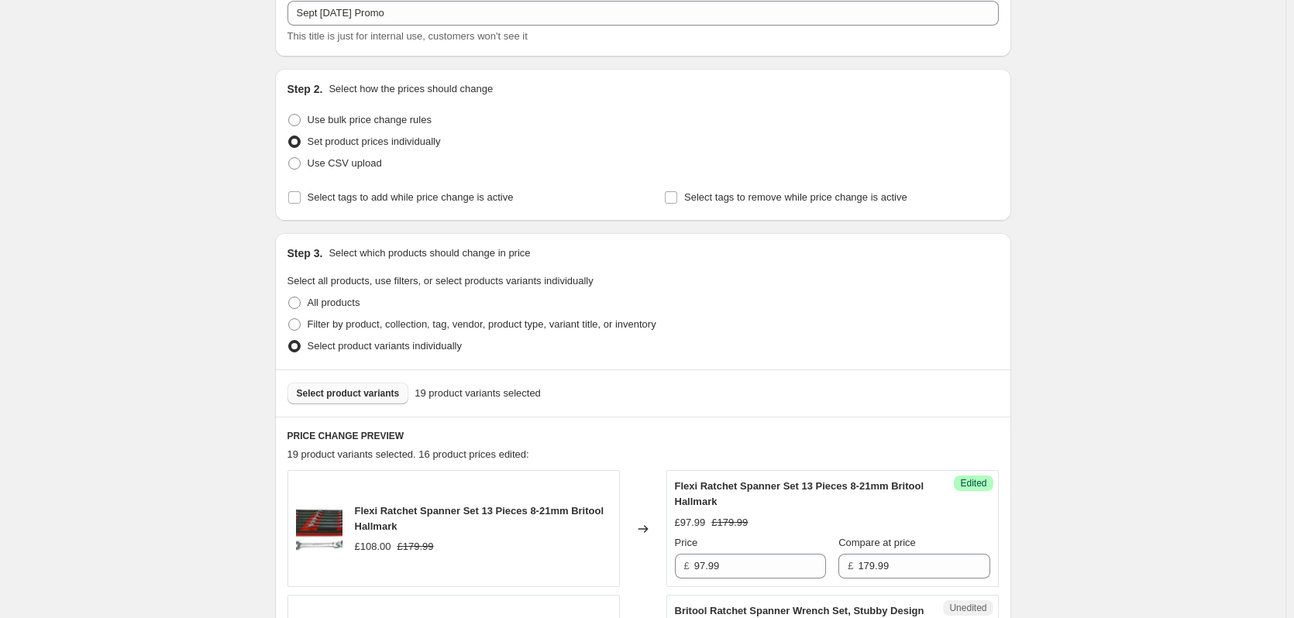
scroll to position [155, 0]
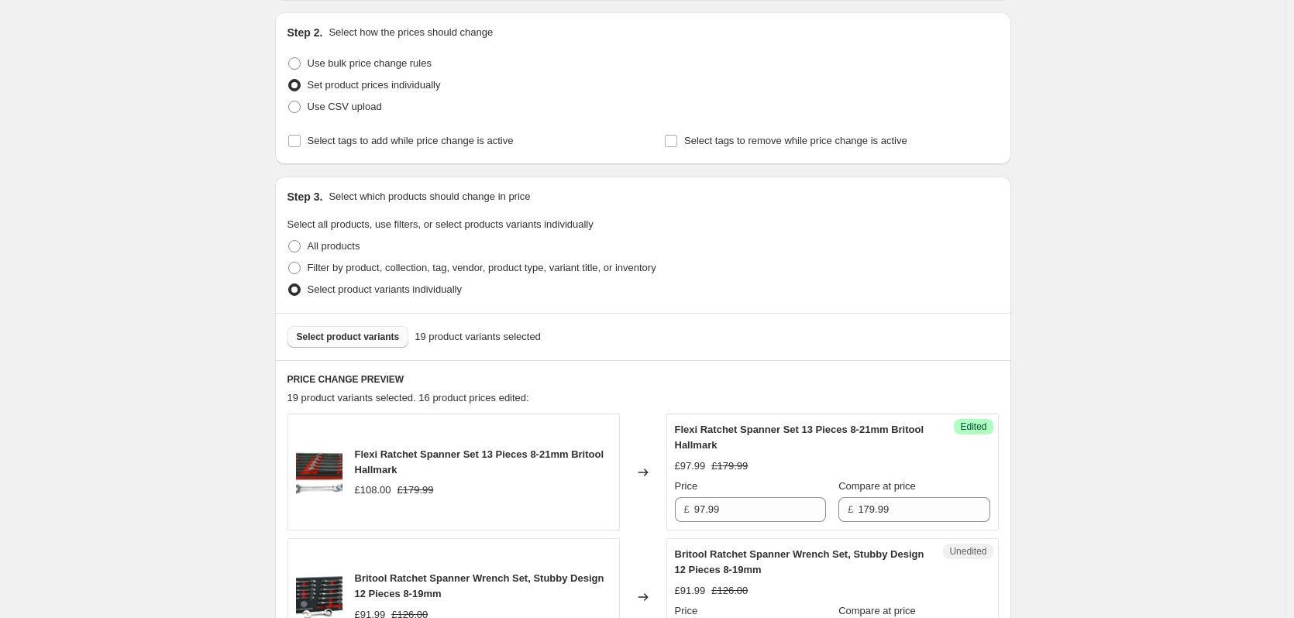
click at [354, 334] on span "Select product variants" at bounding box center [348, 337] width 103 height 12
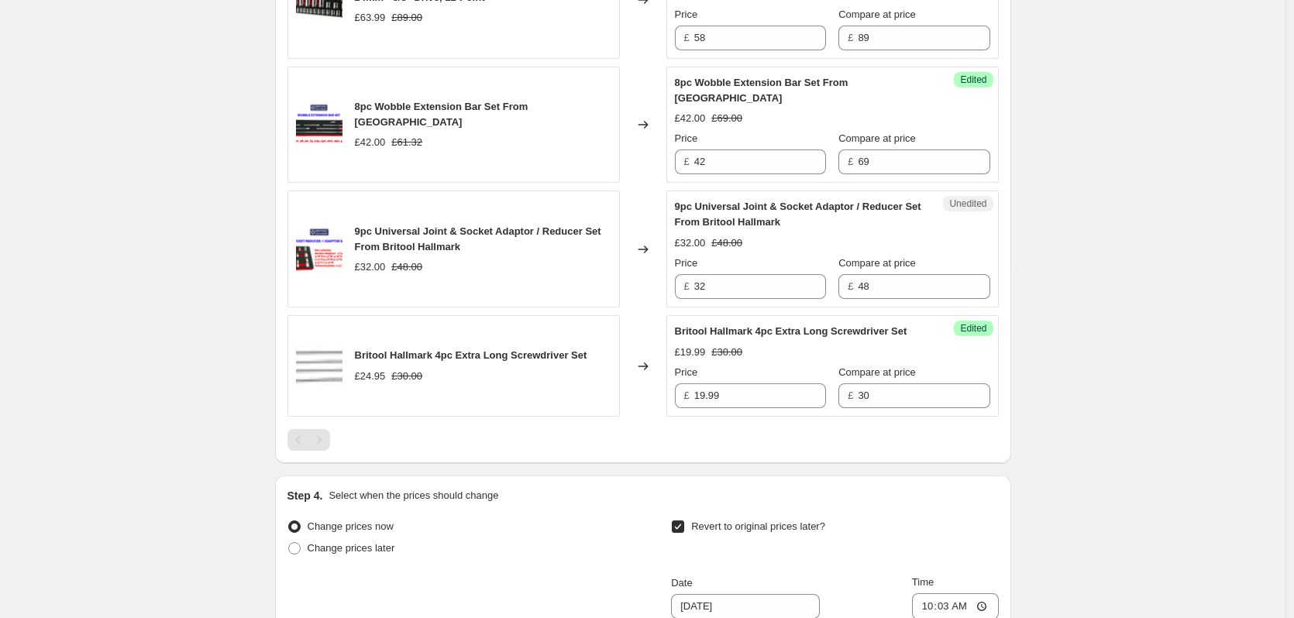
scroll to position [2635, 0]
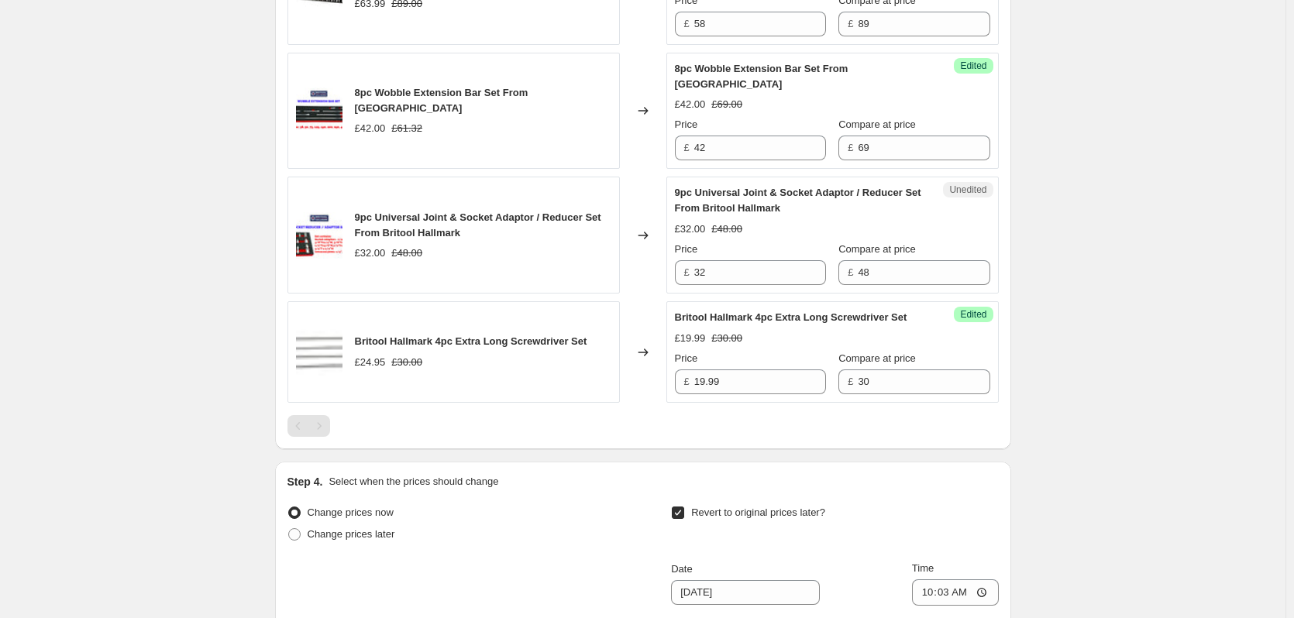
click at [742, 256] on div "Price" at bounding box center [750, 250] width 151 height 16
click at [737, 267] on input "32" at bounding box center [760, 272] width 132 height 25
drag, startPoint x: 731, startPoint y: 271, endPoint x: 690, endPoint y: 253, distance: 44.8
click at [672, 273] on div "Unedited 9pc Universal Joint & Socket Adaptor / Reducer Set From Britool Hallma…" at bounding box center [833, 235] width 332 height 117
type input "26.00"
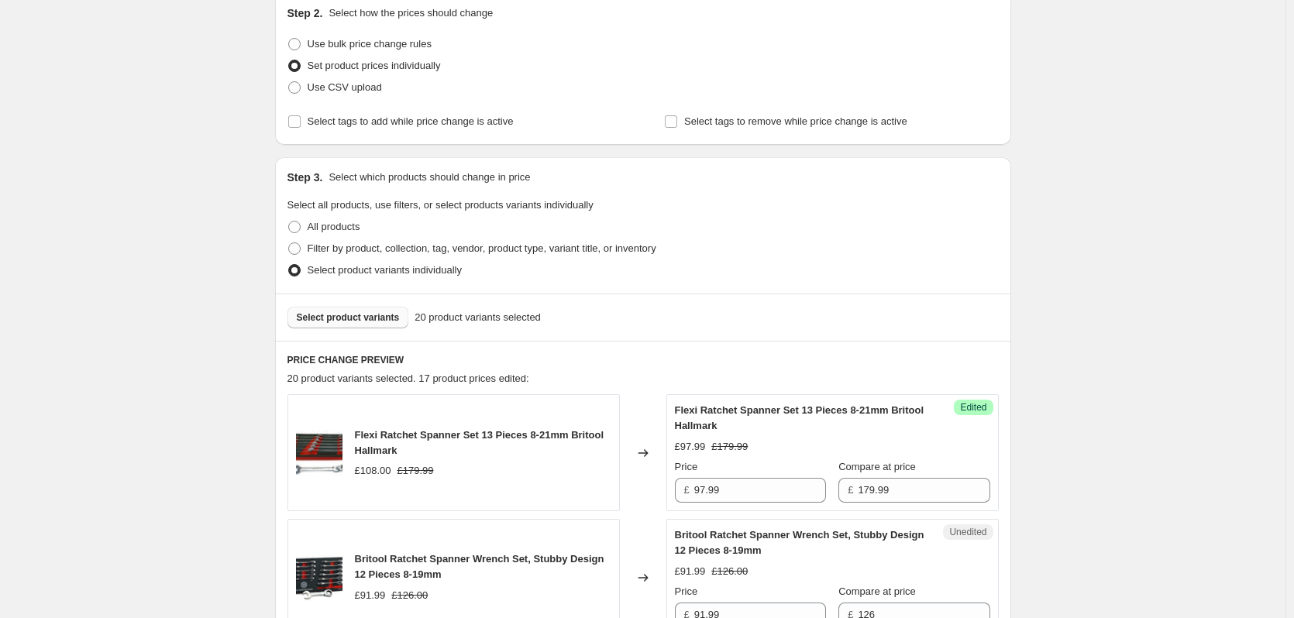
scroll to position [155, 0]
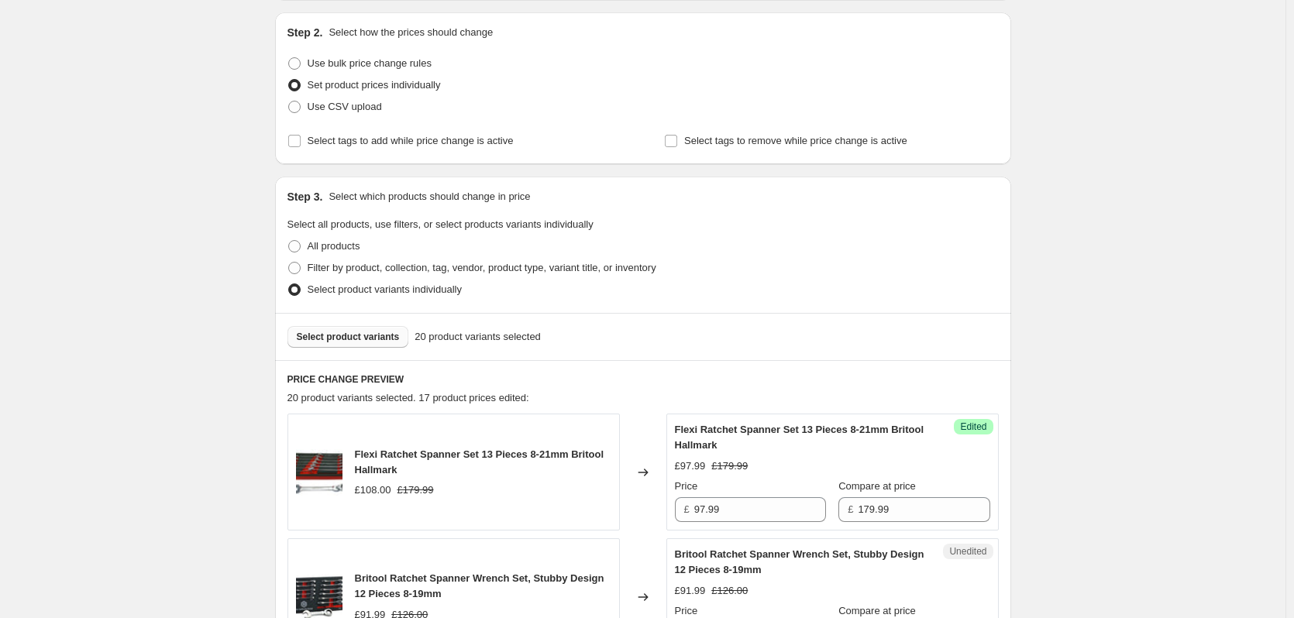
click at [346, 330] on button "Select product variants" at bounding box center [349, 337] width 122 height 22
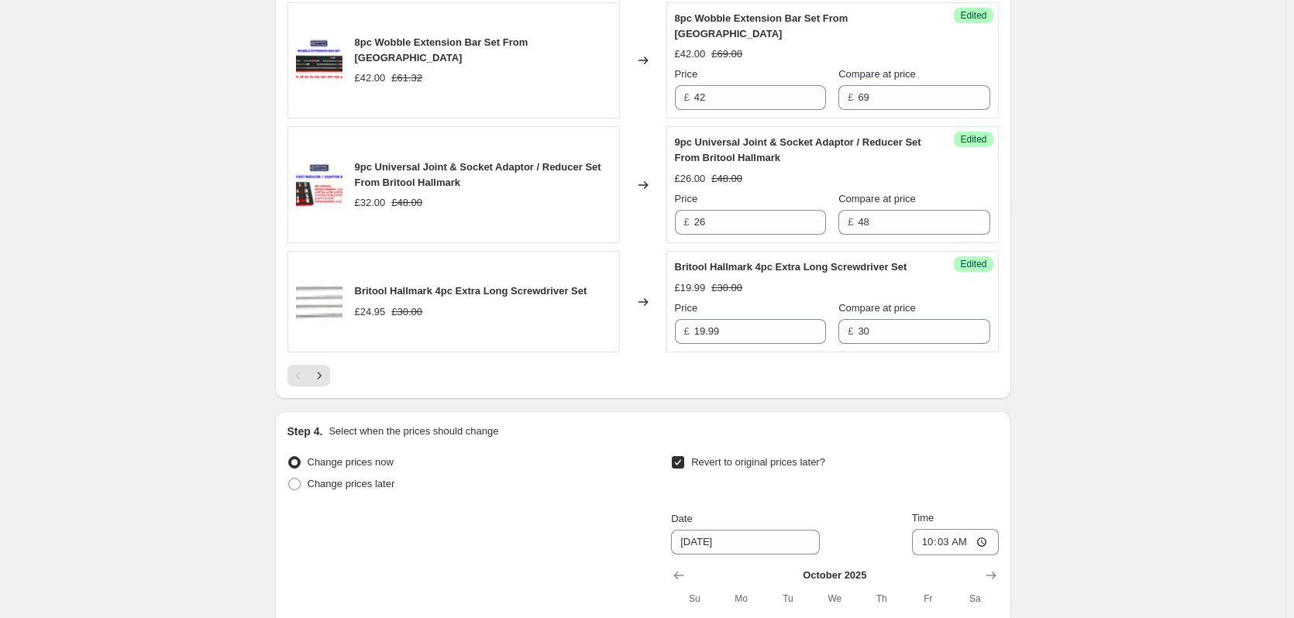
scroll to position [2713, 0]
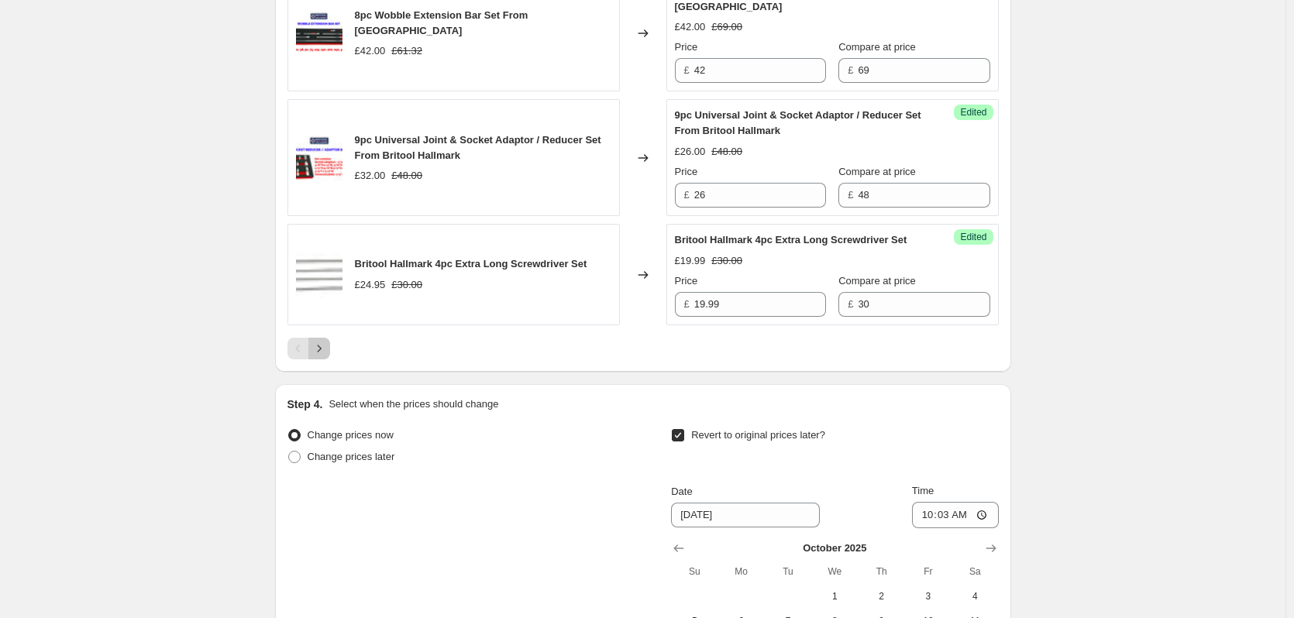
click at [318, 357] on icon "Next" at bounding box center [320, 349] width 16 height 16
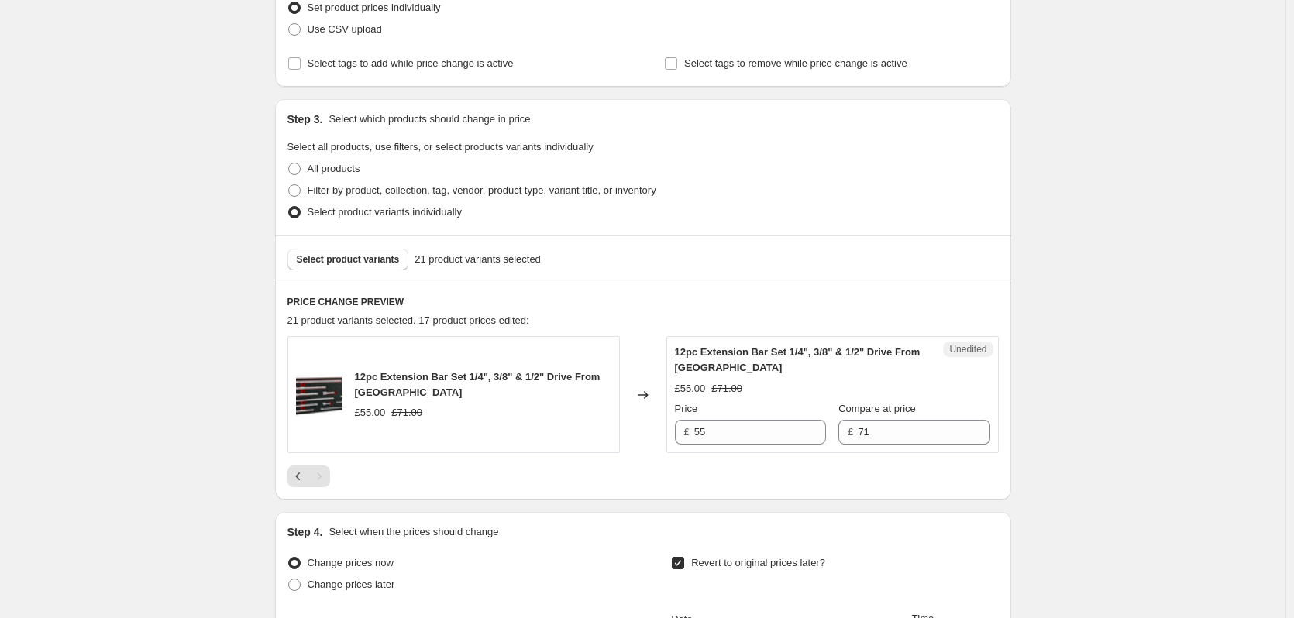
scroll to position [232, 0]
drag, startPoint x: 735, startPoint y: 432, endPoint x: 549, endPoint y: 455, distance: 187.5
click at [549, 455] on div "12pc Extension Bar Set 1/4", 3/8" & 1/2" Drive From Britool Hallmark £55.00 £71…" at bounding box center [643, 412] width 711 height 151
type input "49.99"
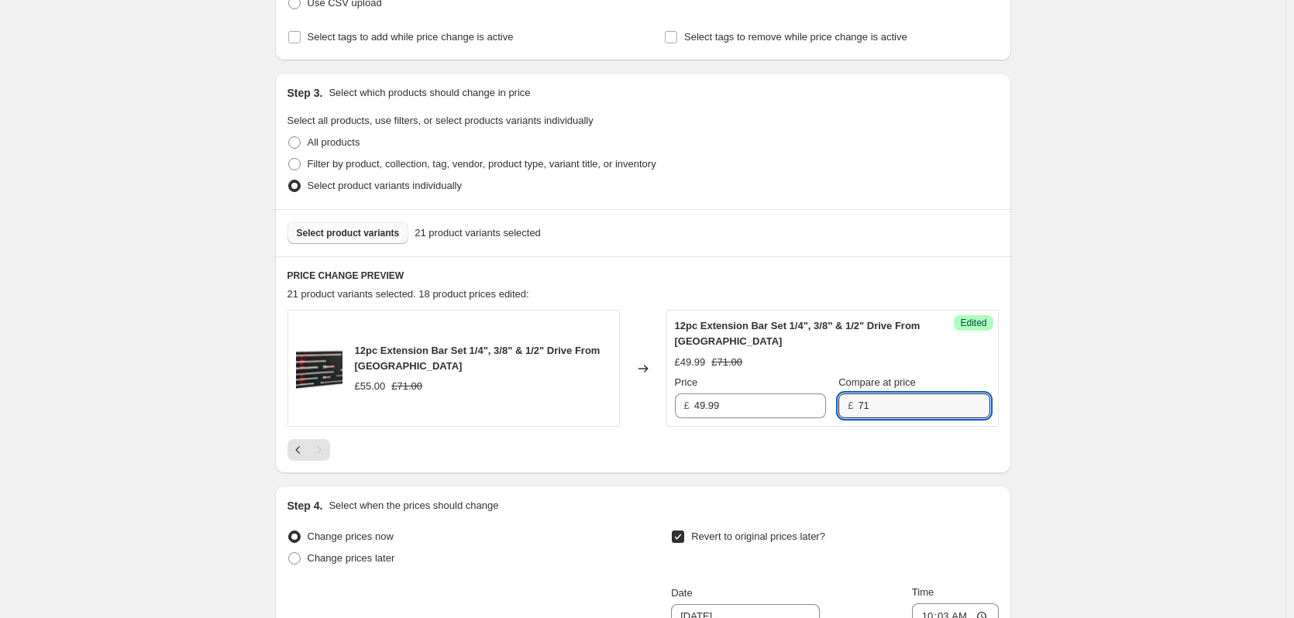
scroll to position [233, 0]
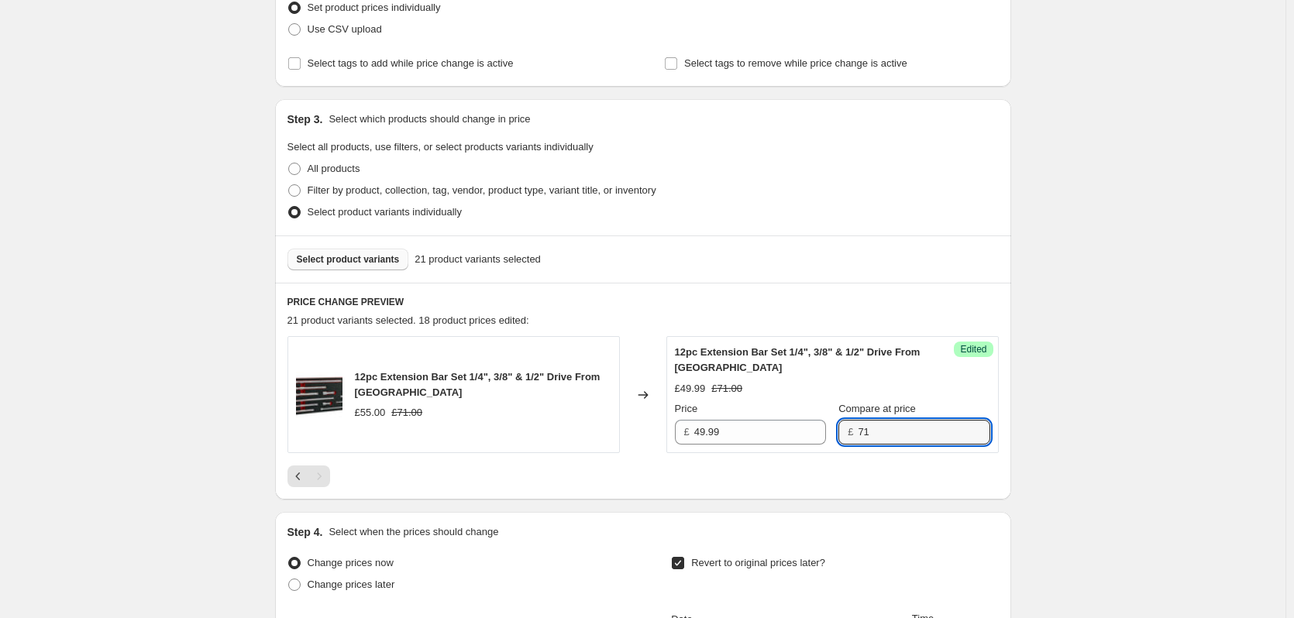
click at [347, 259] on span "Select product variants" at bounding box center [348, 259] width 103 height 12
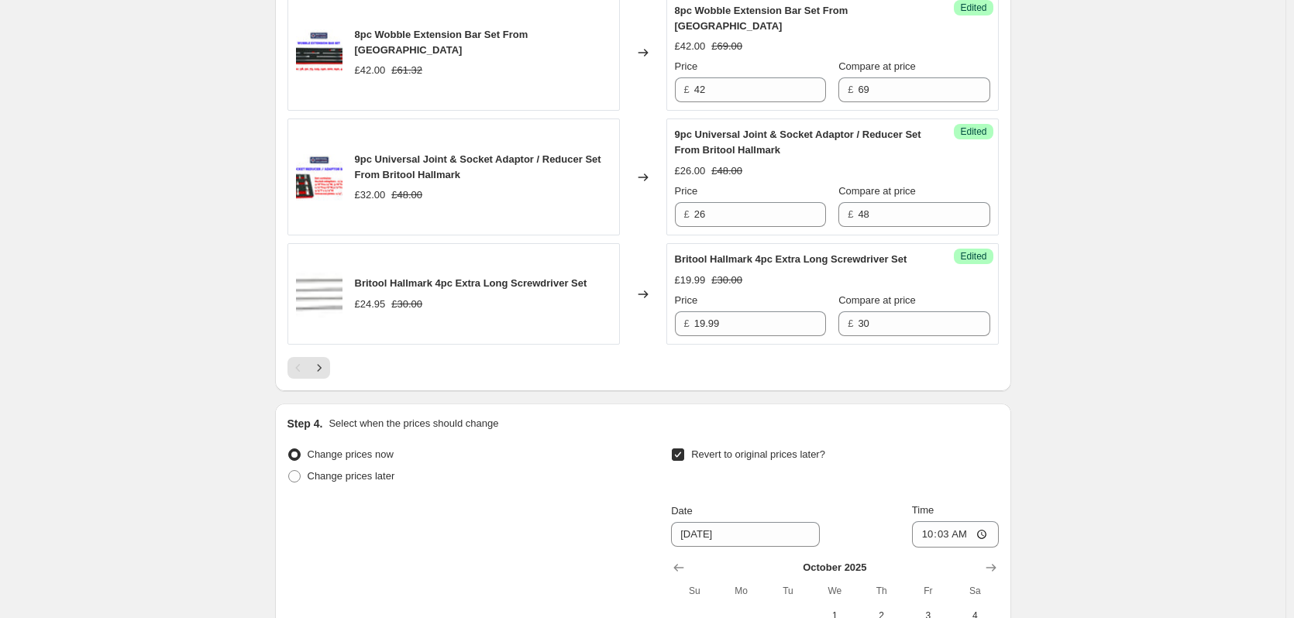
scroll to position [2713, 0]
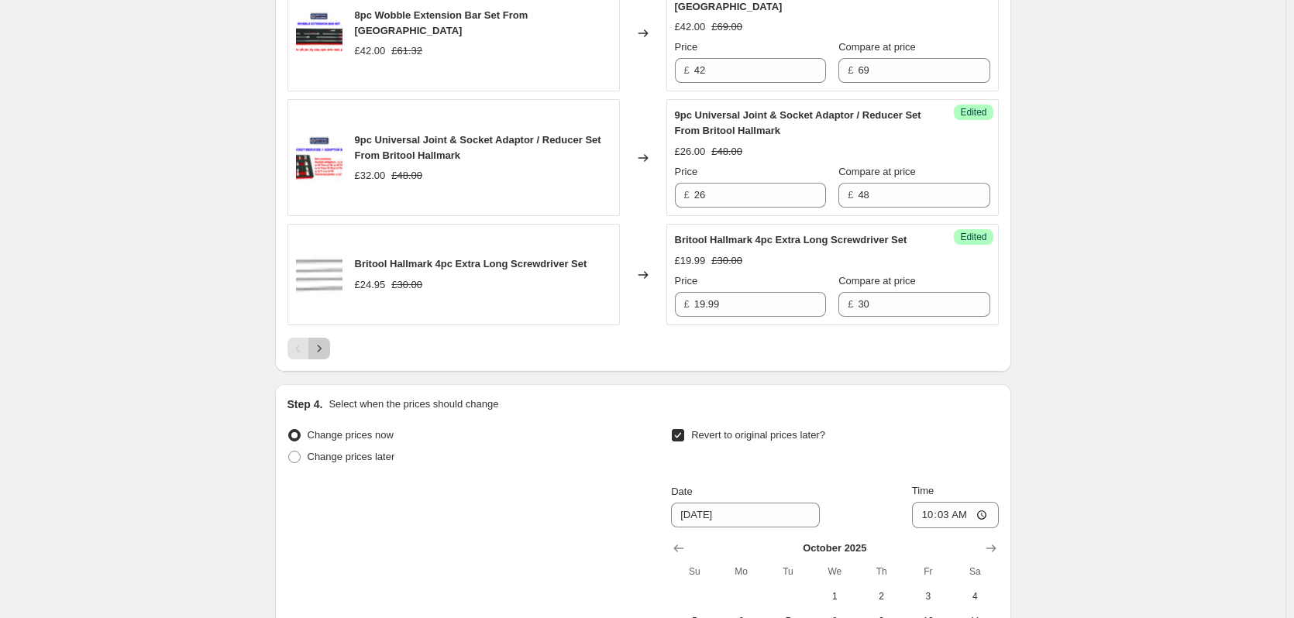
click at [321, 357] on icon "Next" at bounding box center [320, 349] width 16 height 16
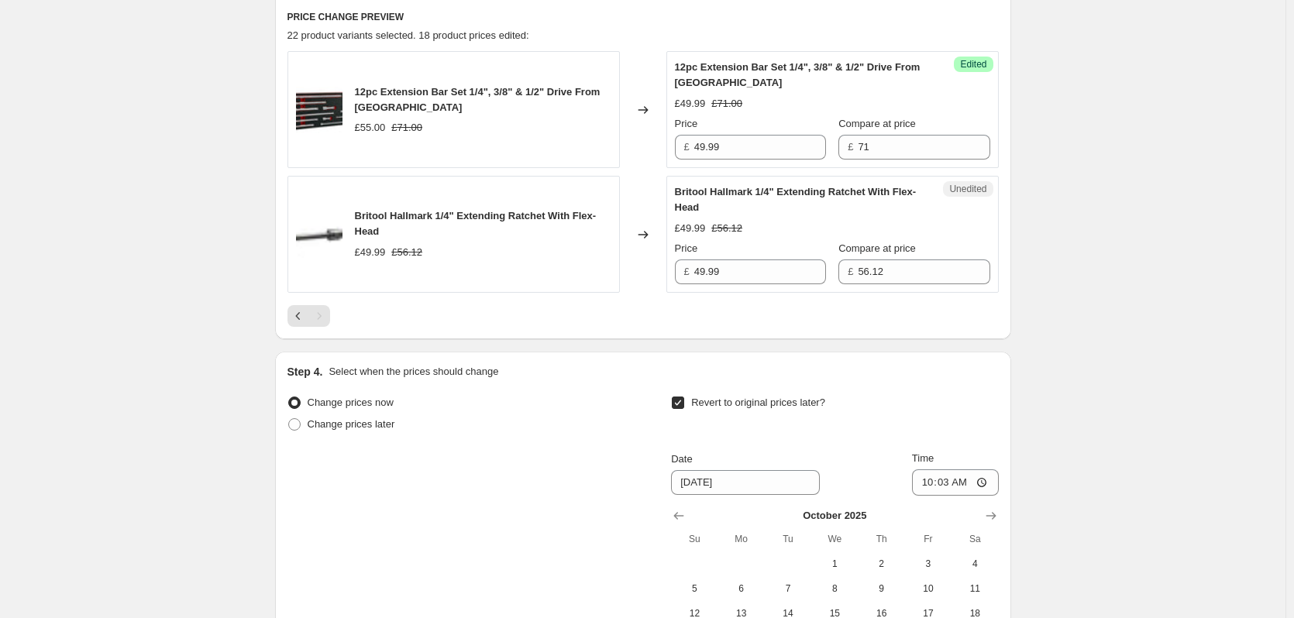
scroll to position [357, 0]
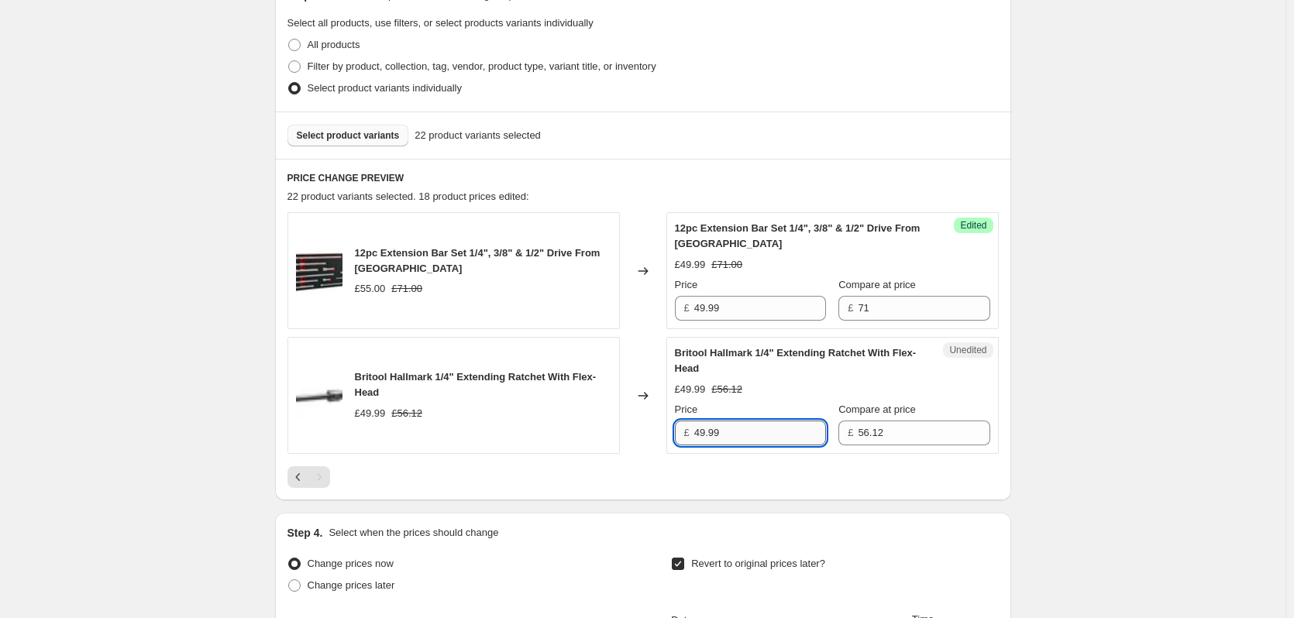
click at [749, 430] on input "49.99" at bounding box center [760, 433] width 132 height 25
drag, startPoint x: 753, startPoint y: 425, endPoint x: 607, endPoint y: 424, distance: 146.5
click at [607, 424] on div "Britool Hallmark 1/4" Extending Ratchet With Flex-Head £49.99 £56.12 Changed to…" at bounding box center [643, 395] width 711 height 117
type input "34.99"
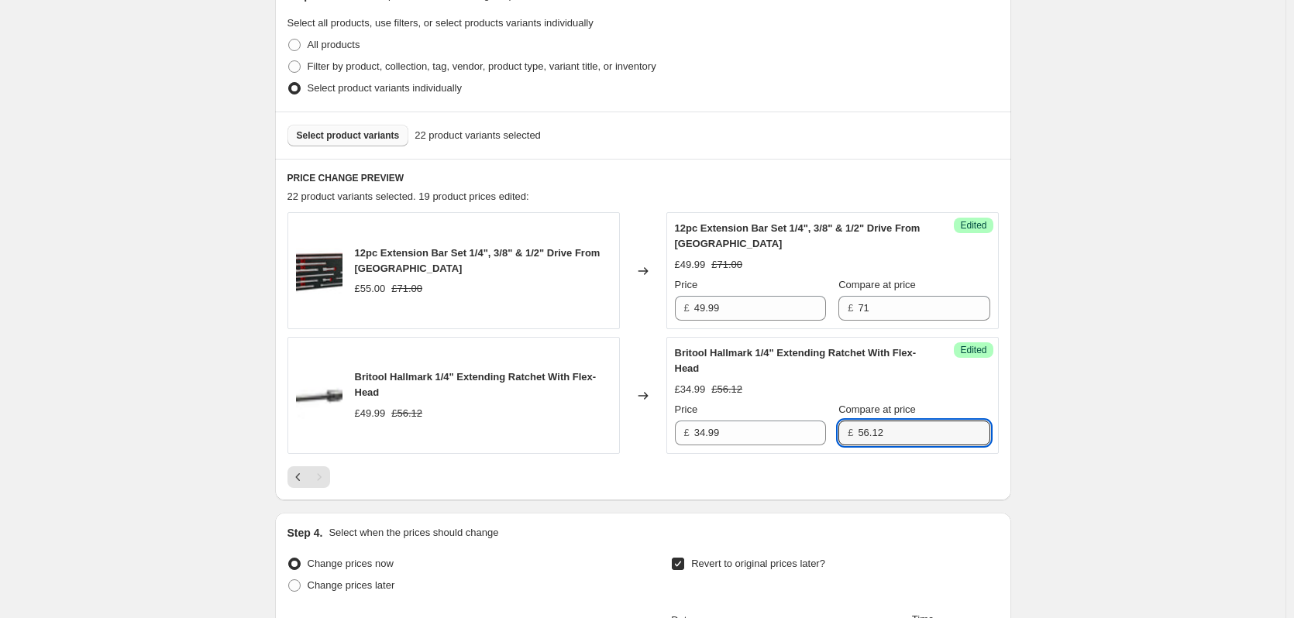
click at [355, 137] on span "Select product variants" at bounding box center [348, 135] width 103 height 12
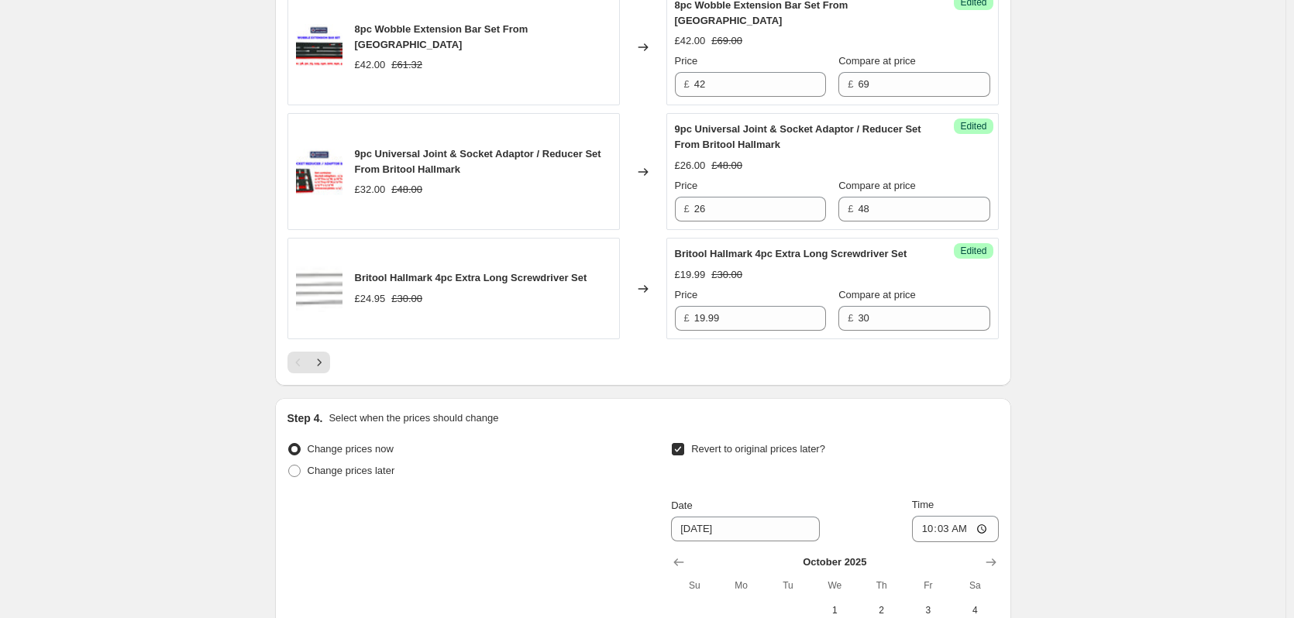
scroll to position [2837, 0]
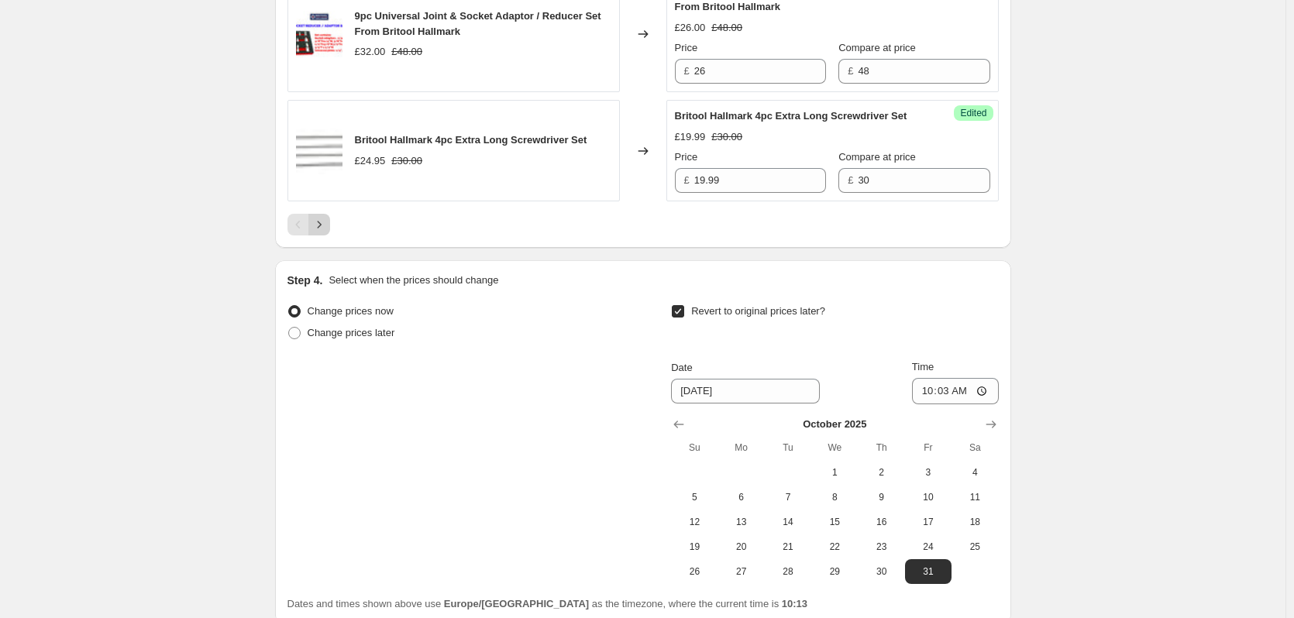
click at [317, 233] on icon "Next" at bounding box center [320, 225] width 16 height 16
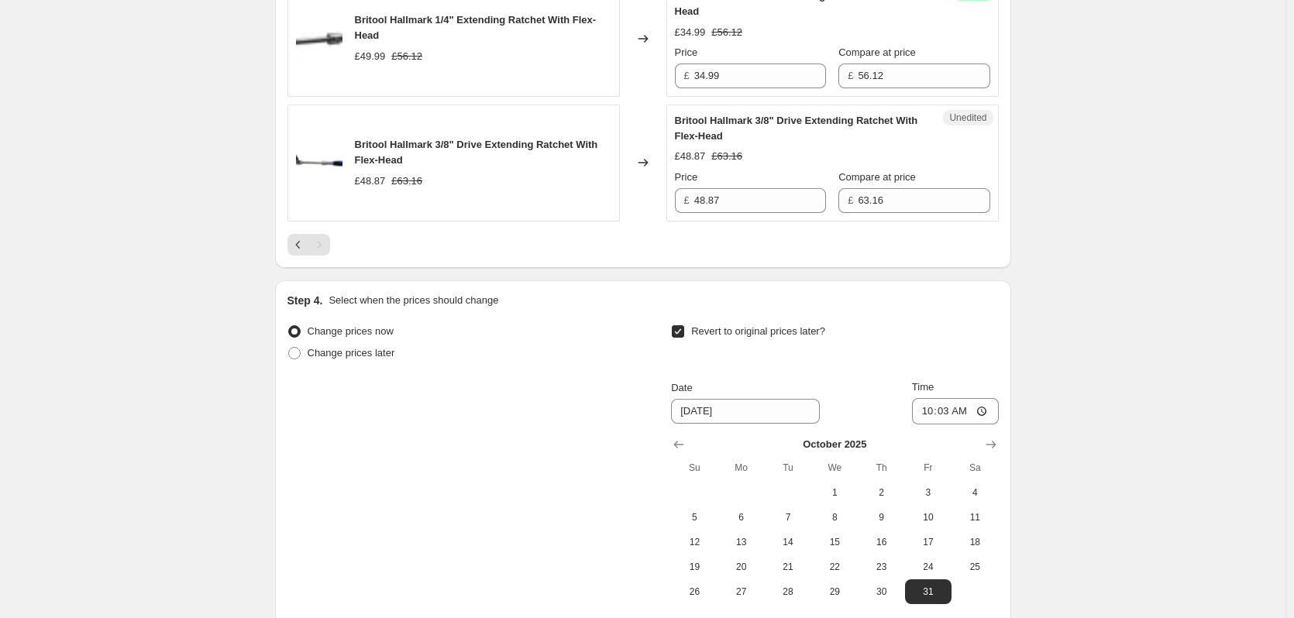
scroll to position [481, 0]
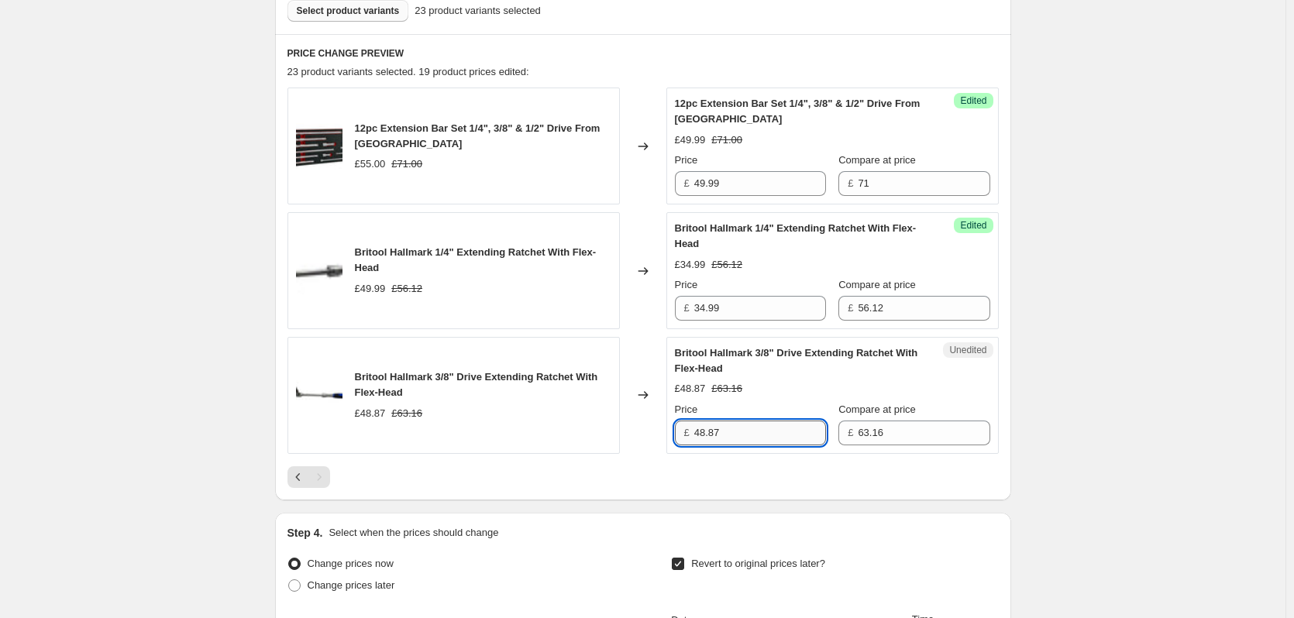
click at [732, 439] on input "48.87" at bounding box center [760, 433] width 132 height 25
drag, startPoint x: 735, startPoint y: 436, endPoint x: 622, endPoint y: 432, distance: 112.4
click at [622, 432] on div "Britool Hallmark 3/8" Drive Extending Ratchet With Flex-Head £48.87 £63.16 Chan…" at bounding box center [643, 395] width 711 height 117
type input "39.99"
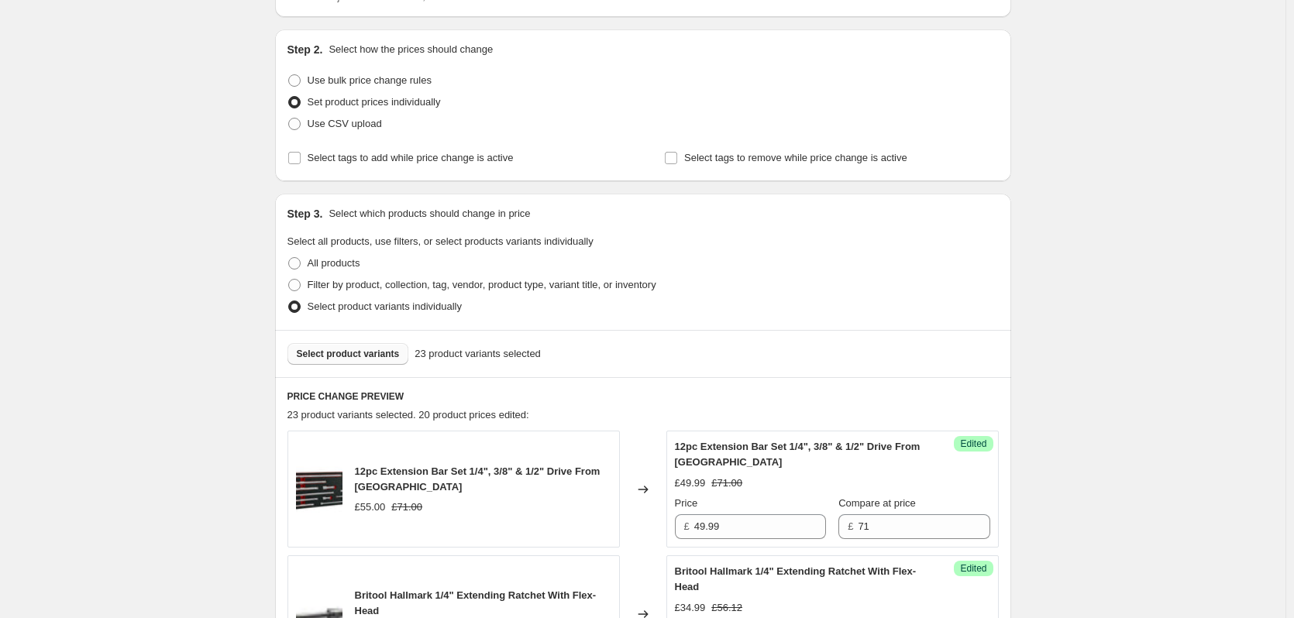
scroll to position [310, 0]
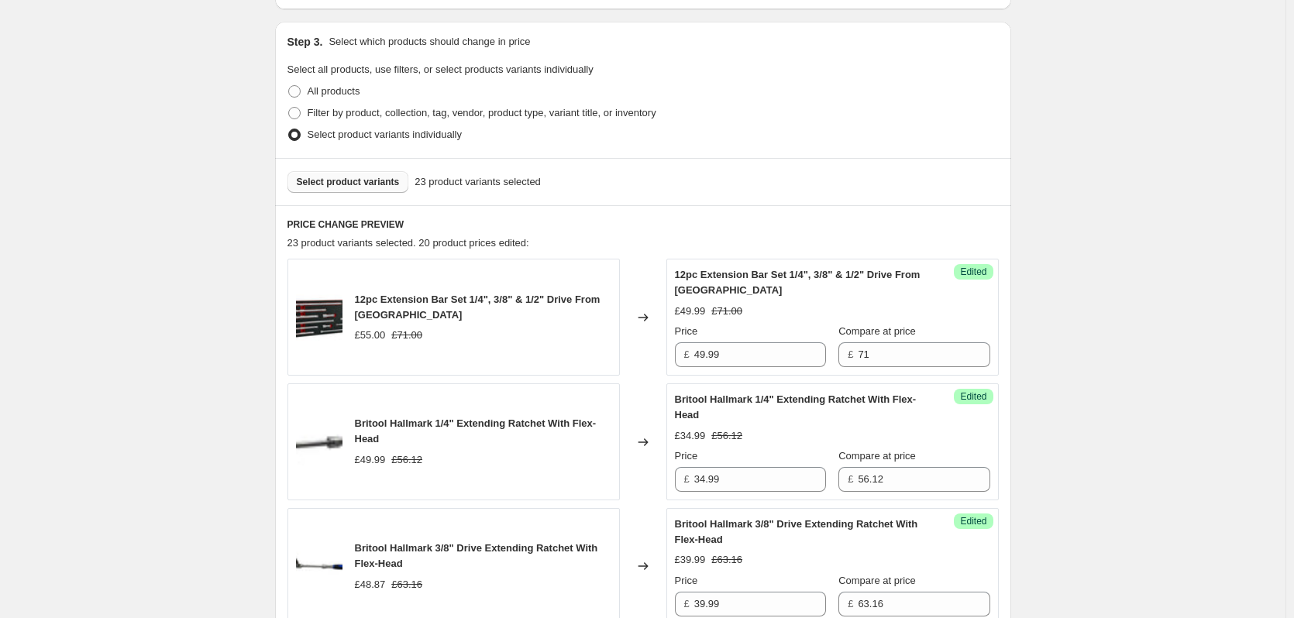
click at [339, 186] on span "Select product variants" at bounding box center [348, 182] width 103 height 12
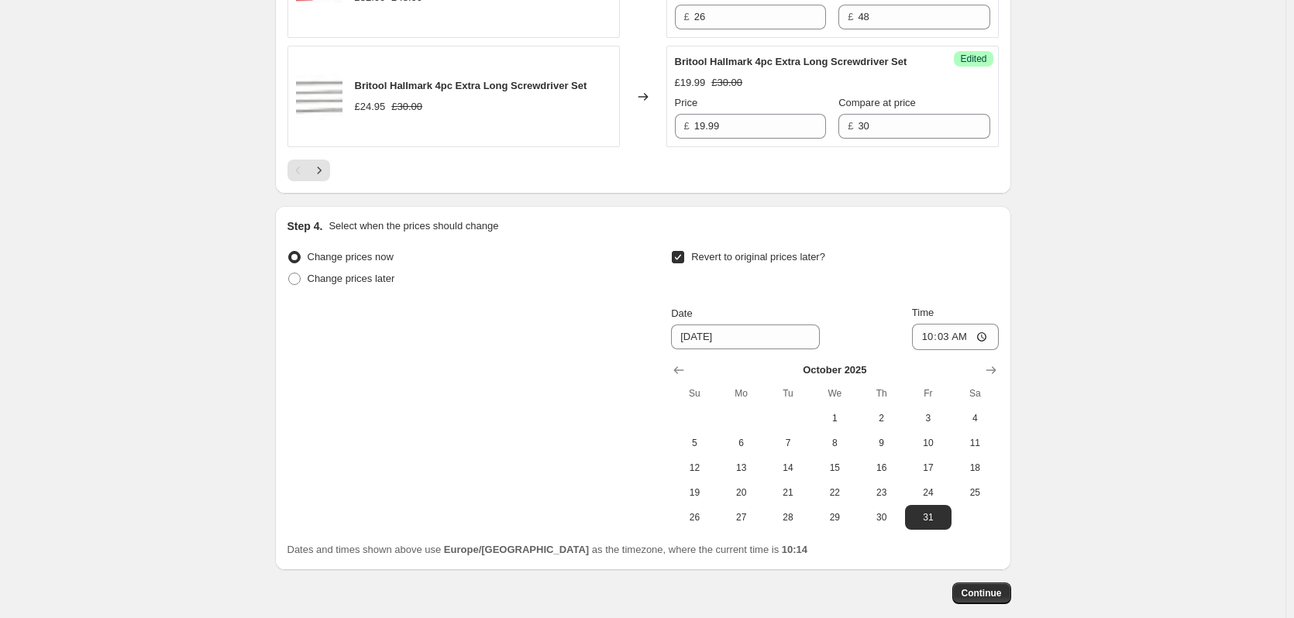
scroll to position [2987, 0]
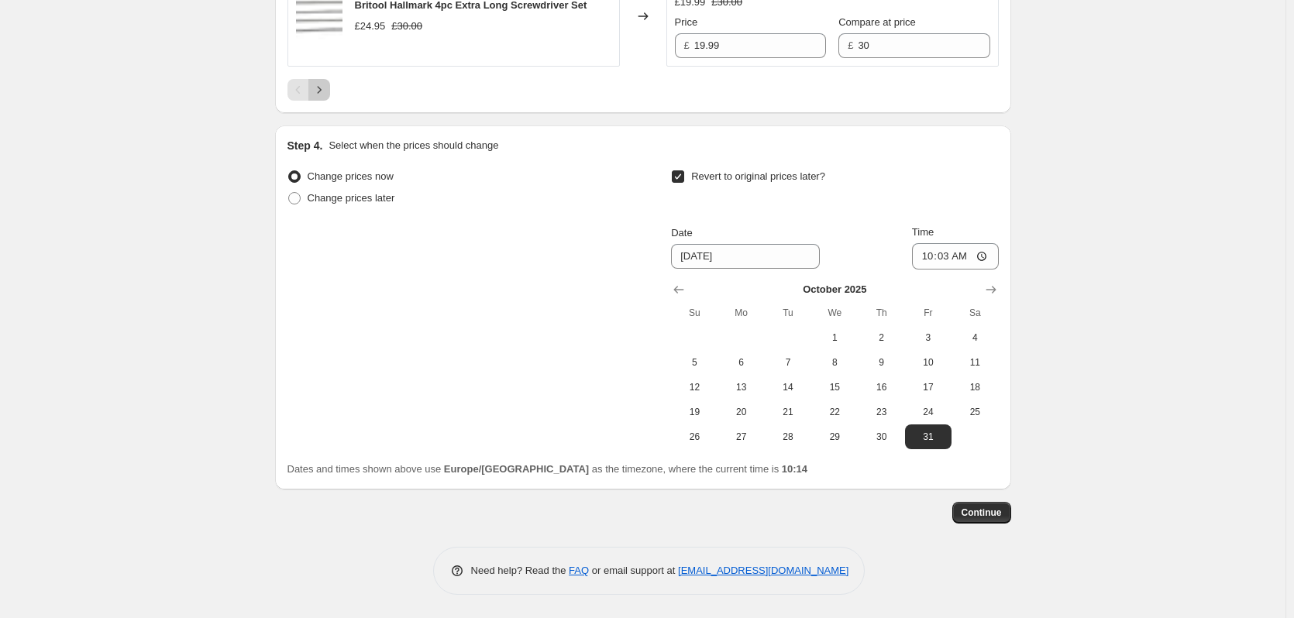
click at [325, 90] on icon "Next" at bounding box center [320, 90] width 16 height 16
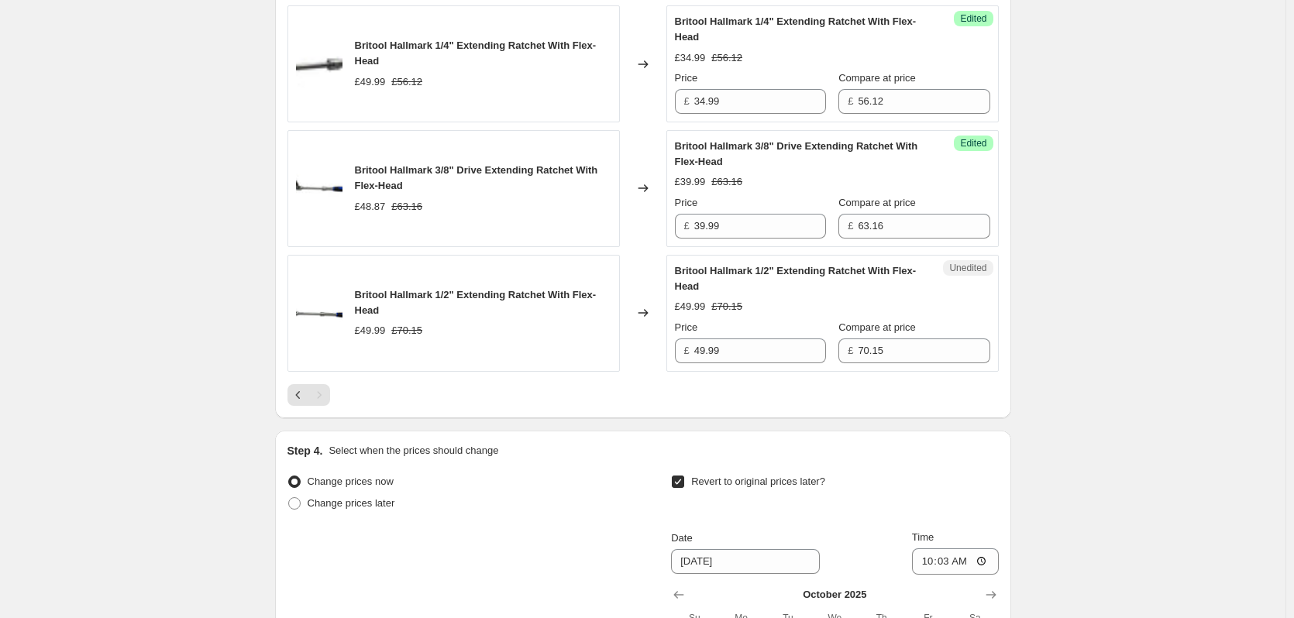
scroll to position [684, 0]
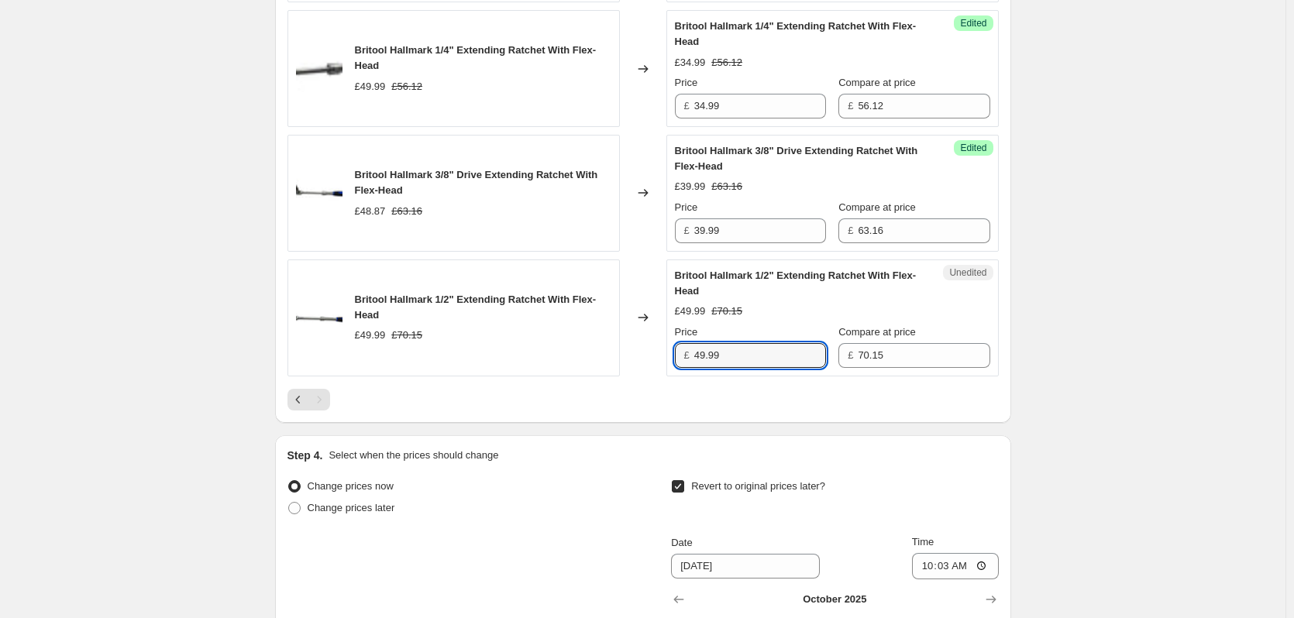
drag, startPoint x: 769, startPoint y: 355, endPoint x: 569, endPoint y: 370, distance: 200.5
click at [569, 370] on div "Britool Hallmark 1/2" Extending Ratchet With Flex-Head £49.99 £70.15 Changed to…" at bounding box center [643, 318] width 711 height 117
type input "45.00"
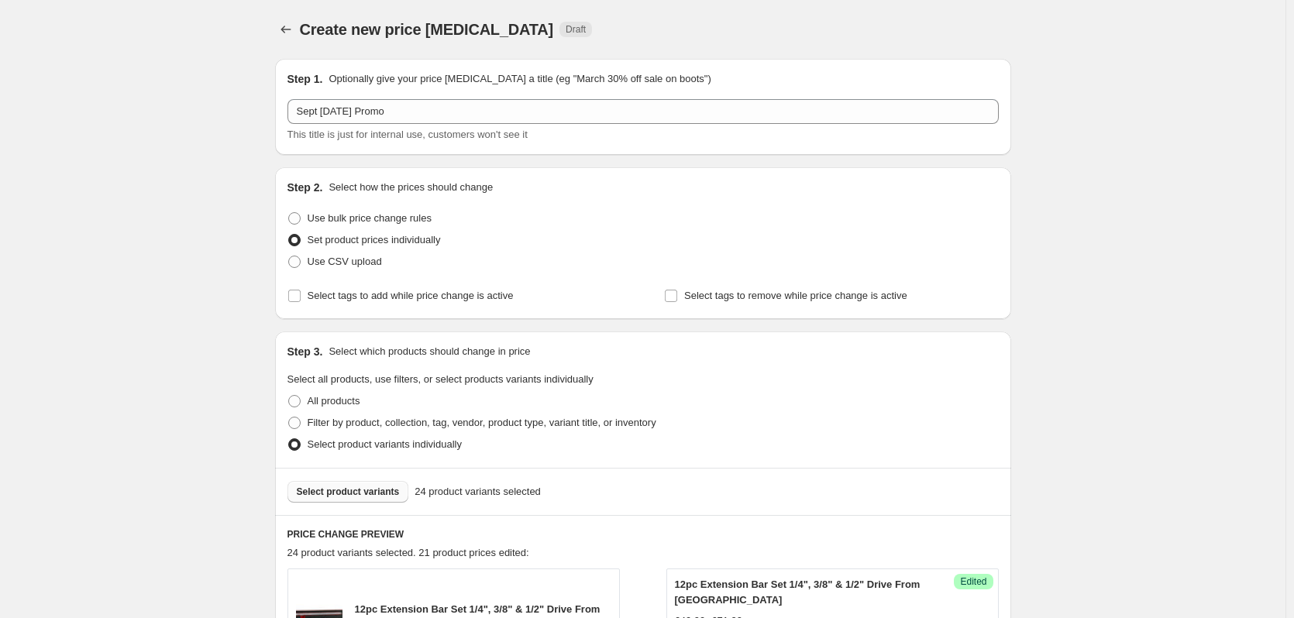
scroll to position [78, 0]
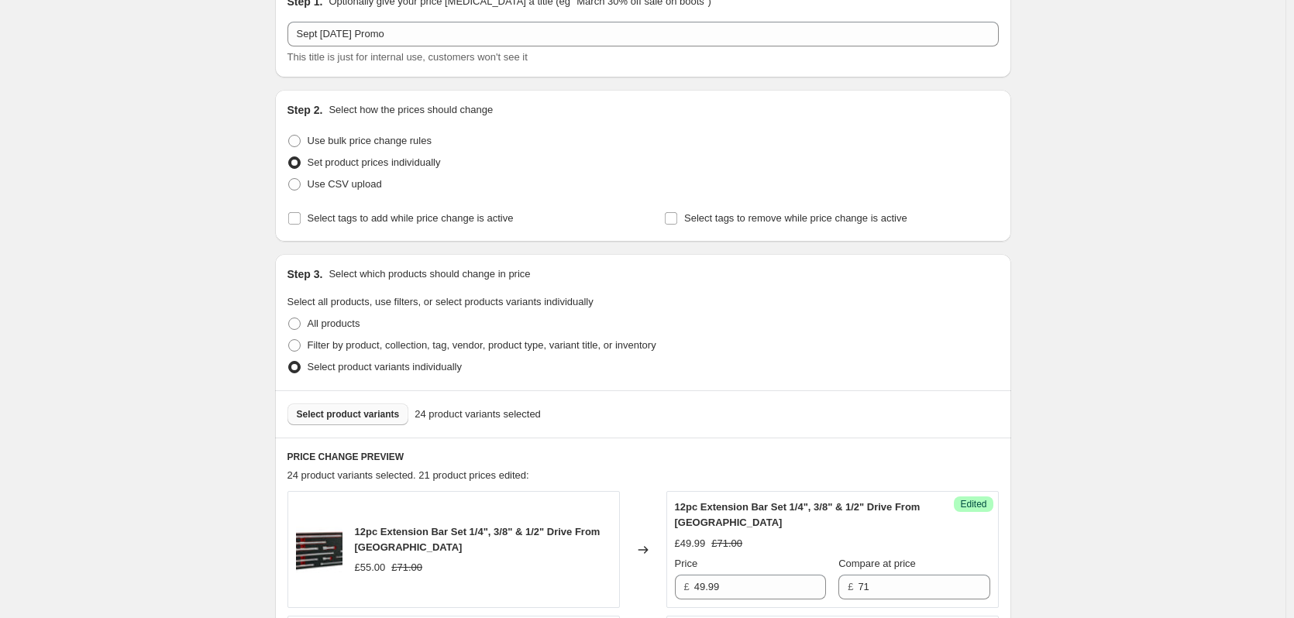
click at [333, 422] on button "Select product variants" at bounding box center [349, 415] width 122 height 22
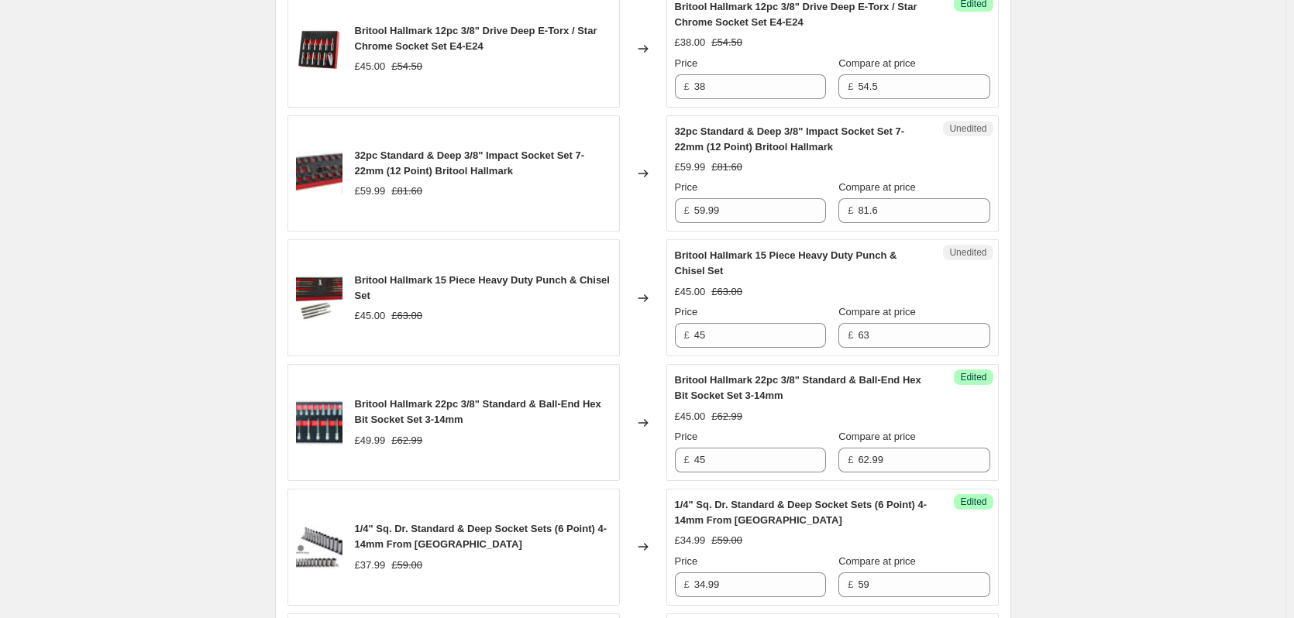
scroll to position [1473, 0]
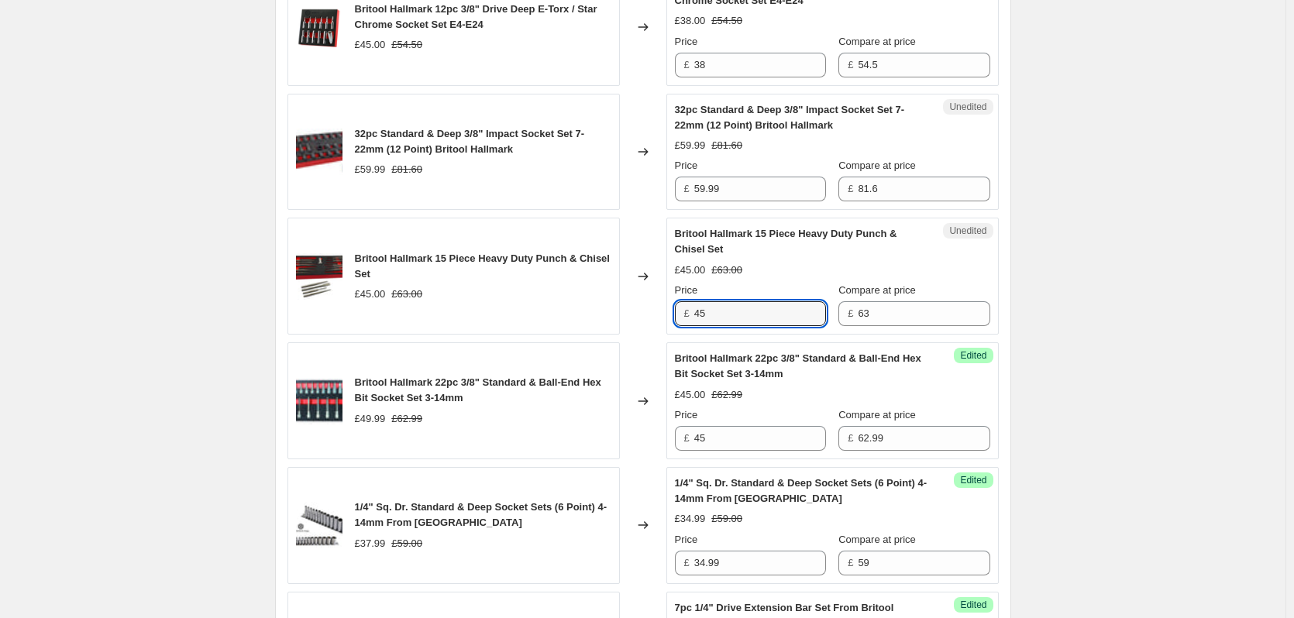
drag, startPoint x: 747, startPoint y: 311, endPoint x: 662, endPoint y: 314, distance: 85.3
click at [662, 314] on div "Britool Hallmark 15 Piece Heavy Duty Punch & Chisel Set £45.00 £63.00 Changed t…" at bounding box center [643, 276] width 711 height 117
type input "36.00"
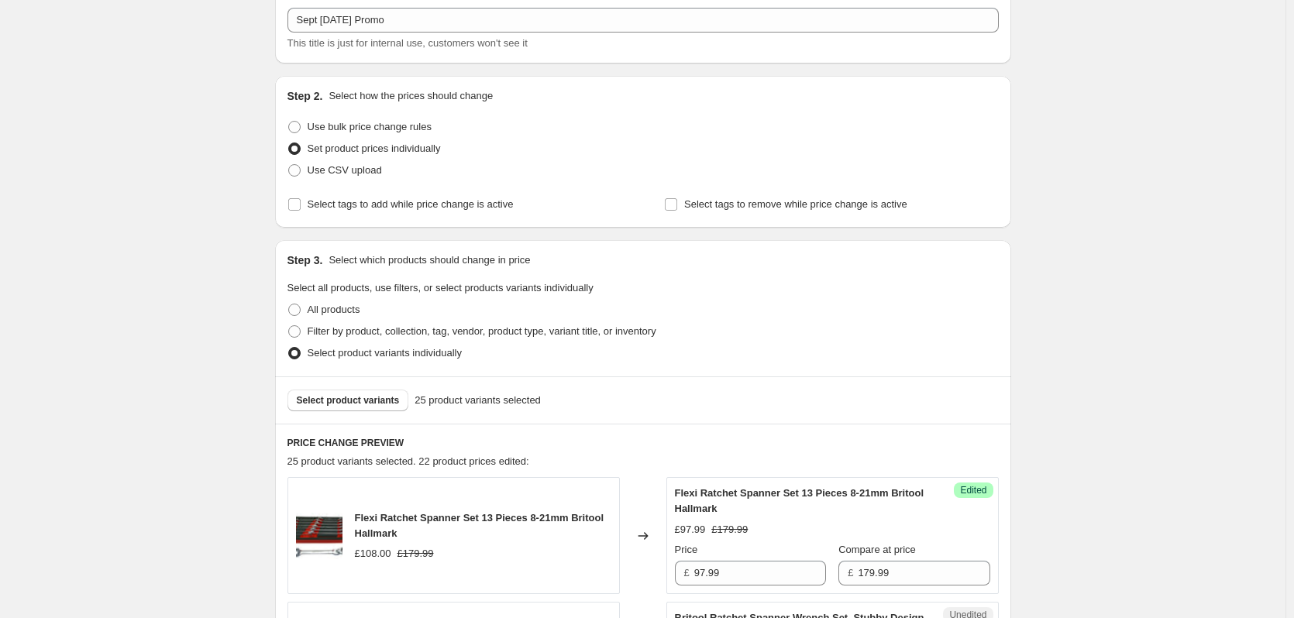
scroll to position [42, 0]
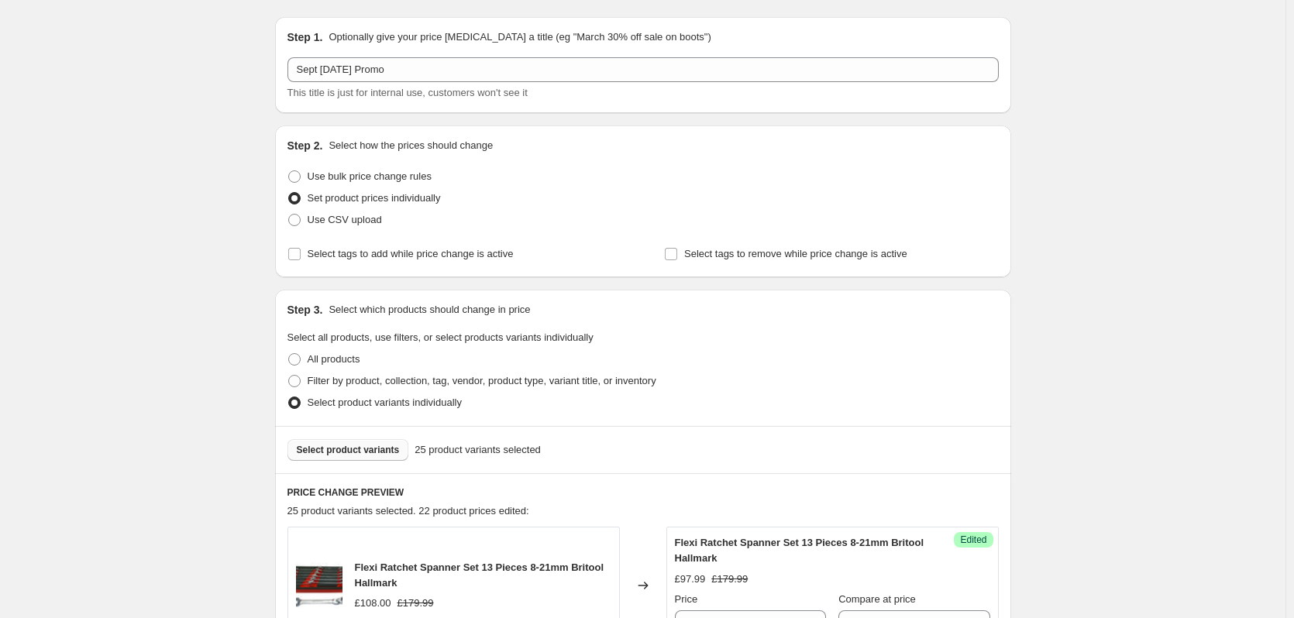
click at [349, 445] on span "Select product variants" at bounding box center [348, 450] width 103 height 12
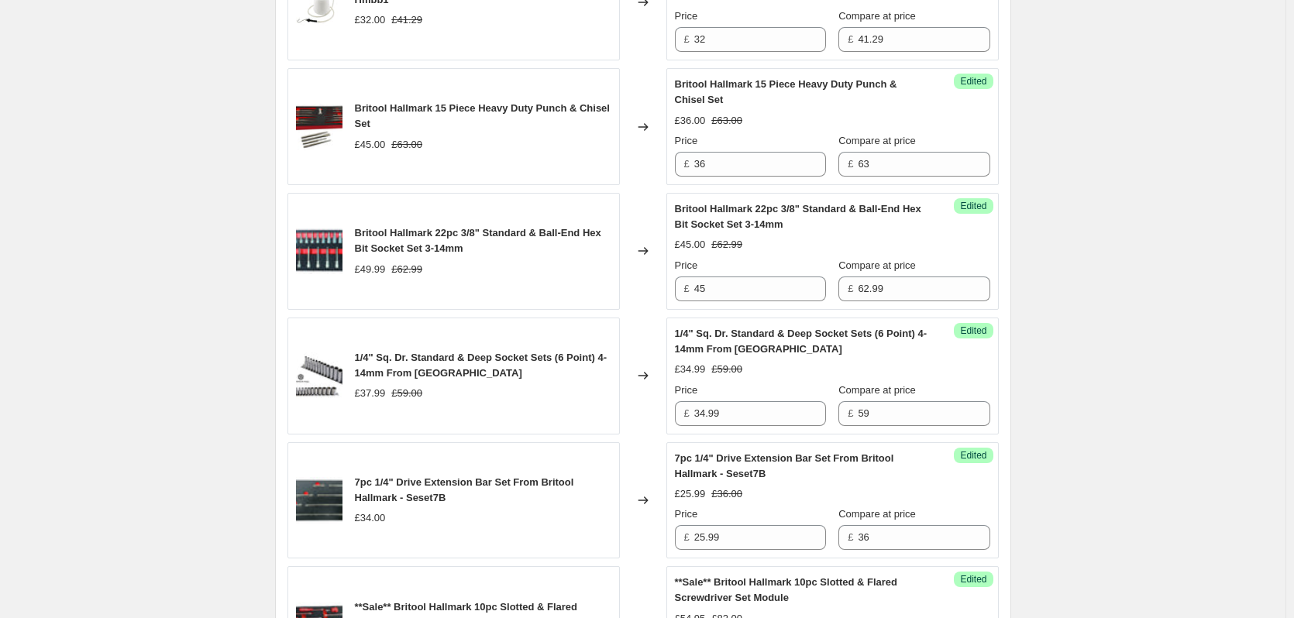
scroll to position [1514, 0]
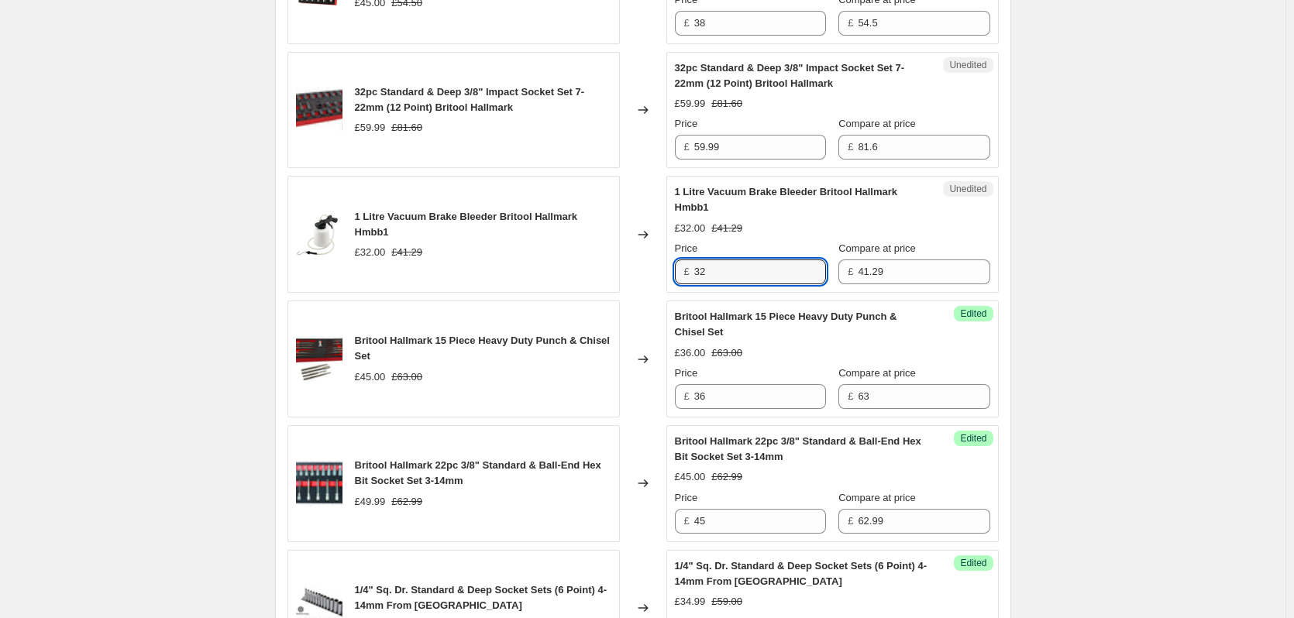
drag, startPoint x: 723, startPoint y: 268, endPoint x: 670, endPoint y: 267, distance: 52.7
click at [670, 267] on div "Unedited 1 Litre Vacuum Brake Bleeder Britool Hallmark Hmbb1 £32.00 £41.29 Pric…" at bounding box center [833, 234] width 332 height 117
type input "29.99"
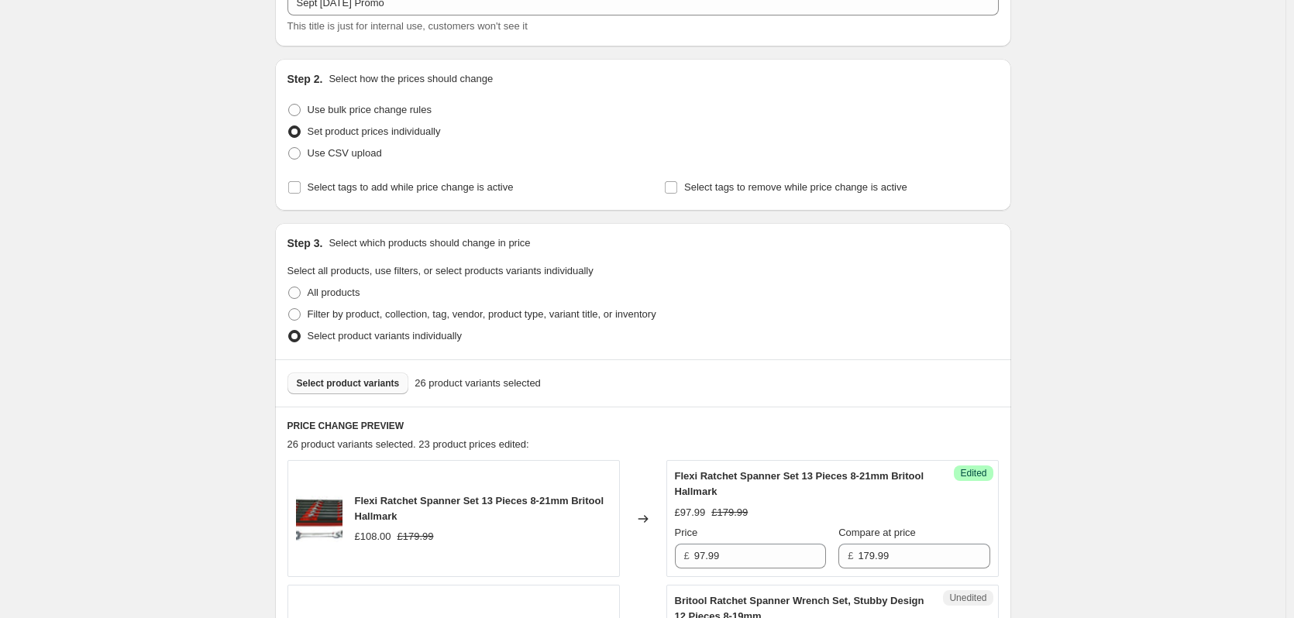
scroll to position [233, 0]
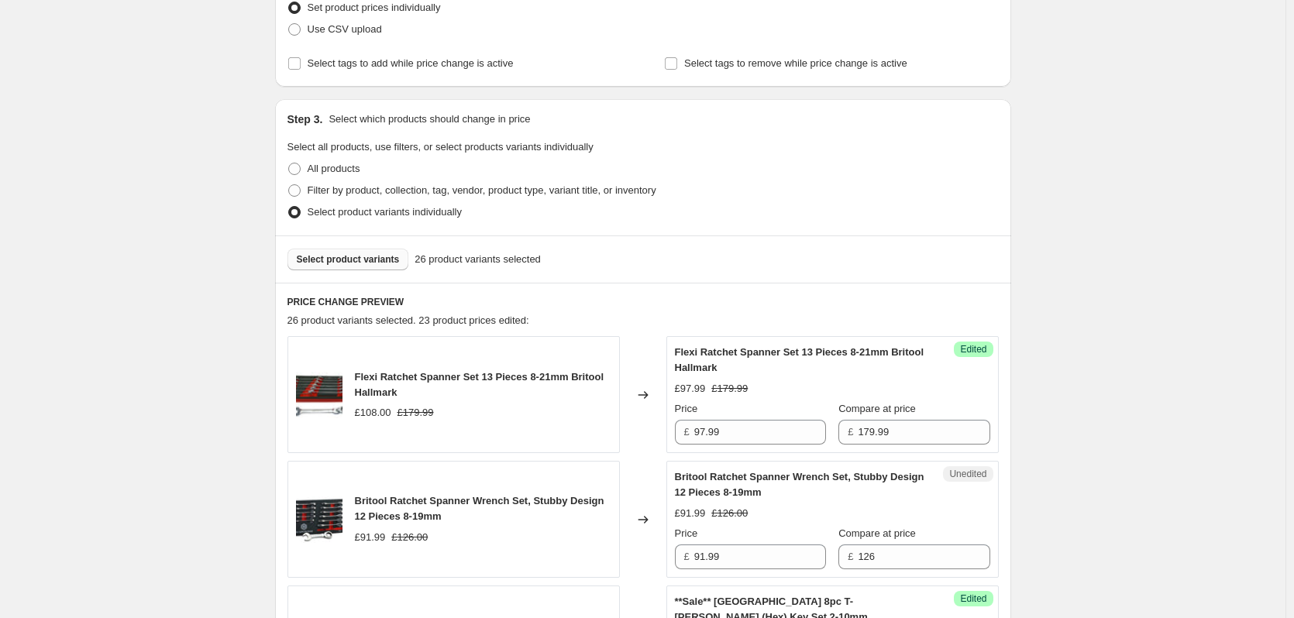
click at [343, 253] on button "Select product variants" at bounding box center [349, 260] width 122 height 22
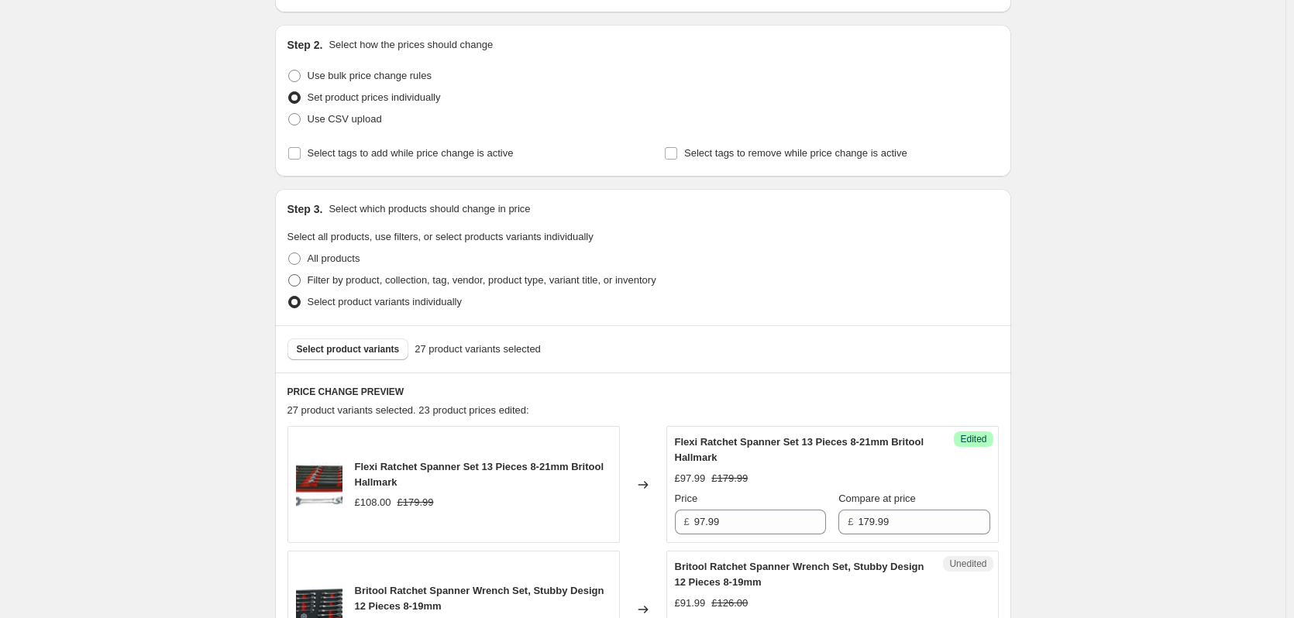
scroll to position [78, 0]
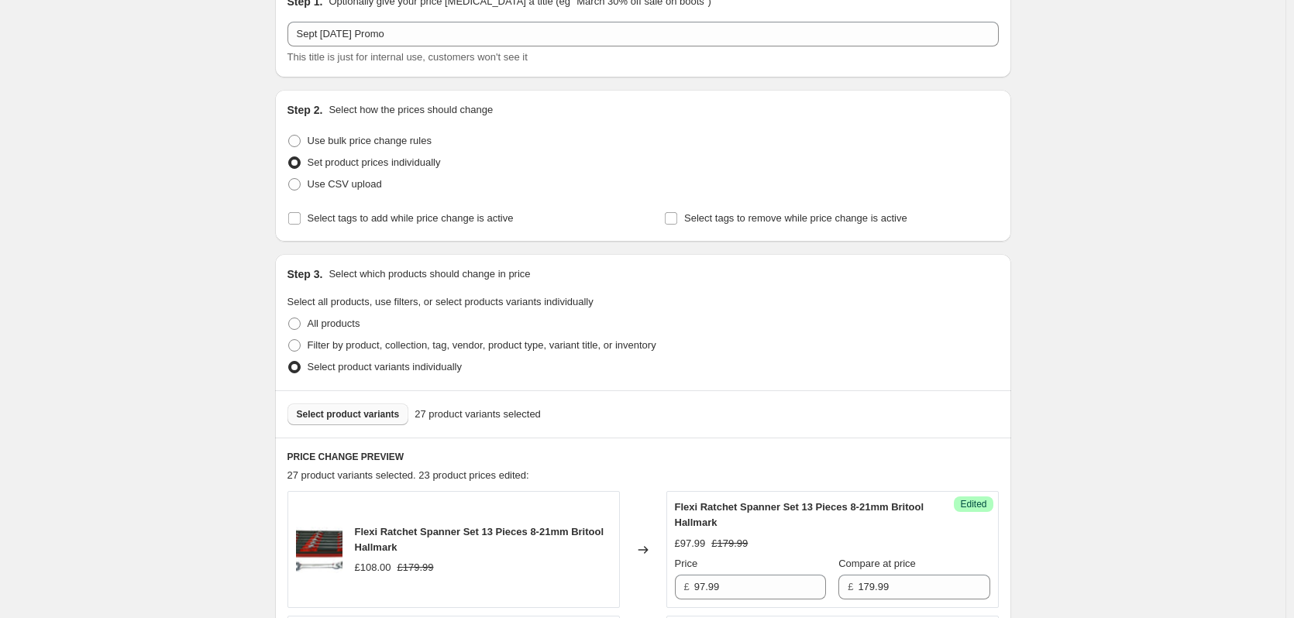
click at [332, 419] on span "Select product variants" at bounding box center [348, 414] width 103 height 12
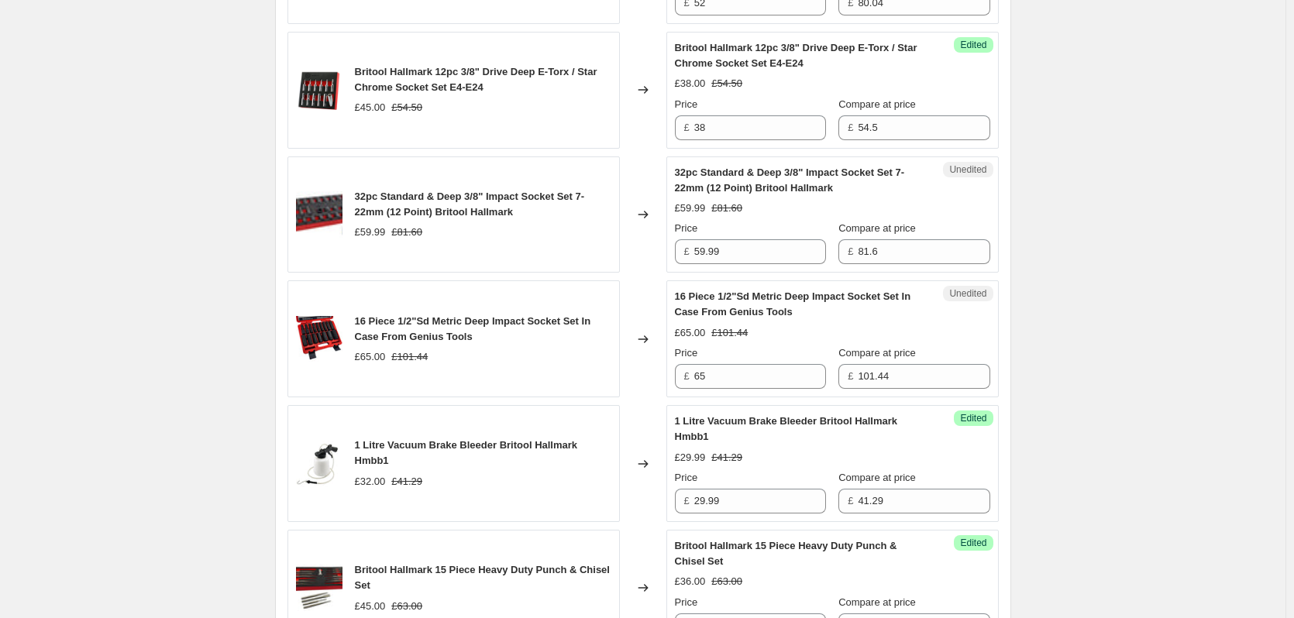
scroll to position [1395, 0]
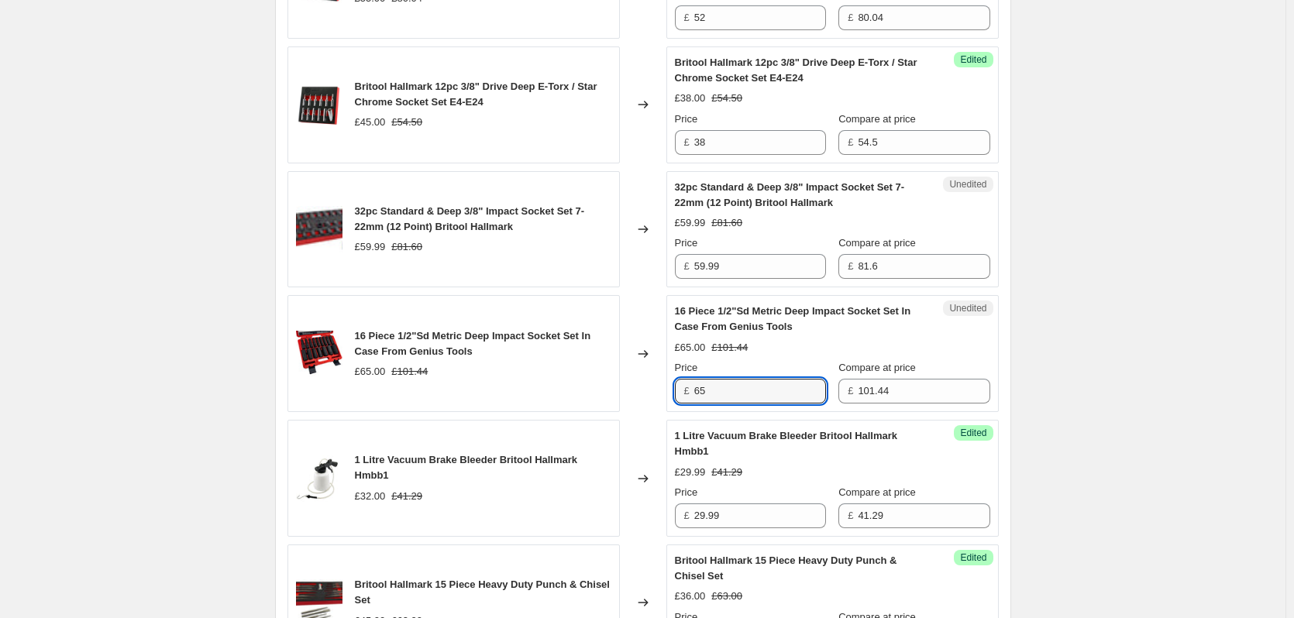
drag, startPoint x: 746, startPoint y: 392, endPoint x: 643, endPoint y: 396, distance: 103.2
click at [643, 396] on div "16 Piece 1/2"Sd Metric Deep Impact Socket Set In Case From Genius Tools £65.00 …" at bounding box center [643, 353] width 711 height 117
type input "62.00"
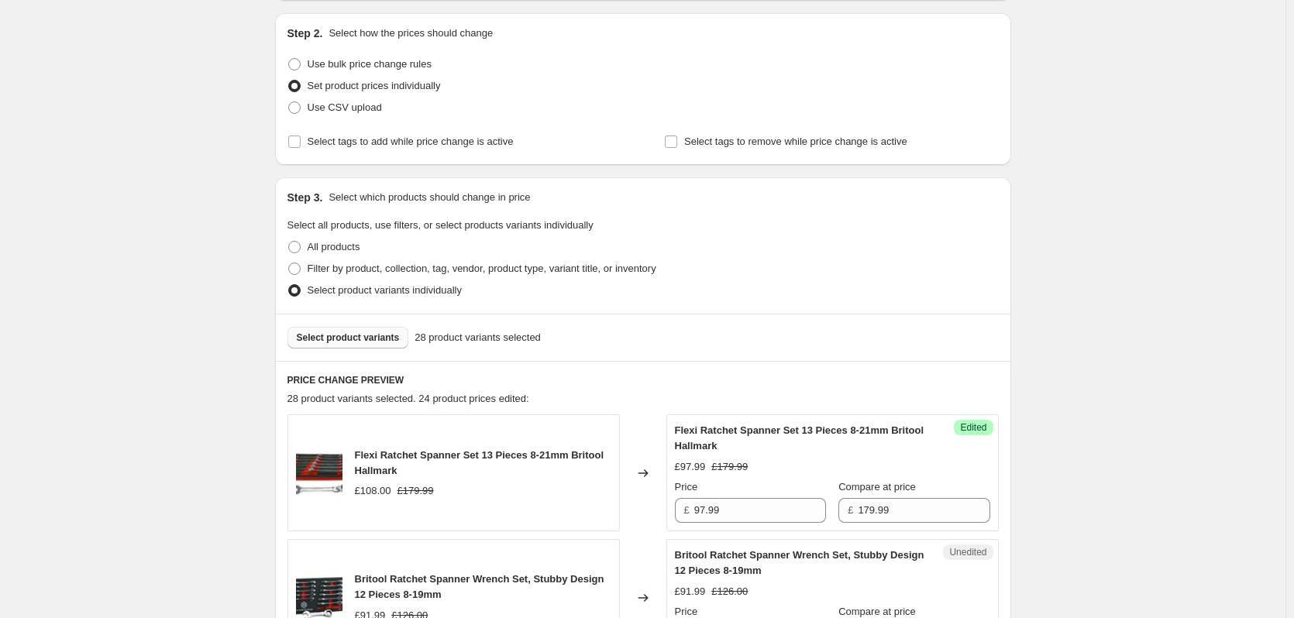
scroll to position [155, 0]
click at [329, 332] on span "Select product variants" at bounding box center [348, 337] width 103 height 12
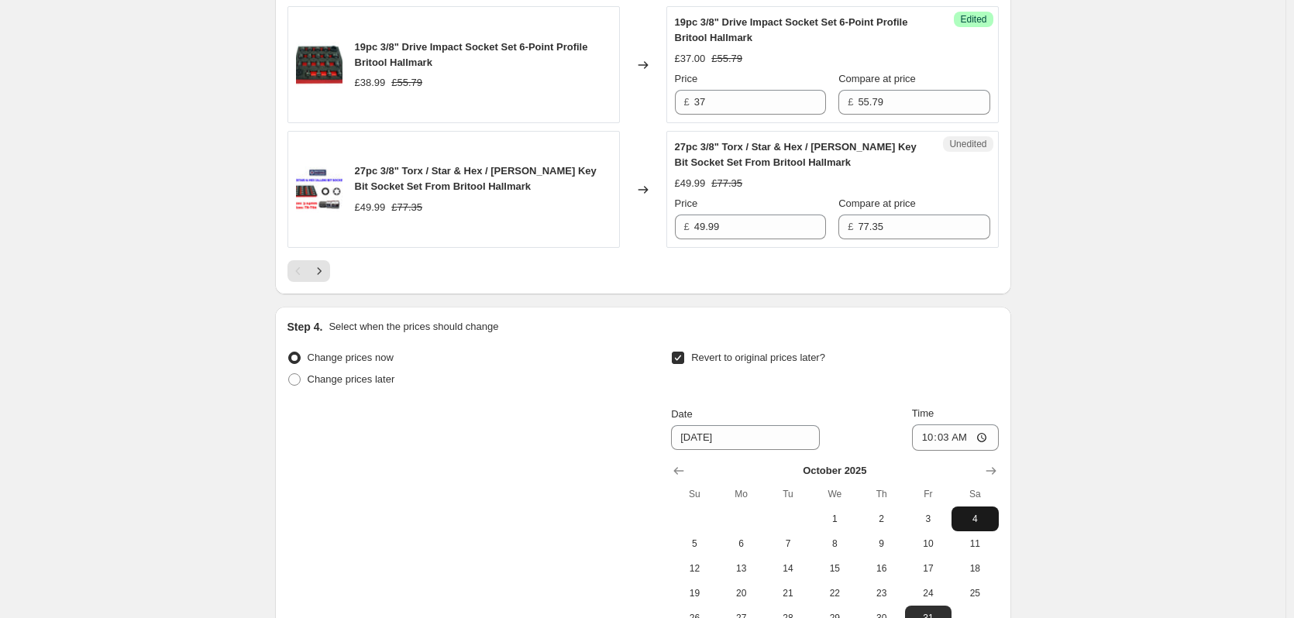
scroll to position [2987, 0]
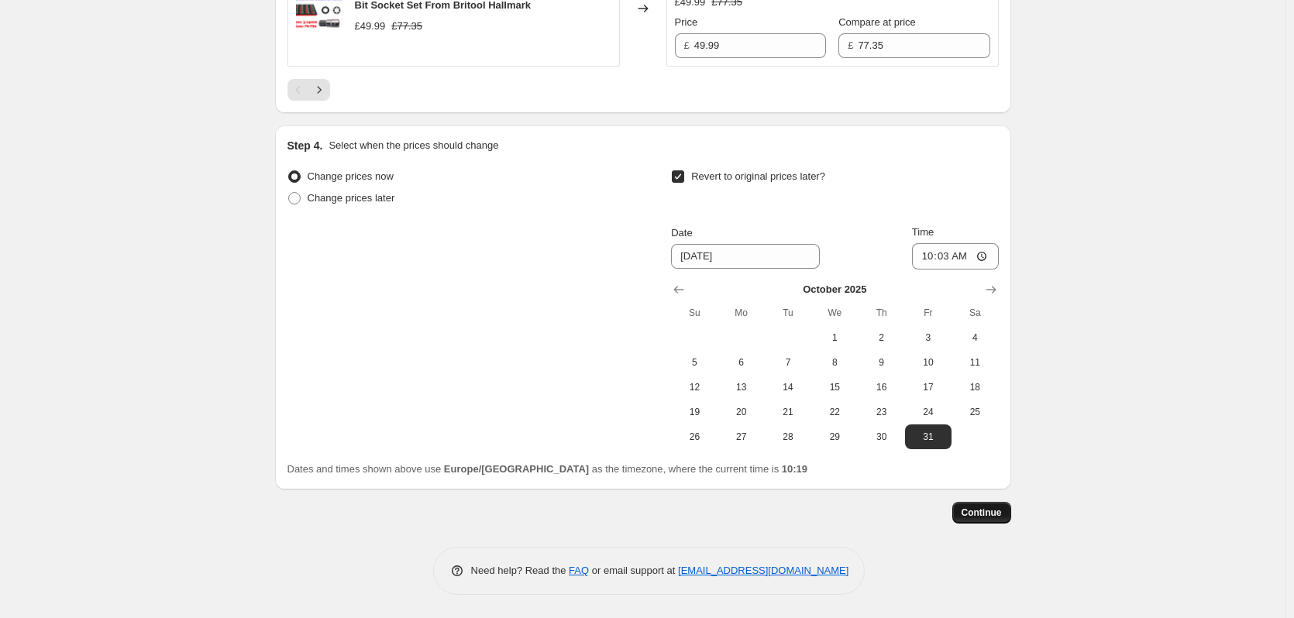
click at [986, 508] on span "Continue" at bounding box center [982, 513] width 40 height 12
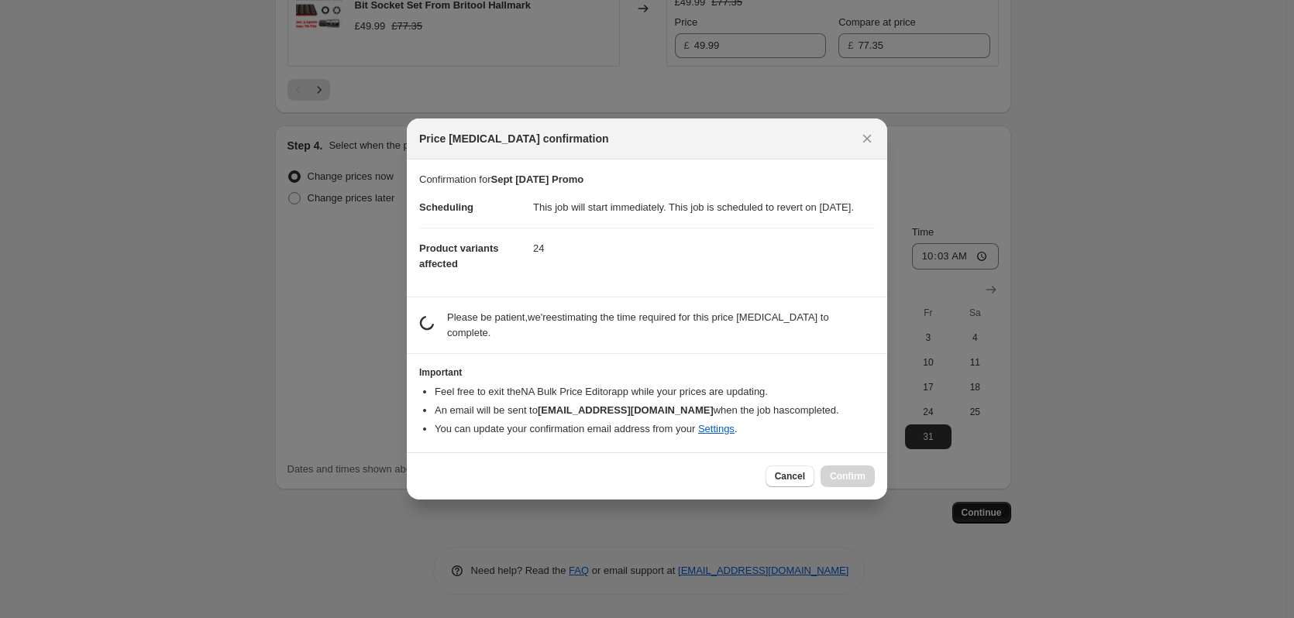
scroll to position [0, 0]
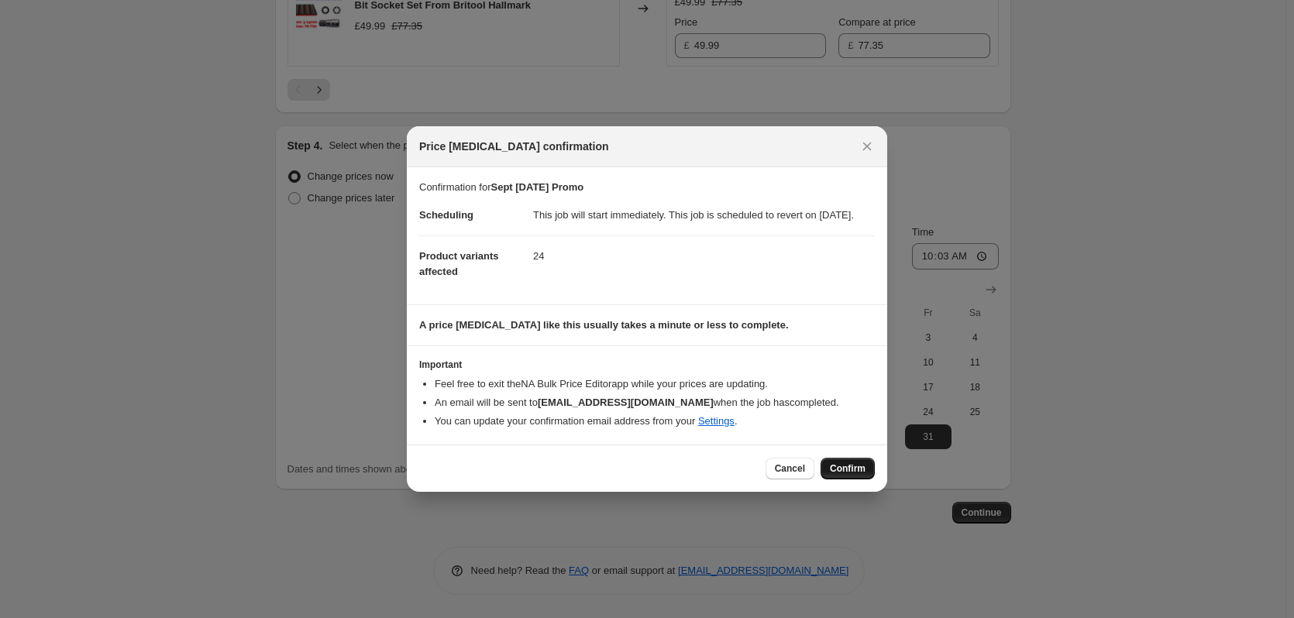
click at [853, 474] on span "Confirm" at bounding box center [848, 469] width 36 height 12
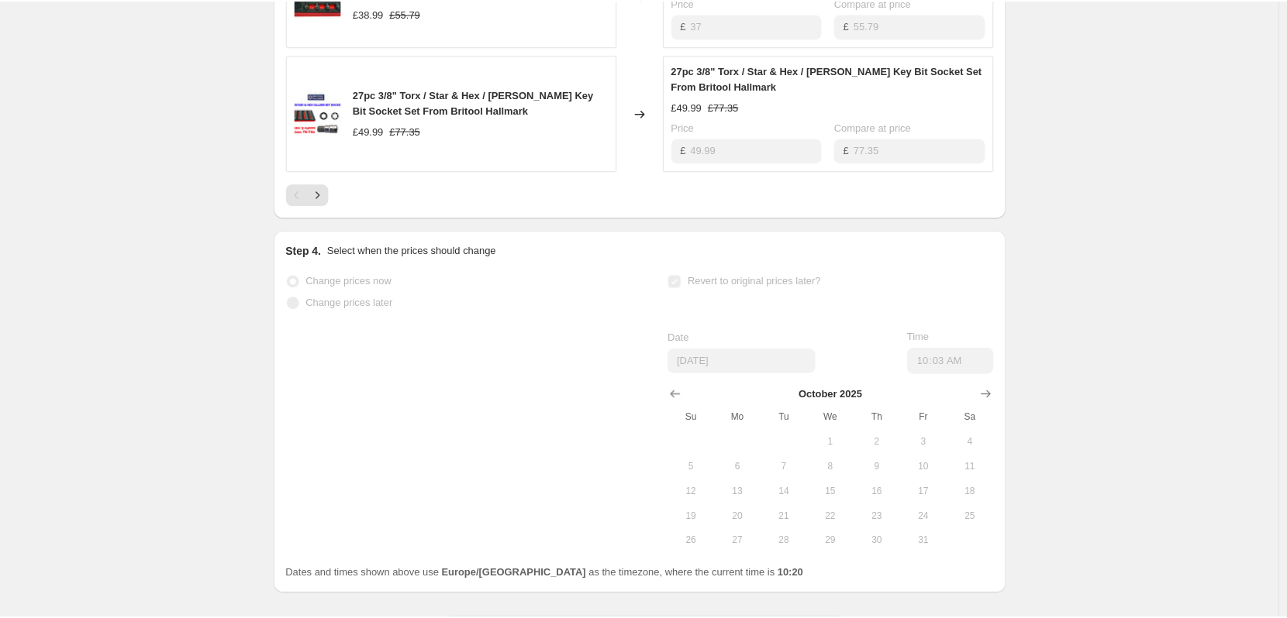
scroll to position [2941, 0]
